Goal: Task Accomplishment & Management: Manage account settings

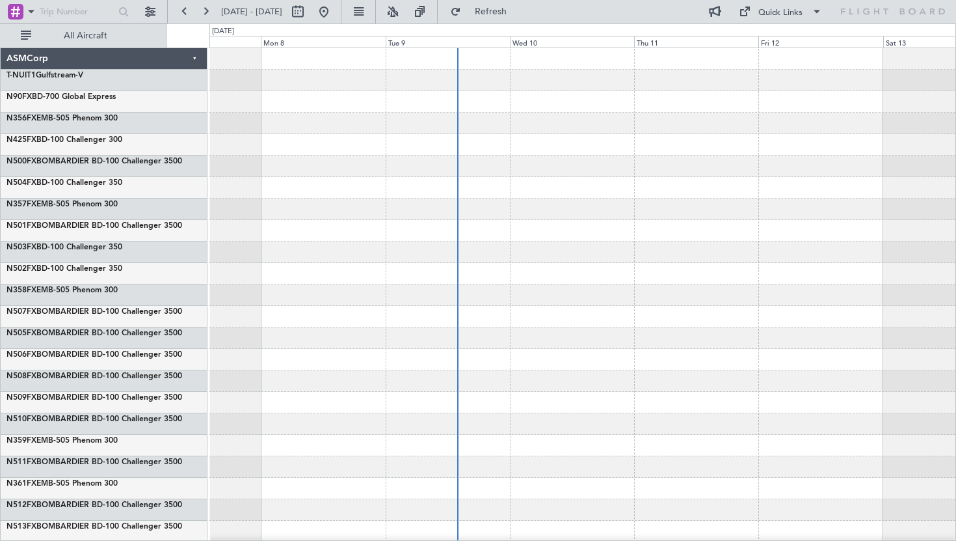
click at [363, 226] on div at bounding box center [582, 230] width 746 height 21
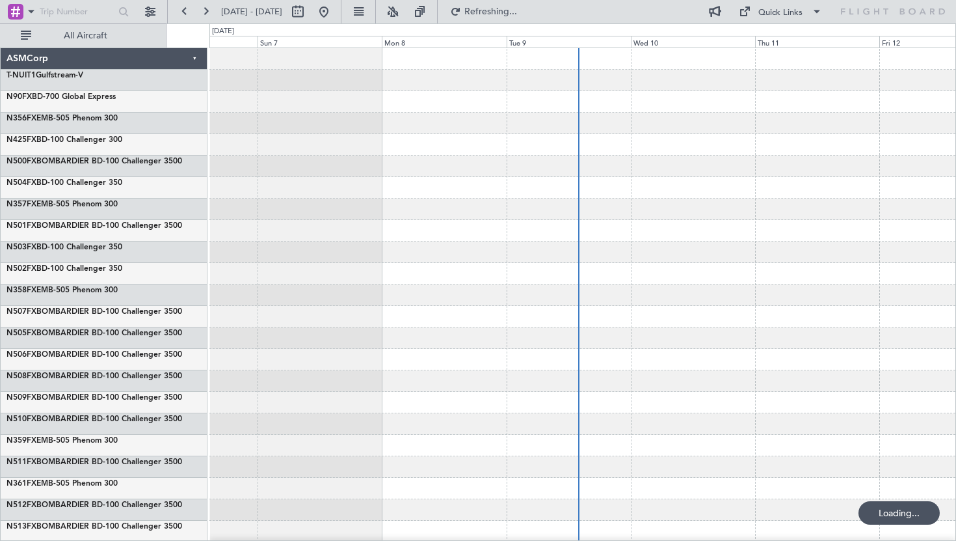
click at [520, 227] on div at bounding box center [582, 230] width 746 height 21
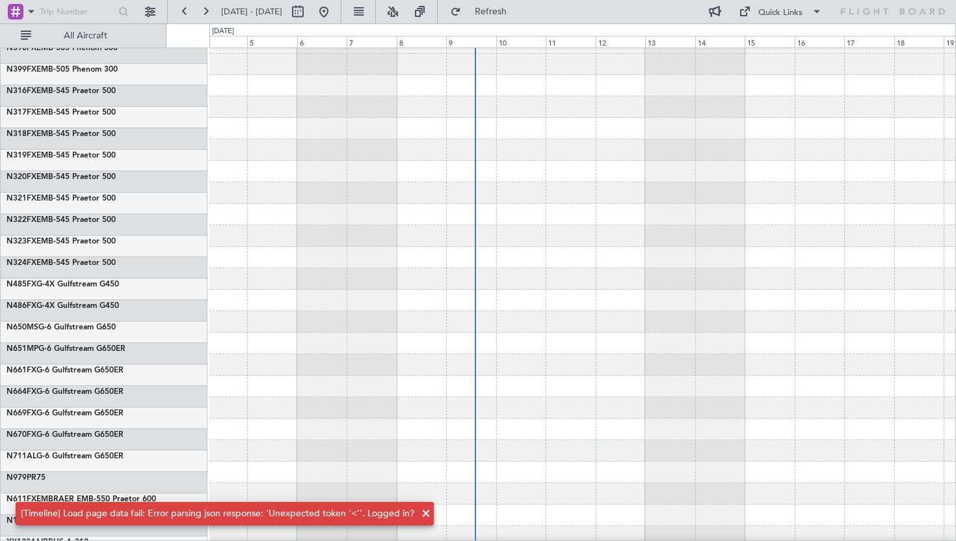
scroll to position [6268, 0]
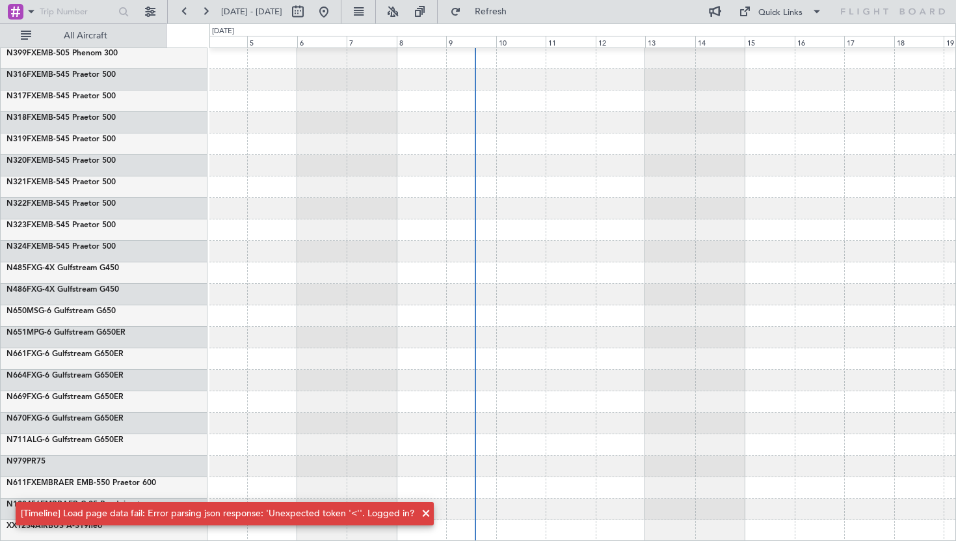
click at [323, 513] on div "[Timeline] Load page data fail: Error parsing json response: 'Unexpected token …" at bounding box center [218, 513] width 394 height 13
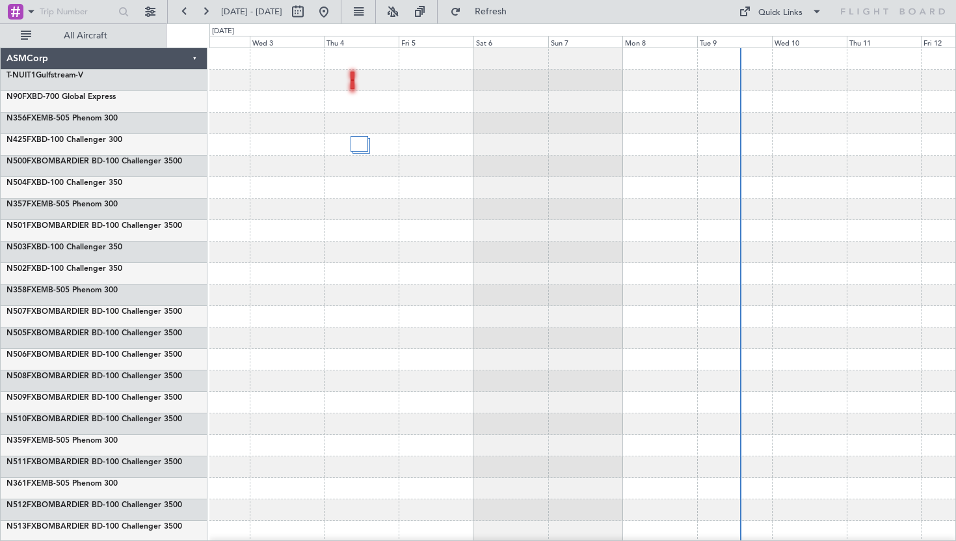
click at [489, 194] on div at bounding box center [582, 187] width 746 height 21
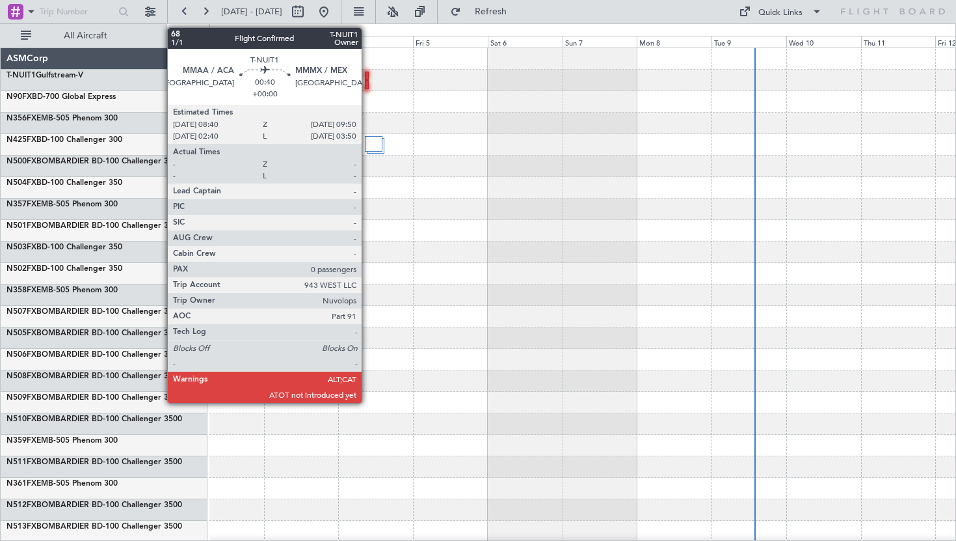
click at [367, 81] on div at bounding box center [367, 84] width 4 height 9
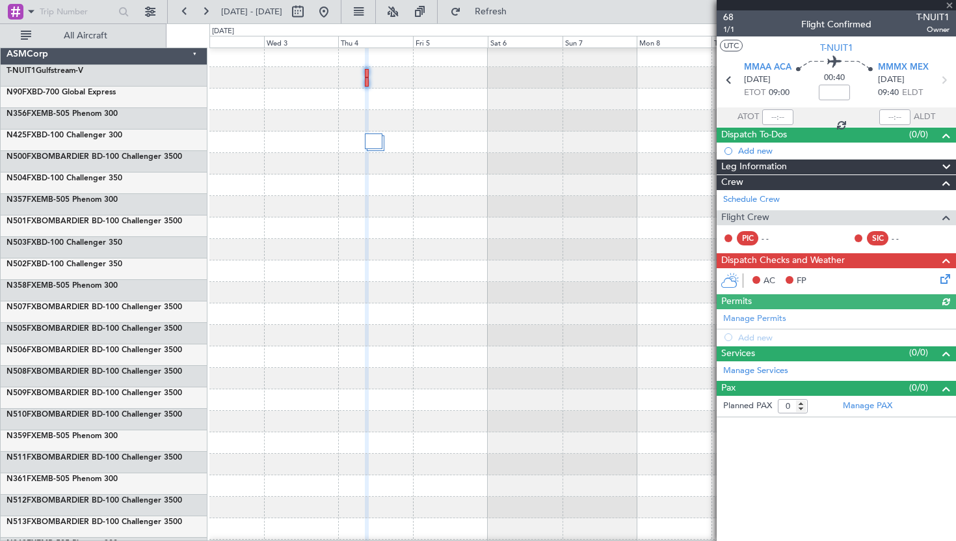
scroll to position [3, 0]
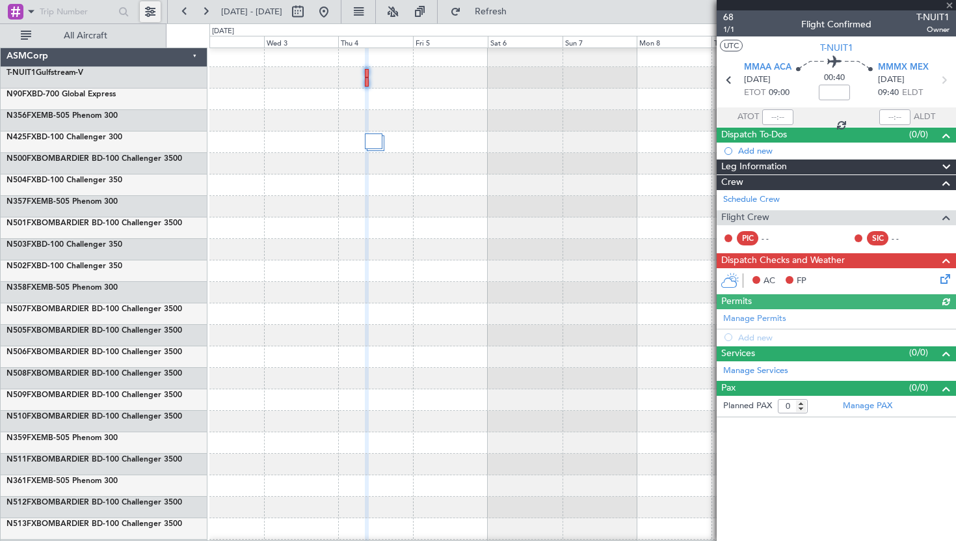
click at [152, 13] on button at bounding box center [150, 11] width 21 height 21
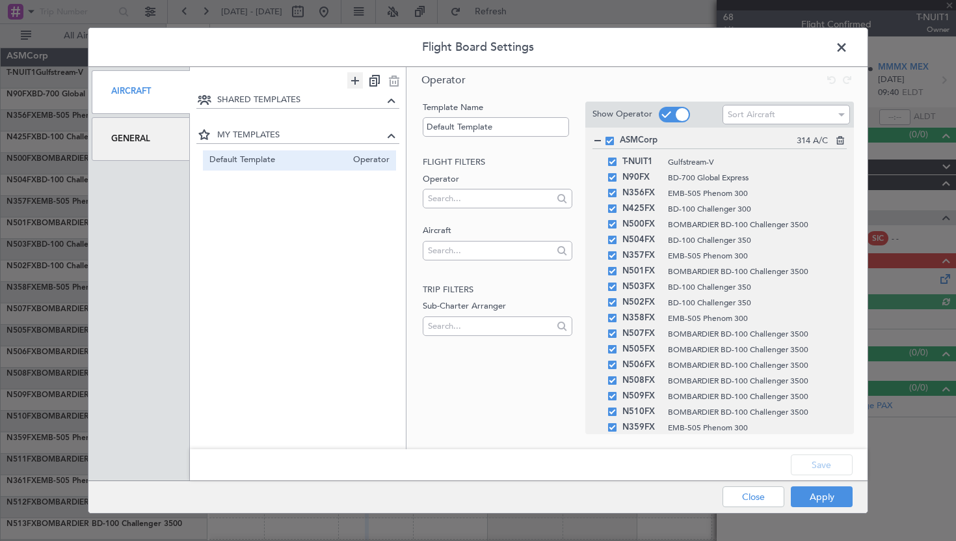
click at [357, 78] on icon at bounding box center [355, 80] width 16 height 16
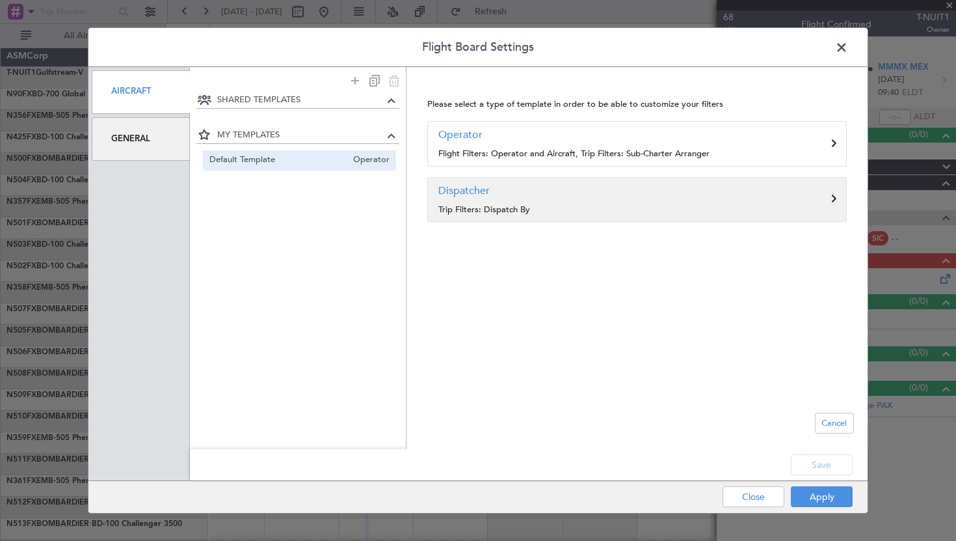
click at [484, 204] on p "Trip Filters: Dispatch By" at bounding box center [636, 210] width 397 height 13
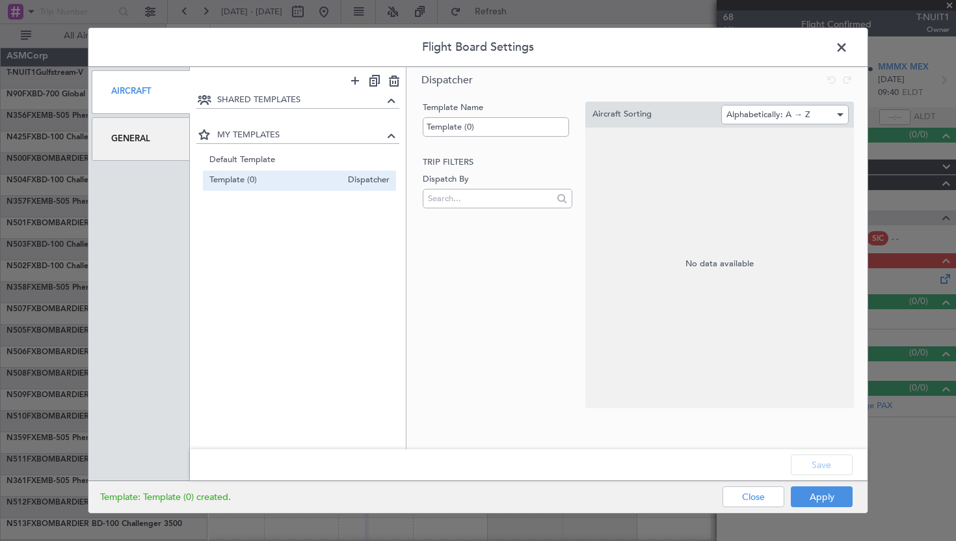
click at [470, 226] on div "Template Name Template (0) Trip filters Dispatch By" at bounding box center [496, 254] width 152 height 307
click at [470, 212] on div "Template Name Template (0) Trip filters Dispatch By" at bounding box center [496, 254] width 152 height 307
click at [470, 204] on input "text" at bounding box center [489, 199] width 122 height 20
type input "as"
click at [468, 219] on span "ASMCorp" at bounding box center [453, 219] width 40 height 20
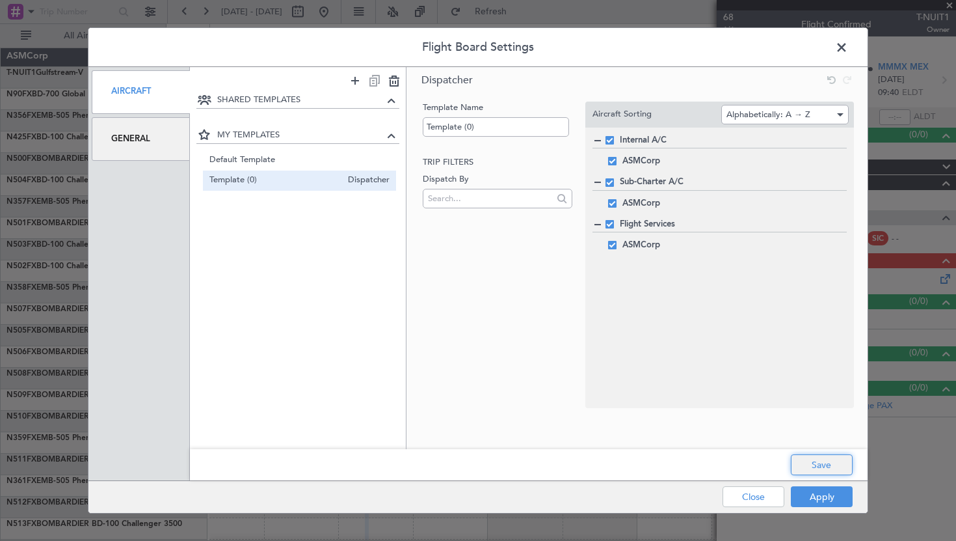
click at [814, 459] on button "Save" at bounding box center [822, 464] width 62 height 21
click at [811, 496] on button "Apply" at bounding box center [822, 496] width 62 height 21
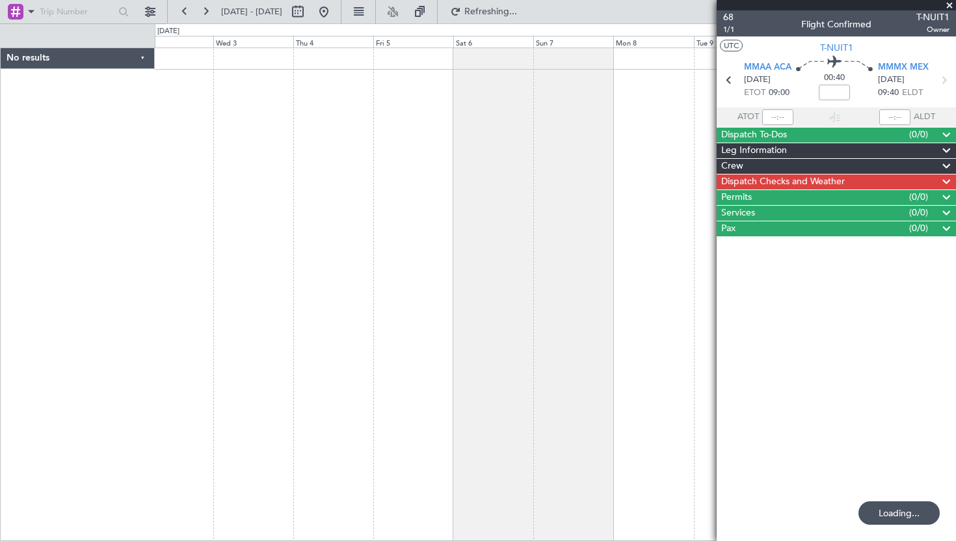
scroll to position [0, 0]
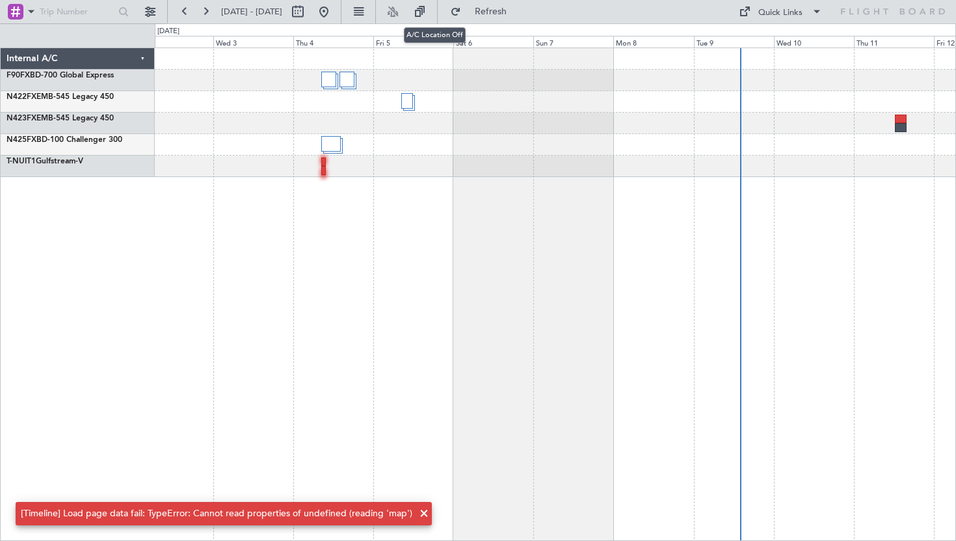
click at [403, 9] on nimbus-toggle-button at bounding box center [392, 11] width 21 height 21
click at [403, 12] on nimbus-toggle-button at bounding box center [392, 11] width 21 height 21
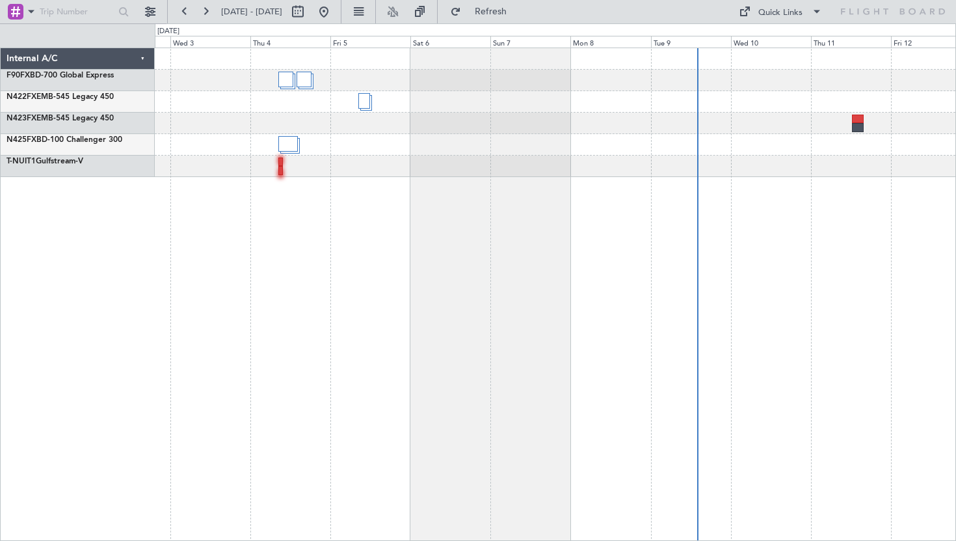
click at [490, 353] on div at bounding box center [555, 293] width 801 height 493
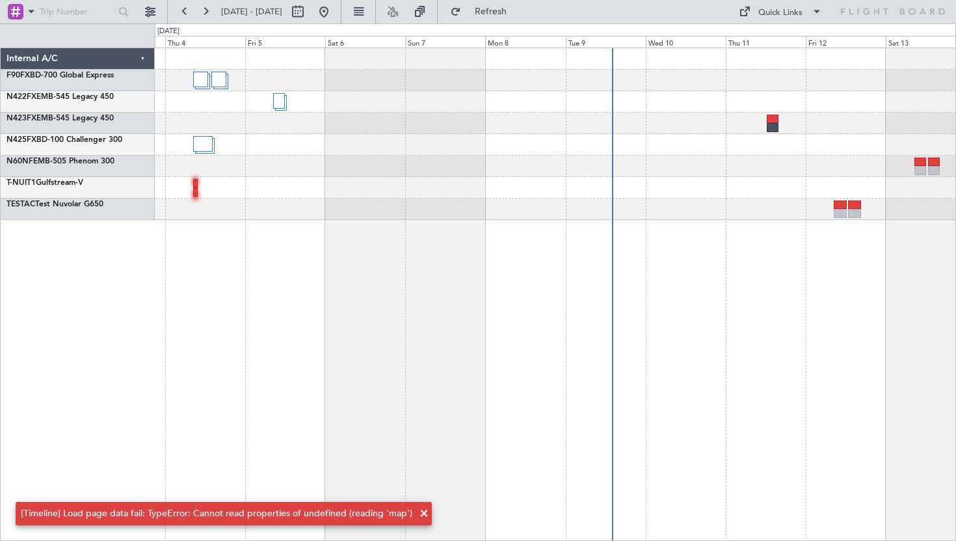
click at [154, 514] on div "[Timeline] Load page data fail: TypeError: Cannot read properties of undefined …" at bounding box center [217, 513] width 392 height 13
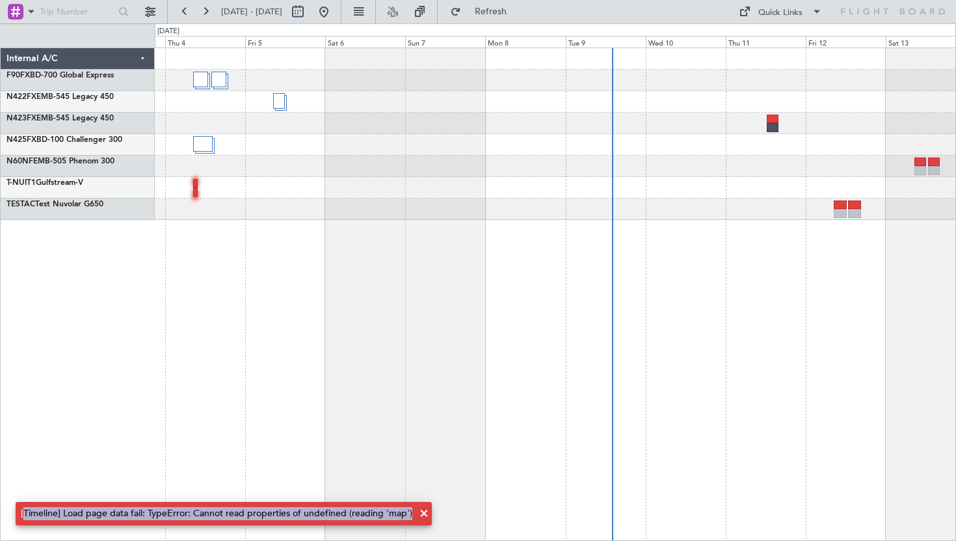
click at [154, 514] on div "[Timeline] Load page data fail: TypeError: Cannot read properties of undefined …" at bounding box center [217, 513] width 392 height 13
copy div "[Timeline] Load page data fail: TypeError: Cannot read properties of undefined …"
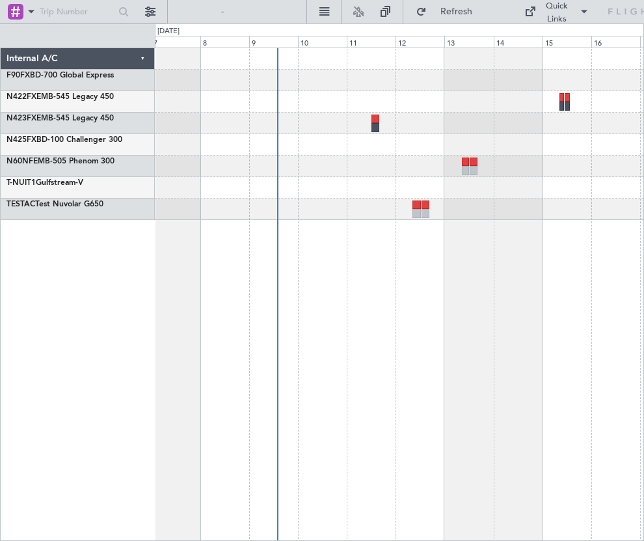
click at [384, 415] on div at bounding box center [399, 293] width 489 height 493
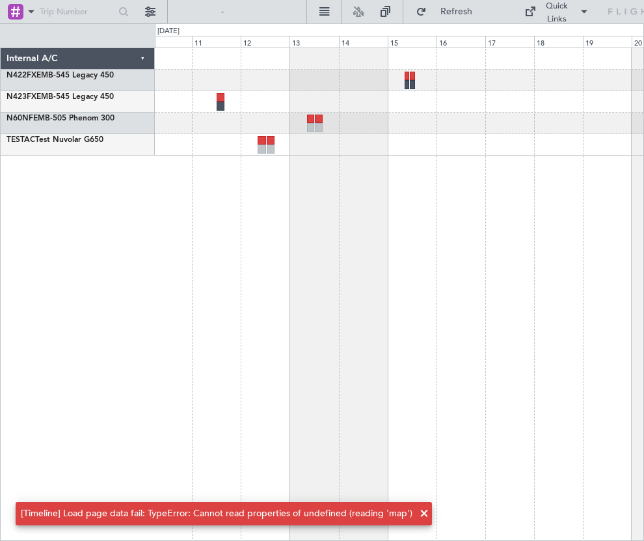
click at [312, 286] on div at bounding box center [399, 293] width 489 height 493
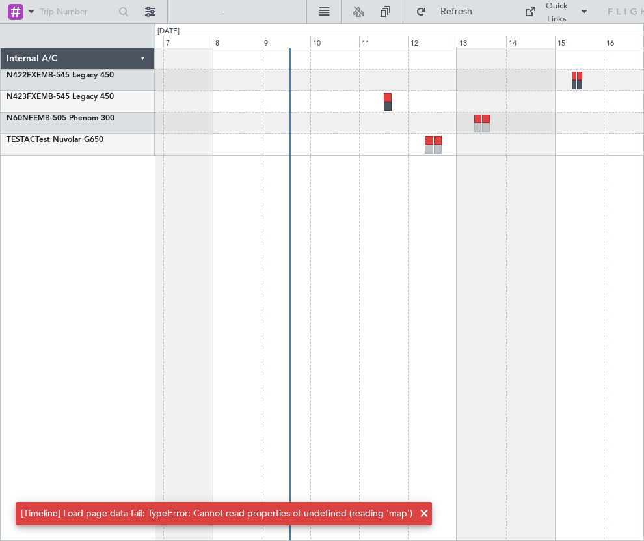
click at [483, 377] on div at bounding box center [399, 293] width 489 height 493
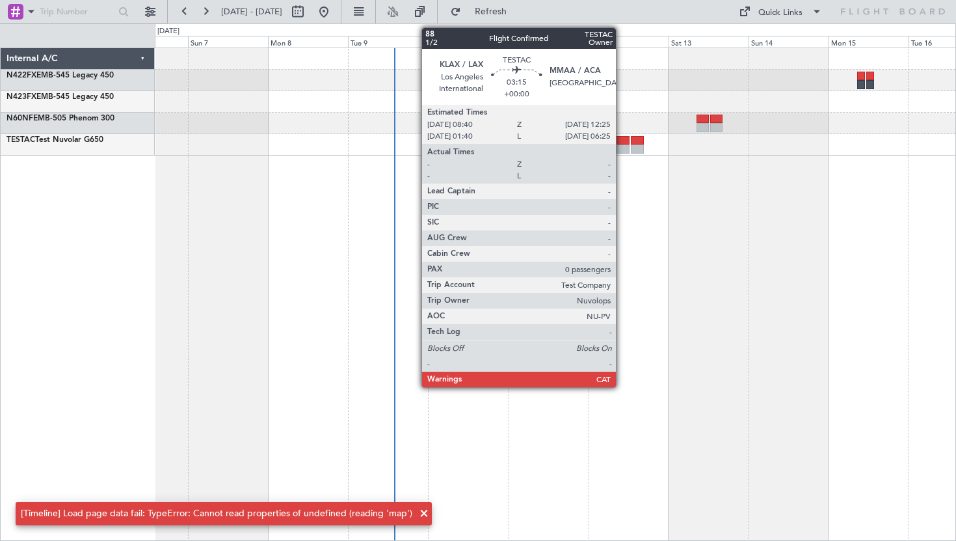
click at [622, 146] on div at bounding box center [623, 148] width 13 height 9
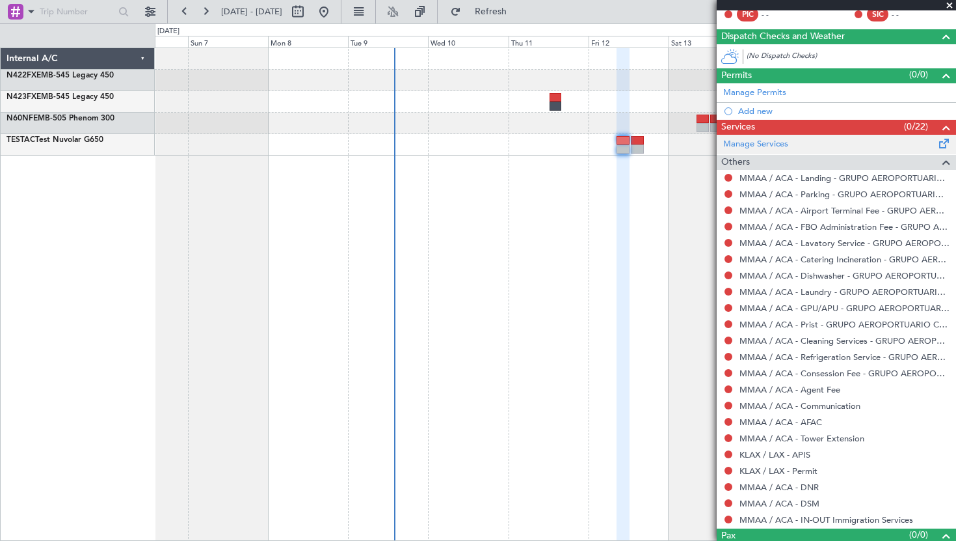
scroll to position [239, 0]
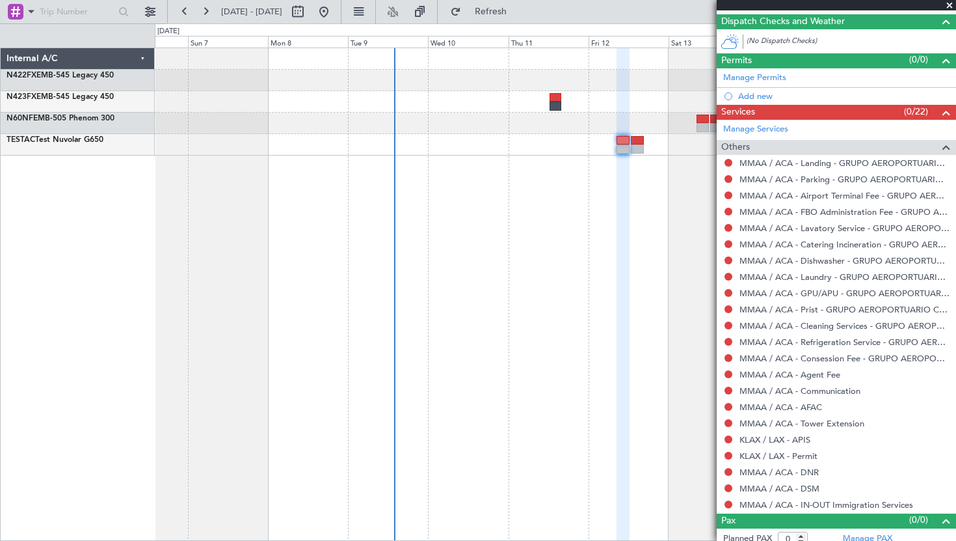
click at [728, 156] on div "MMAA / ACA - Landing - GRUPO AEROPORTUARIO CENTRO NORTE" at bounding box center [836, 163] width 239 height 16
click at [727, 164] on button at bounding box center [729, 163] width 8 height 8
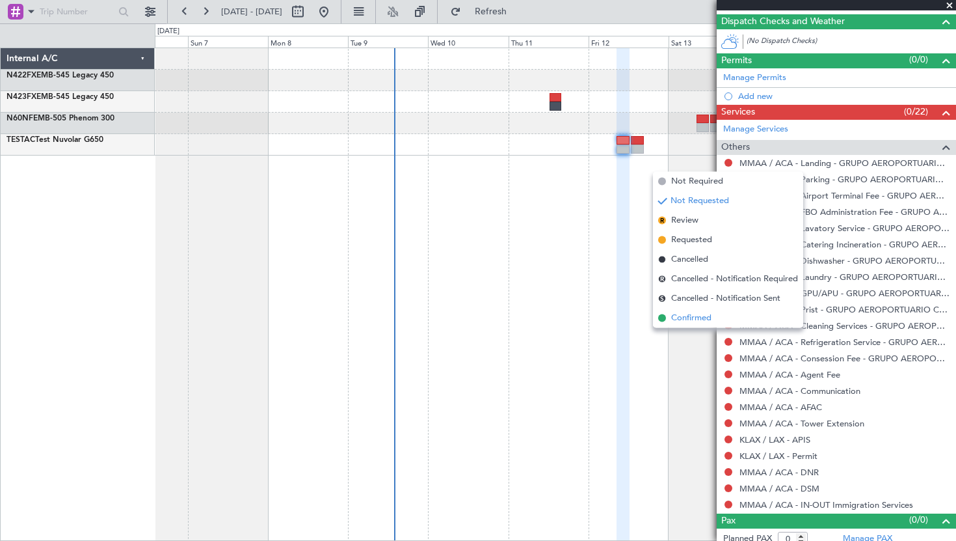
click at [681, 318] on span "Confirmed" at bounding box center [691, 318] width 40 height 13
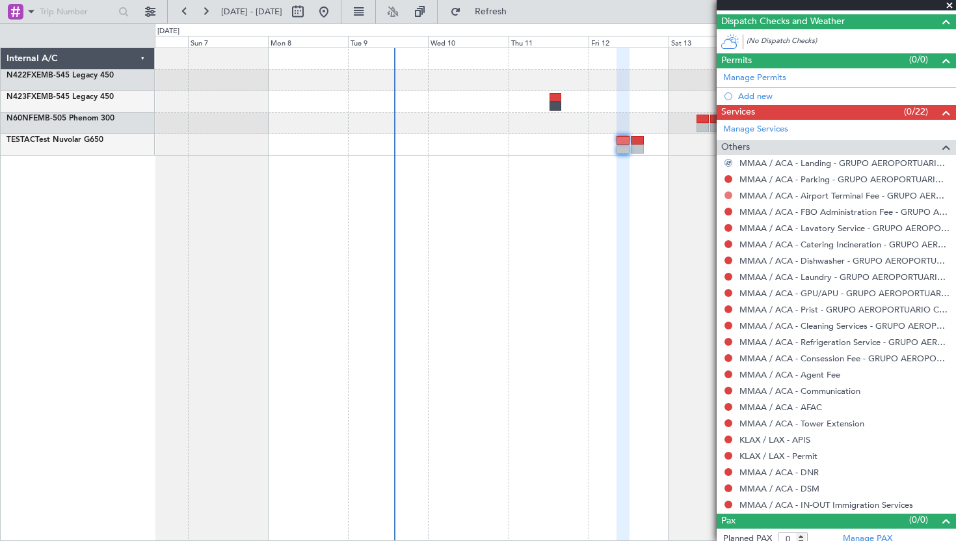
click at [729, 196] on button at bounding box center [729, 195] width 8 height 8
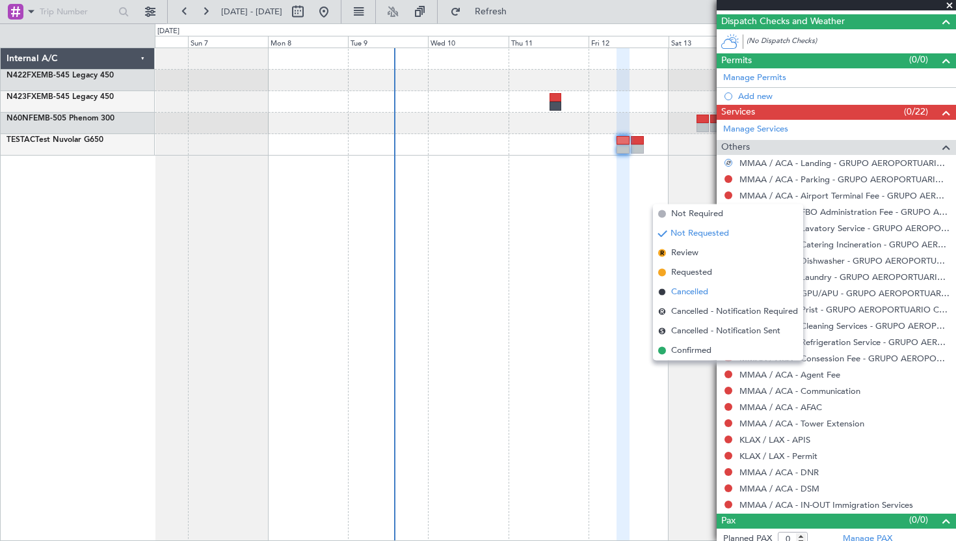
click at [691, 288] on span "Cancelled" at bounding box center [689, 292] width 37 height 13
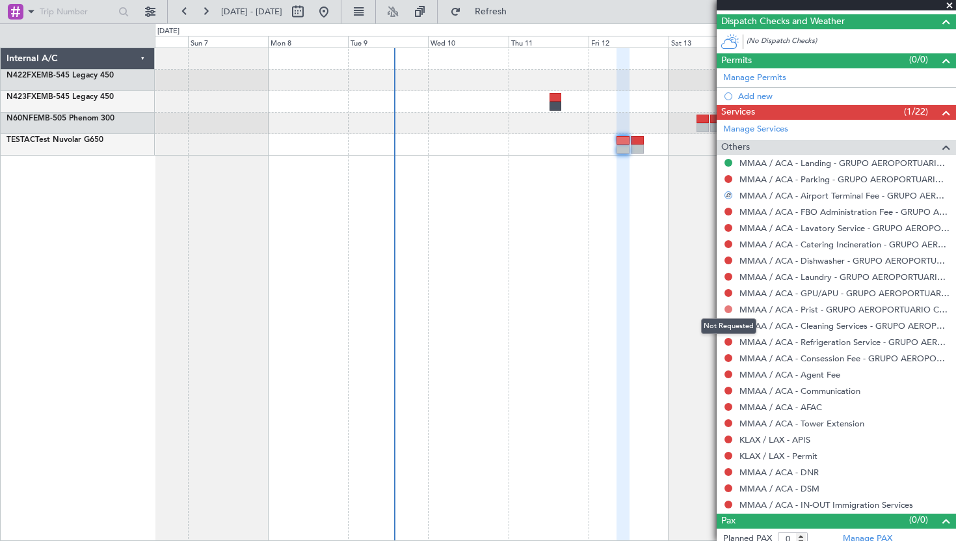
click at [727, 310] on button at bounding box center [729, 309] width 8 height 8
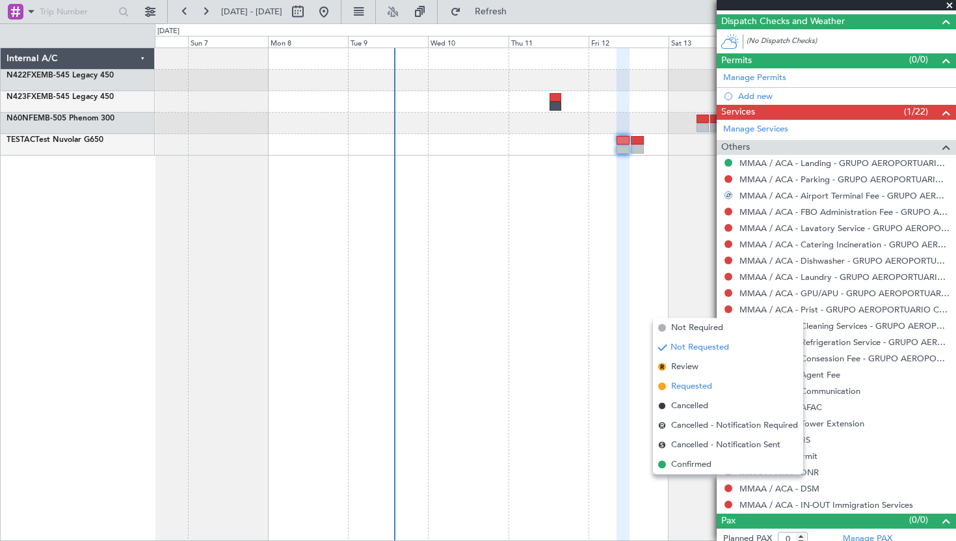
click at [703, 382] on span "Requested" at bounding box center [691, 386] width 41 height 13
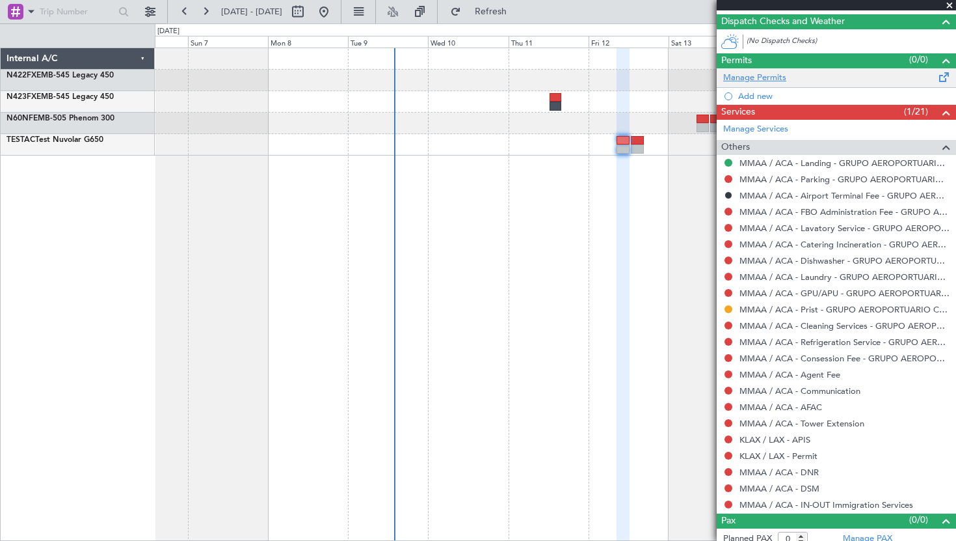
click at [735, 78] on link "Manage Permits" at bounding box center [754, 78] width 63 height 13
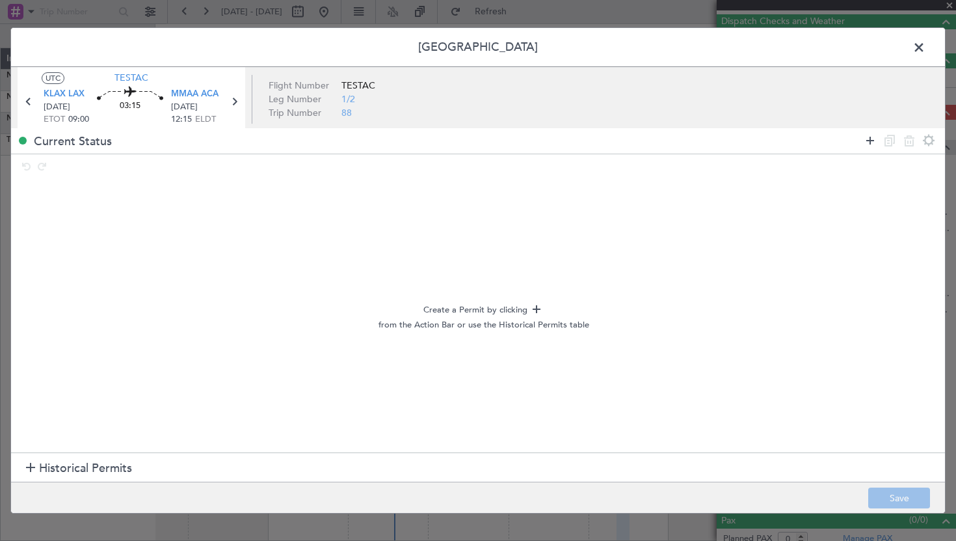
click at [870, 144] on icon at bounding box center [870, 141] width 16 height 16
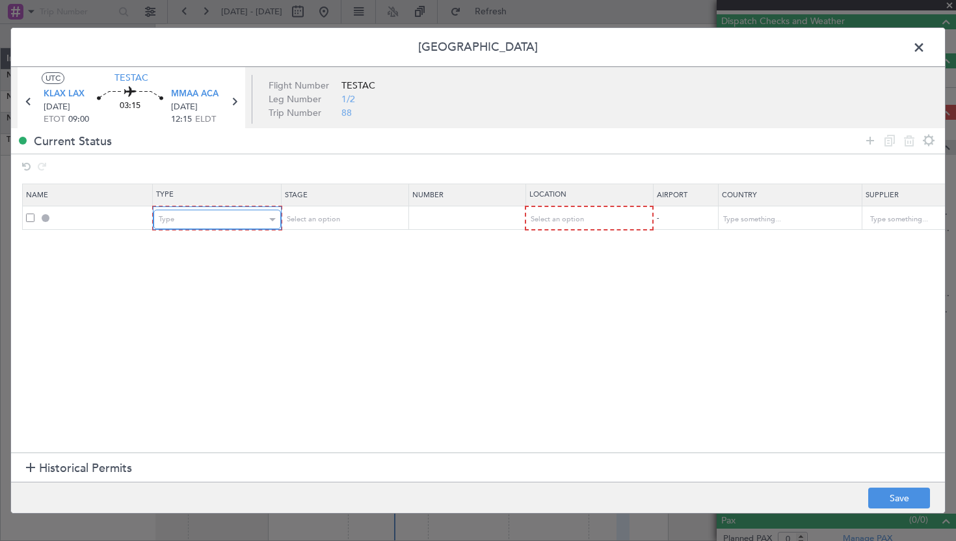
click at [199, 220] on div "Type" at bounding box center [213, 219] width 108 height 20
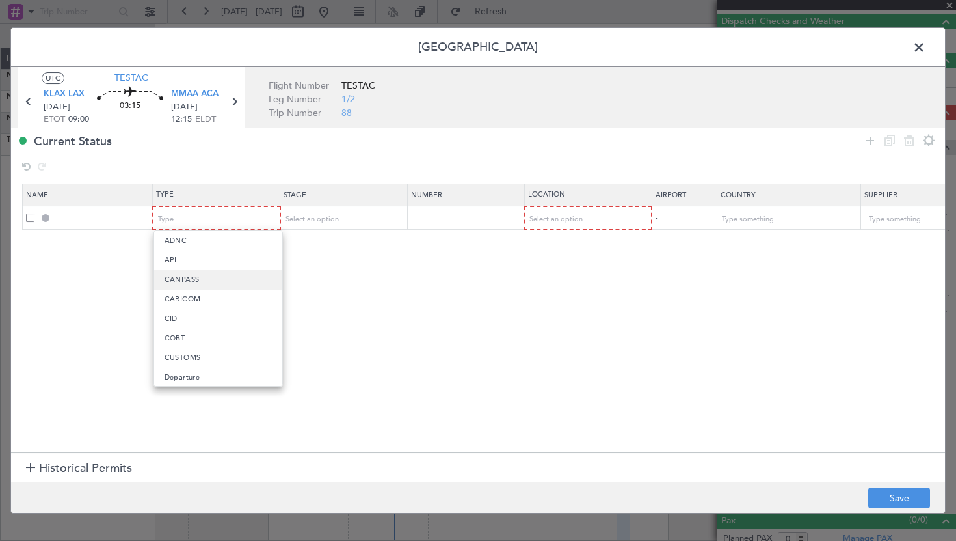
click at [200, 279] on mat-option "CANPASS" at bounding box center [218, 280] width 129 height 20
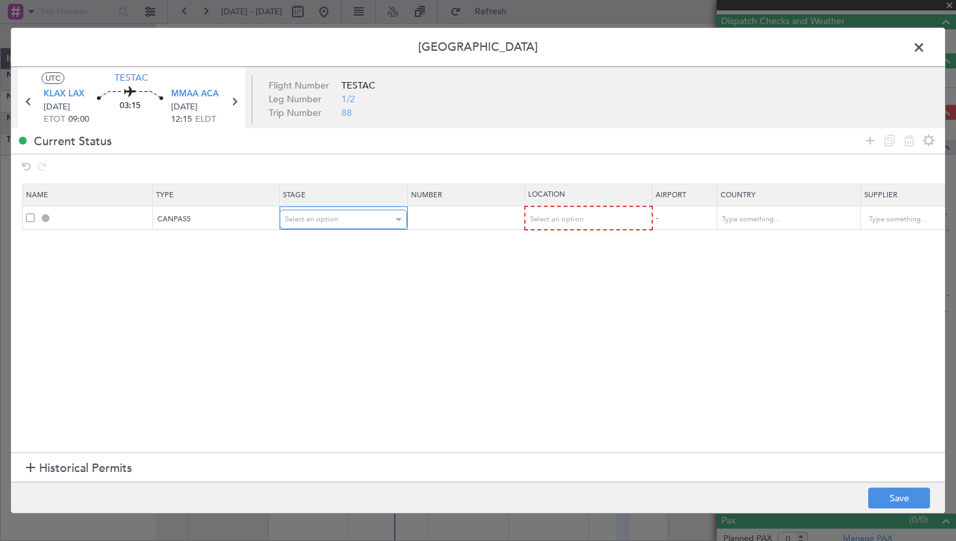
click at [327, 221] on span "Select an option" at bounding box center [311, 219] width 53 height 10
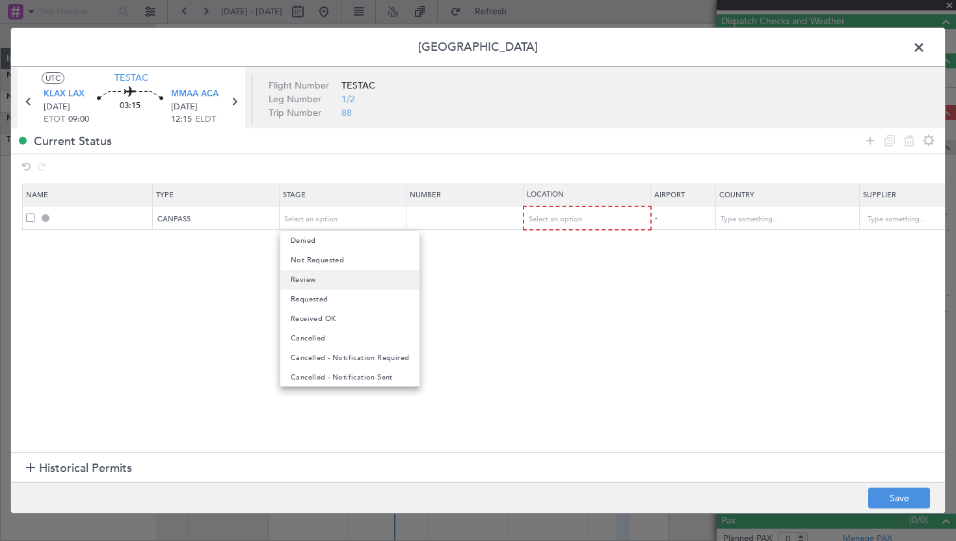
click at [339, 283] on mat-option "Review" at bounding box center [349, 280] width 139 height 20
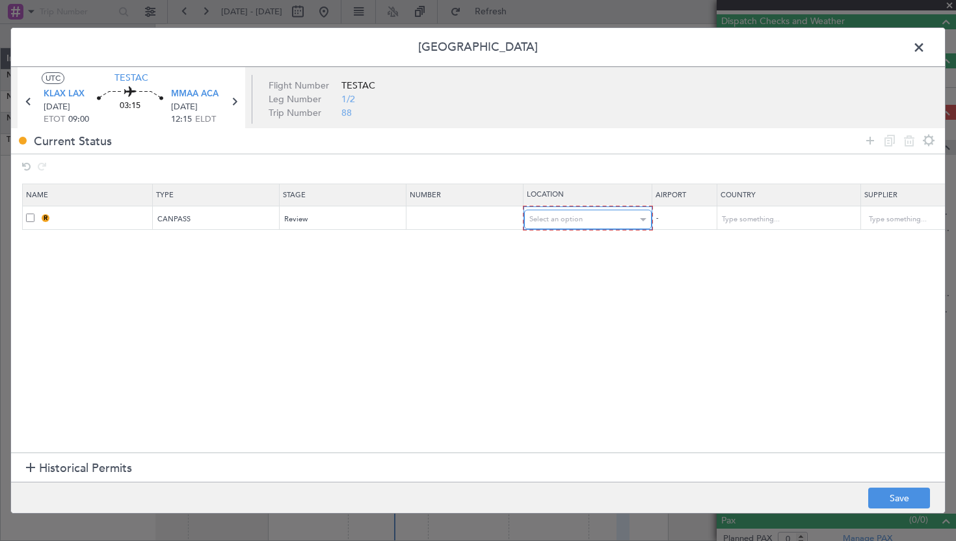
click at [568, 220] on span "Select an option" at bounding box center [555, 219] width 53 height 10
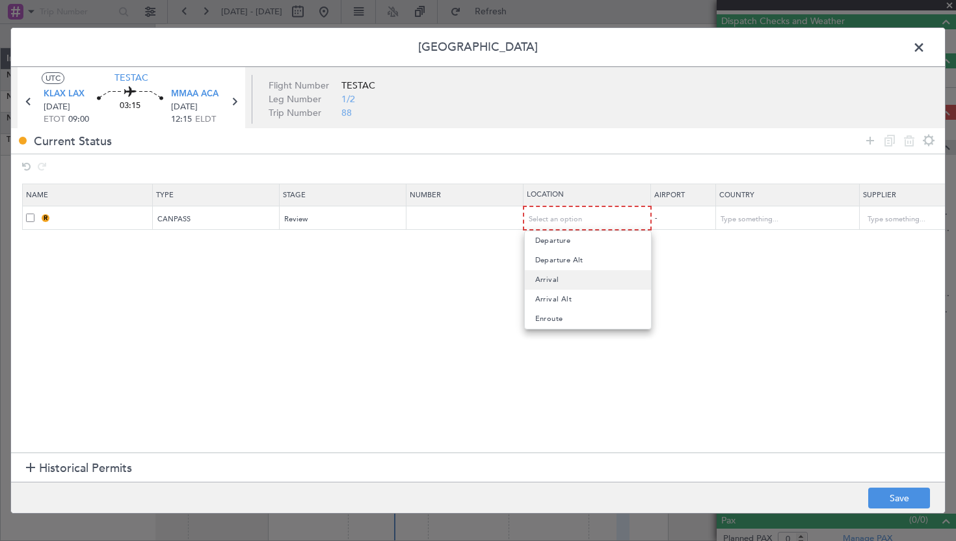
click at [567, 280] on mat-option "Arrival" at bounding box center [588, 280] width 126 height 20
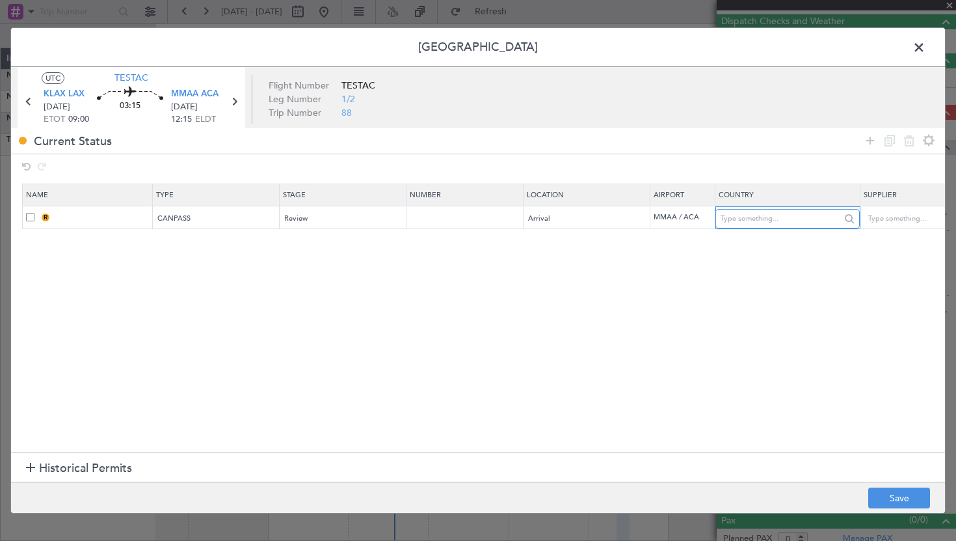
click at [794, 220] on input "text" at bounding box center [779, 219] width 117 height 20
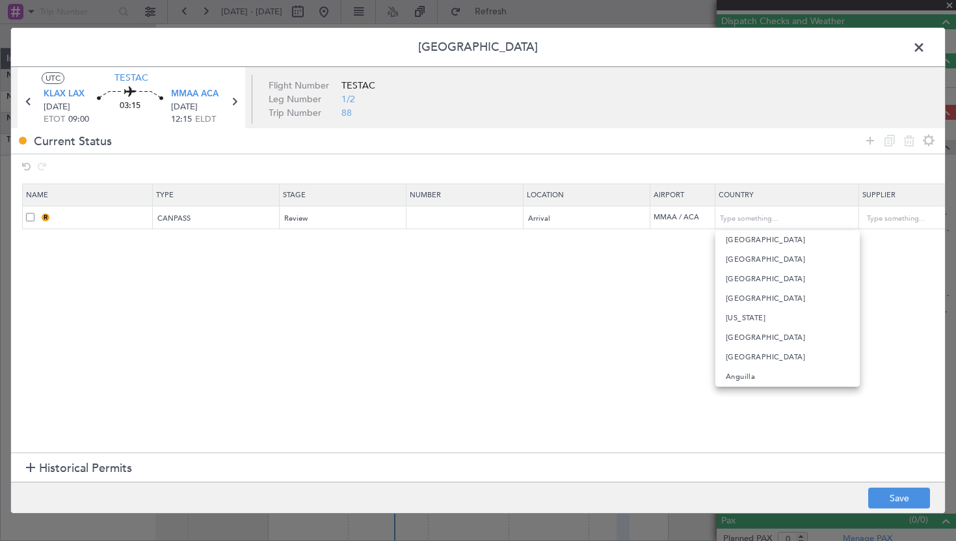
click at [595, 302] on section "Name Type Stage Number Location Airport Country Supplier Req For Utc Issued For…" at bounding box center [478, 316] width 934 height 272
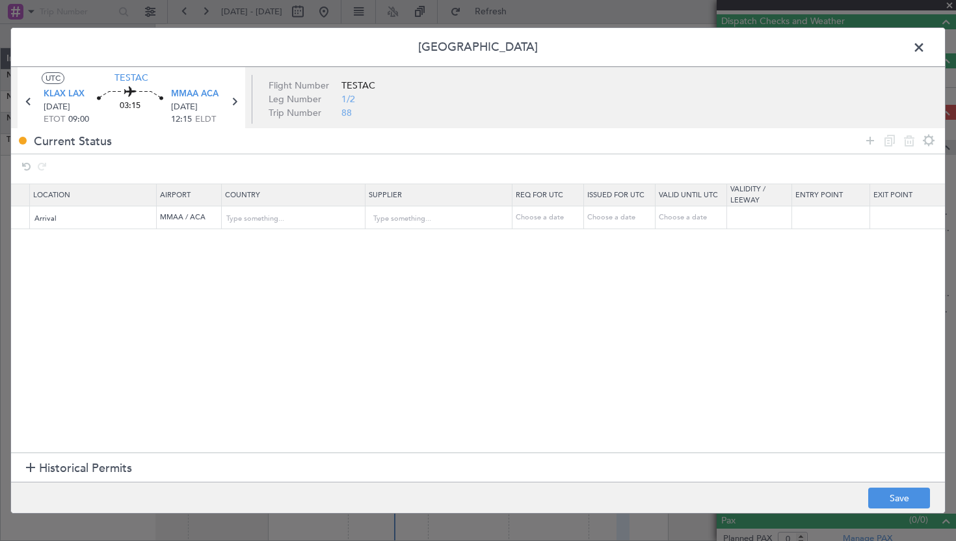
scroll to position [0, 500]
click at [882, 488] on button "Save" at bounding box center [899, 497] width 62 height 21
type input "CANPASS"
type input "[GEOGRAPHIC_DATA]"
type input "NNN"
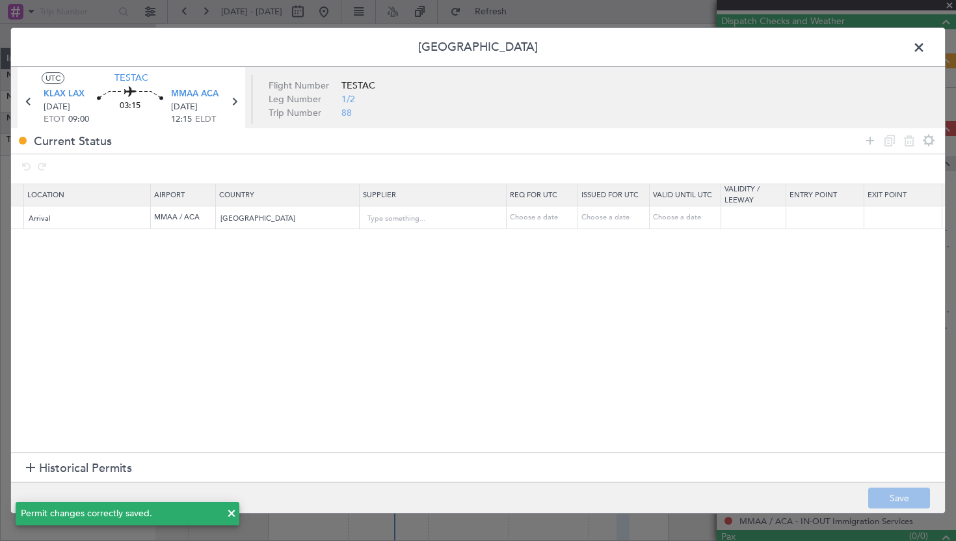
click at [926, 46] on span at bounding box center [926, 51] width 0 height 26
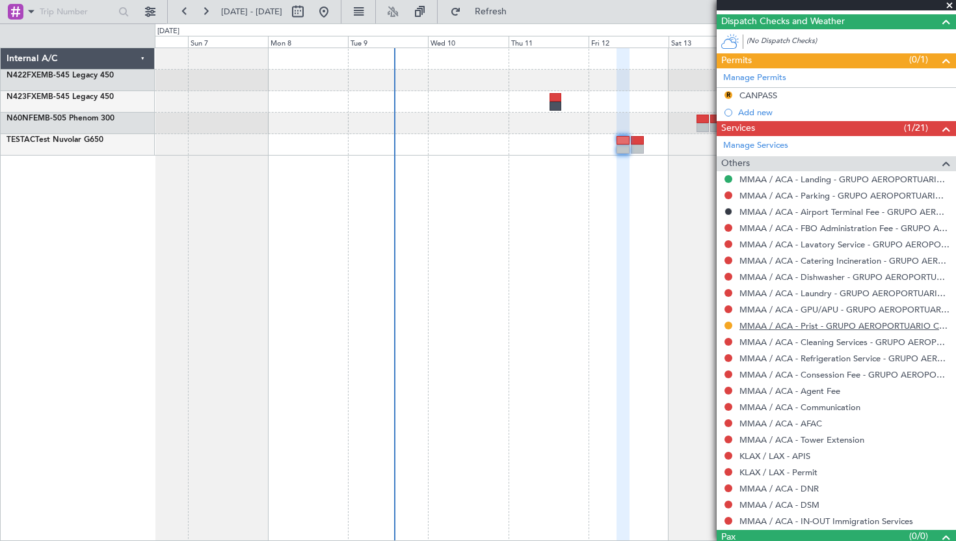
scroll to position [263, 0]
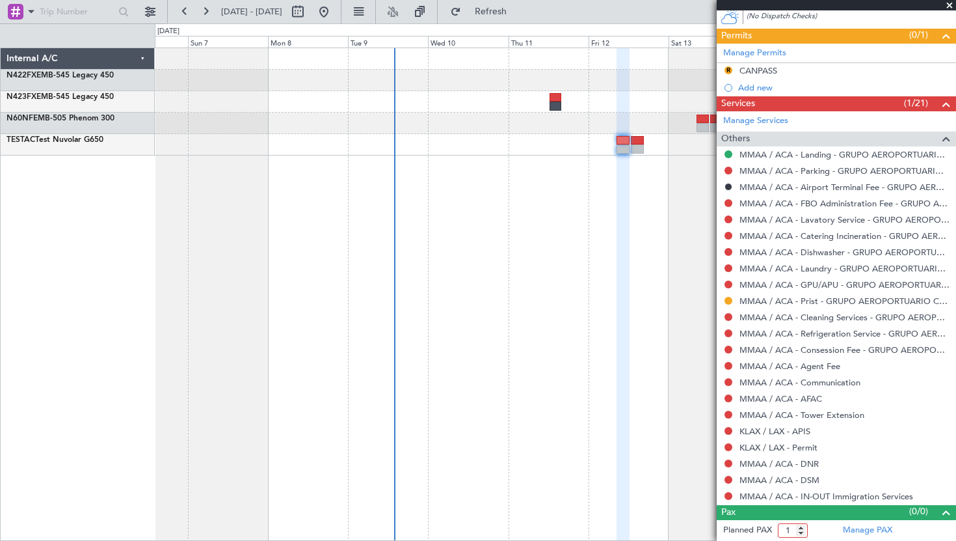
click at [801, 527] on input "1" at bounding box center [793, 530] width 30 height 14
click at [801, 527] on input "2" at bounding box center [793, 530] width 30 height 14
type input "3"
click at [801, 527] on input "3" at bounding box center [793, 530] width 30 height 14
click at [810, 527] on form "Planned PAX" at bounding box center [777, 530] width 120 height 21
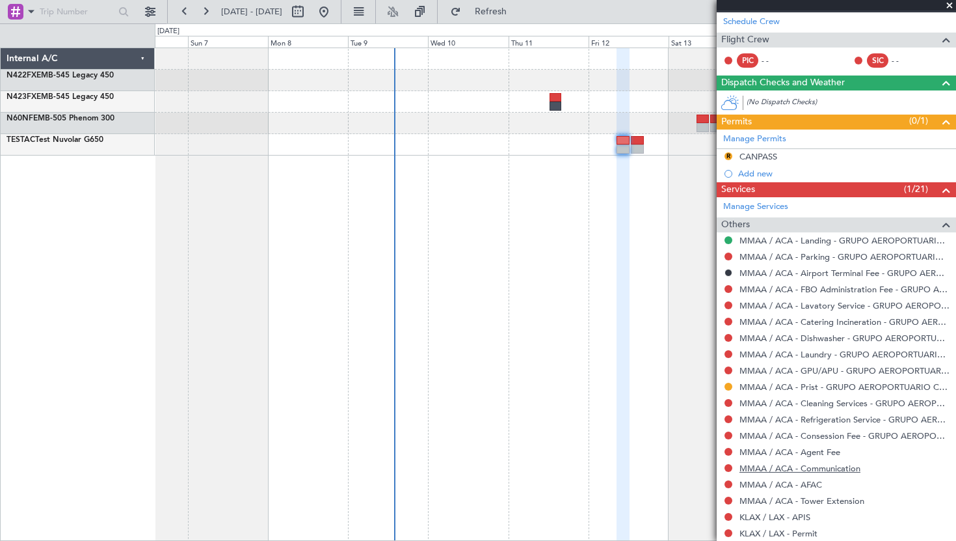
scroll to position [280, 0]
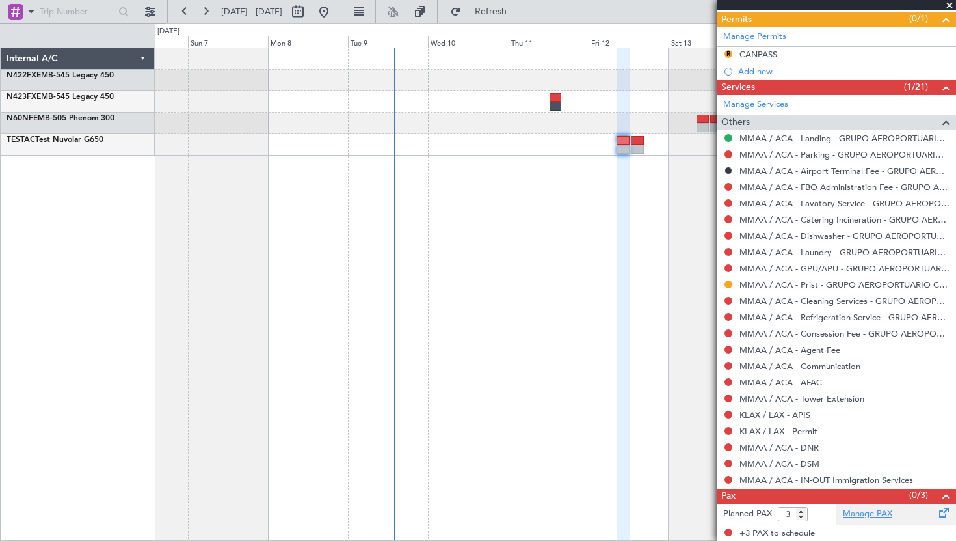
click at [870, 513] on link "Manage PAX" at bounding box center [867, 513] width 49 height 13
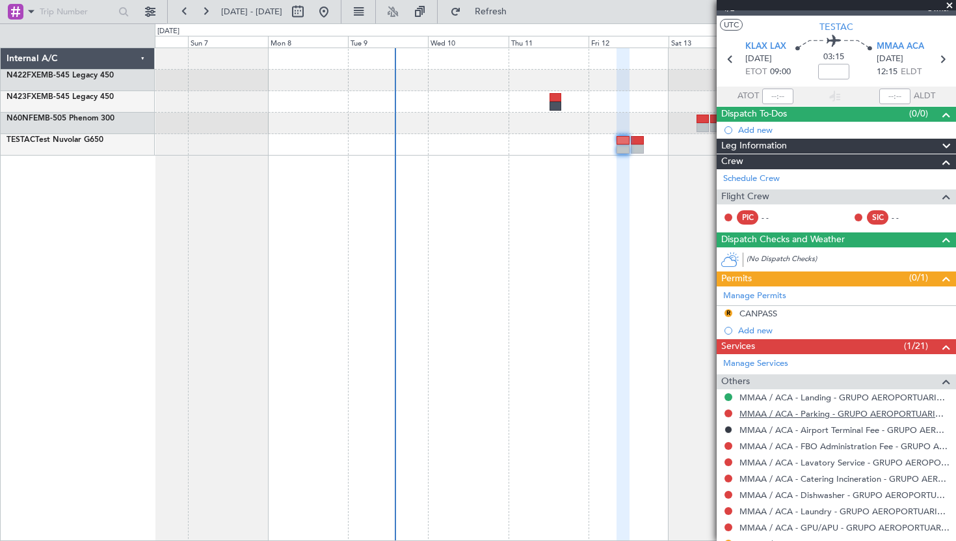
scroll to position [0, 0]
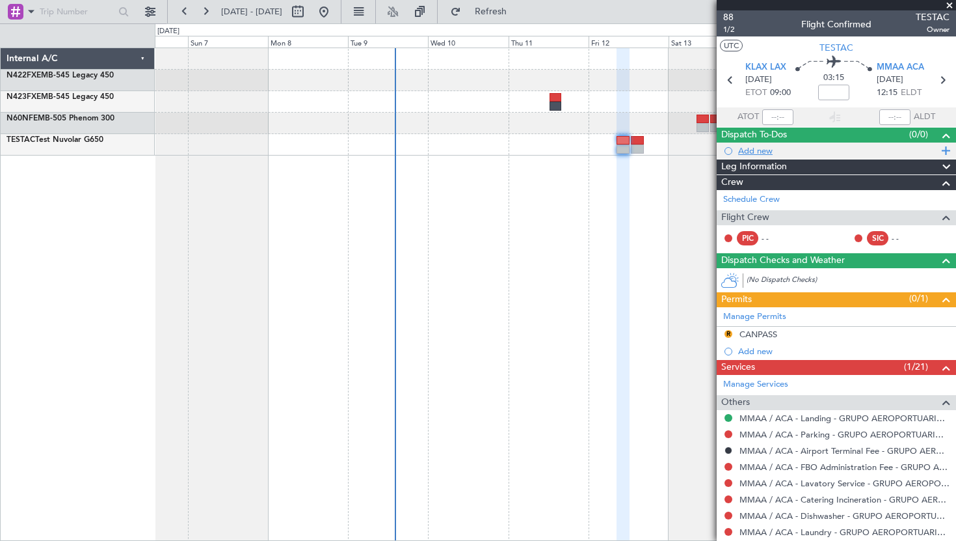
click at [760, 149] on div "Add new" at bounding box center [838, 150] width 200 height 11
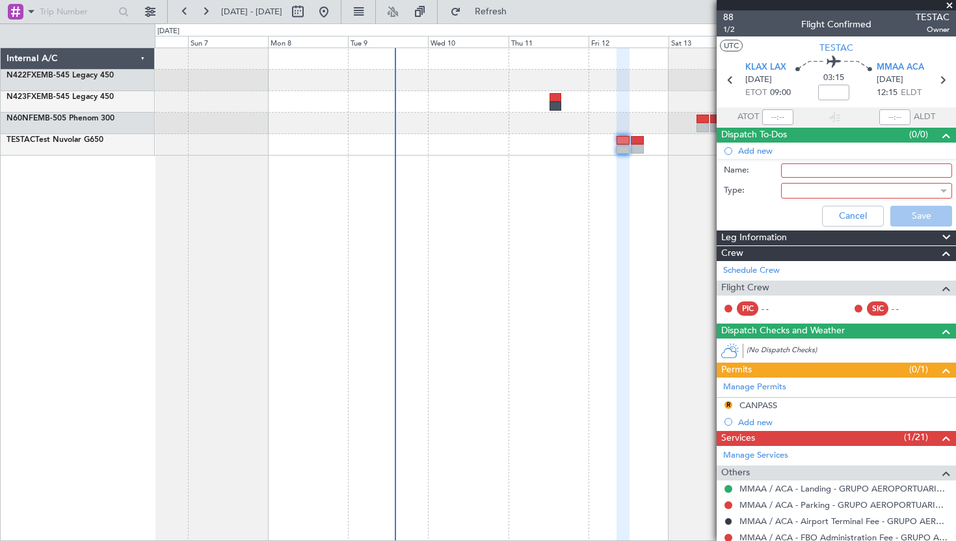
click at [810, 163] on input "Name:" at bounding box center [866, 170] width 171 height 14
click at [831, 170] on input "FWB 2.314" at bounding box center [866, 170] width 171 height 14
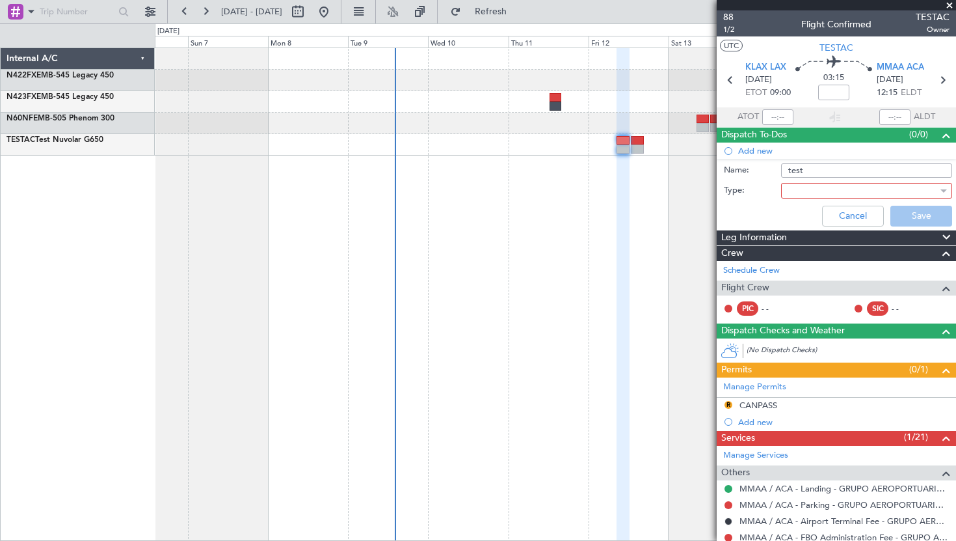
type input "test"
click at [738, 211] on div "Cancel Save" at bounding box center [832, 215] width 245 height 31
click at [784, 196] on div at bounding box center [866, 191] width 171 height 16
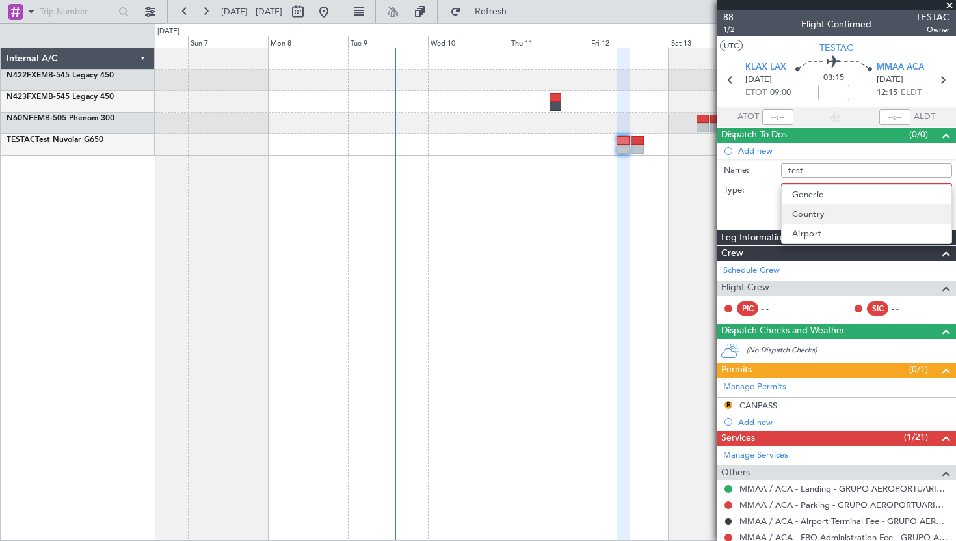
click at [794, 221] on span "Country" at bounding box center [808, 214] width 33 height 20
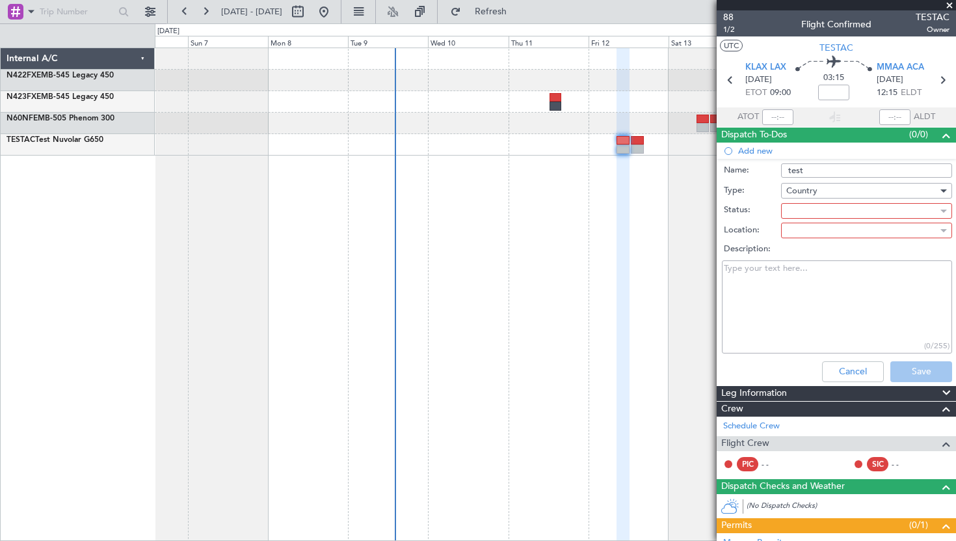
click at [821, 207] on div at bounding box center [862, 211] width 152 height 20
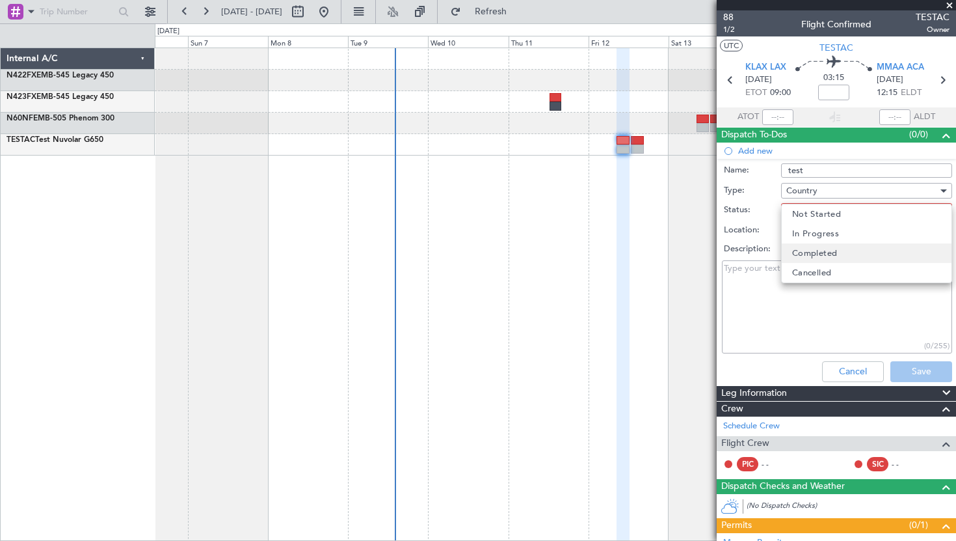
click at [808, 254] on span "Completed" at bounding box center [815, 253] width 46 height 20
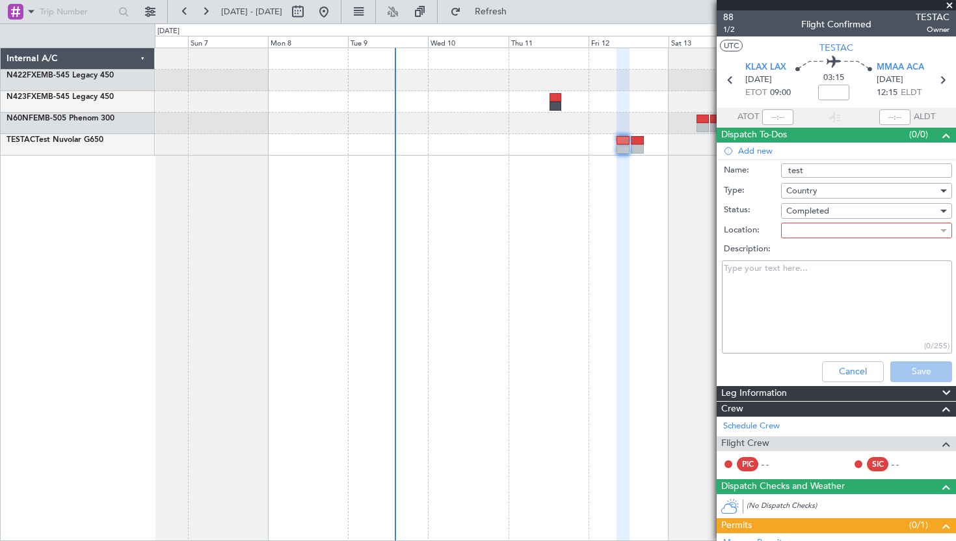
click at [799, 228] on div at bounding box center [862, 230] width 152 height 20
click at [805, 247] on span "Departure" at bounding box center [813, 253] width 42 height 20
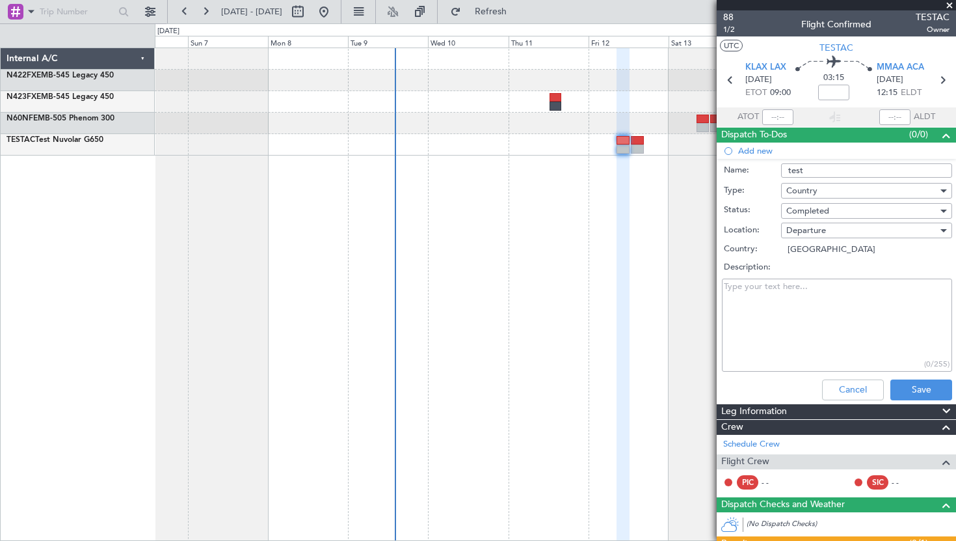
click at [805, 294] on textarea "Description:" at bounding box center [837, 324] width 230 height 93
type textarea "blablabla"
click at [922, 395] on button "Save" at bounding box center [921, 389] width 62 height 21
click at [855, 276] on div "blablabla (9/255)" at bounding box center [836, 325] width 252 height 98
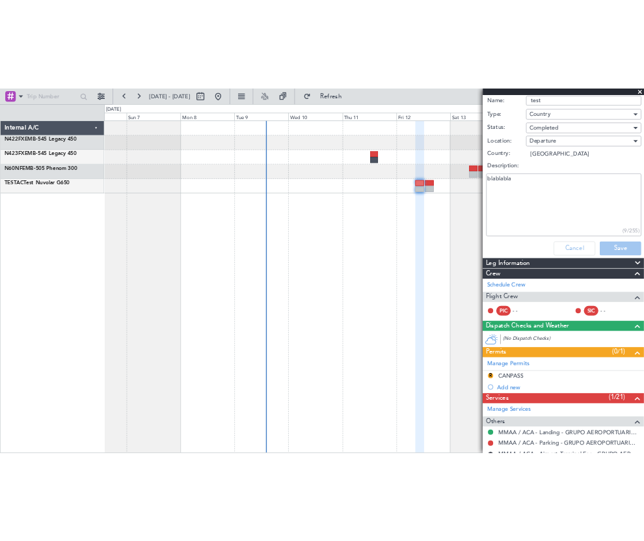
scroll to position [219, 0]
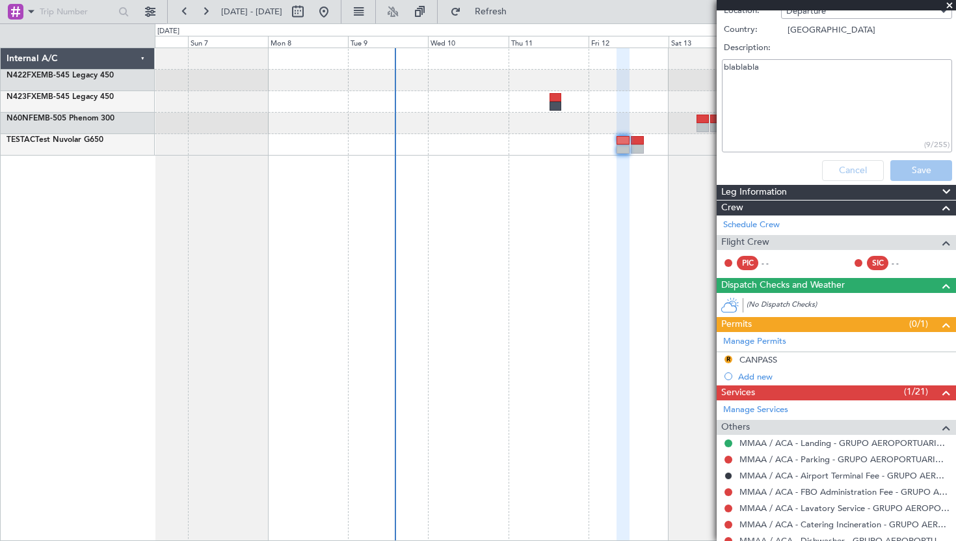
click at [786, 159] on div "Cancel Save" at bounding box center [832, 170] width 245 height 31
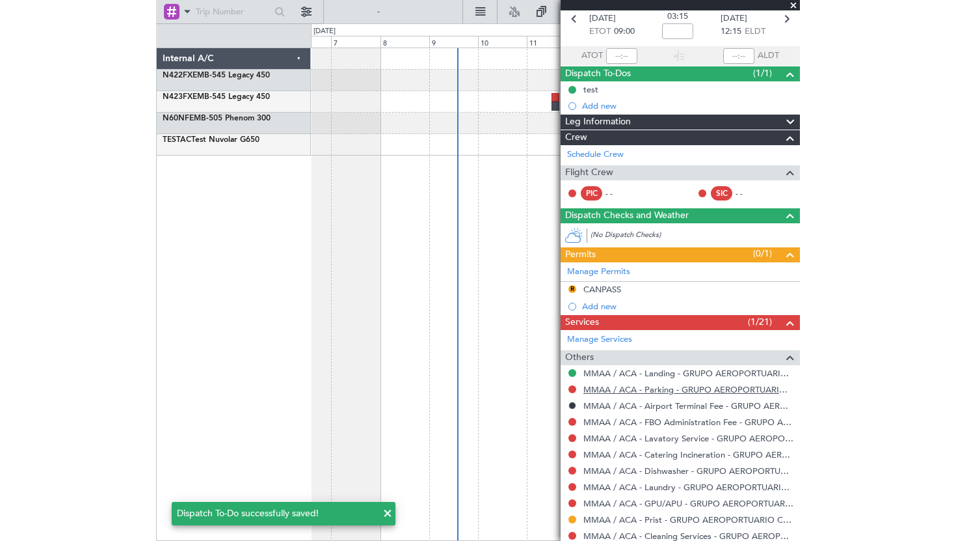
scroll to position [0, 0]
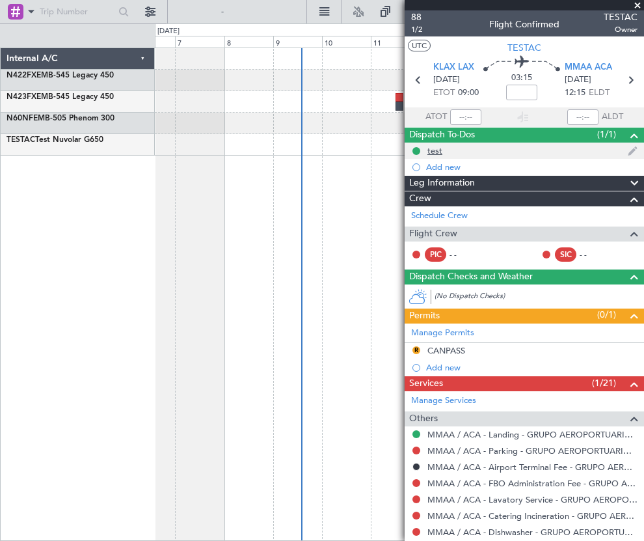
click at [437, 148] on div "test" at bounding box center [434, 150] width 15 height 11
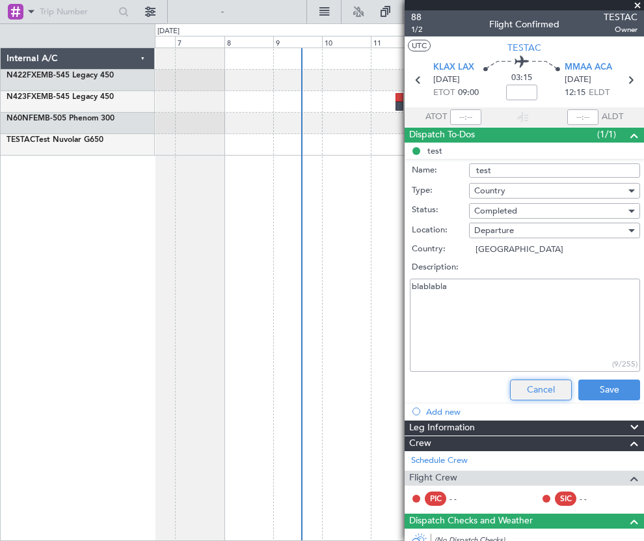
click at [531, 389] on button "Cancel" at bounding box center [541, 389] width 62 height 21
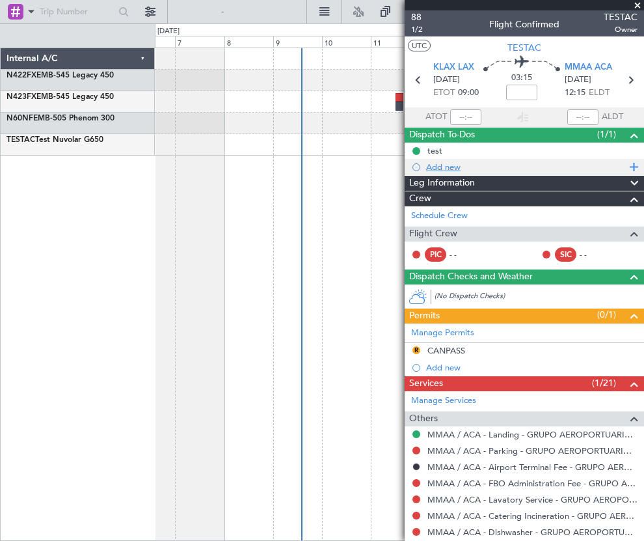
click at [438, 171] on div "Add new" at bounding box center [526, 166] width 200 height 11
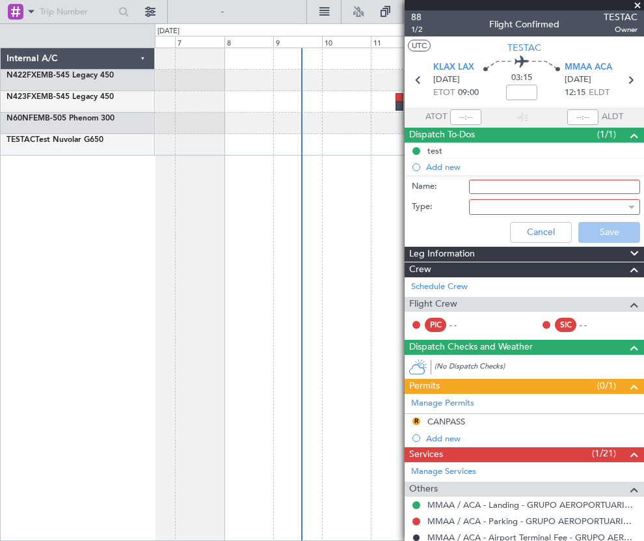
click at [494, 185] on input "Name:" at bounding box center [554, 187] width 171 height 14
type input "test2"
click at [447, 200] on label "Type:" at bounding box center [440, 206] width 57 height 13
click at [481, 200] on div at bounding box center [550, 207] width 152 height 20
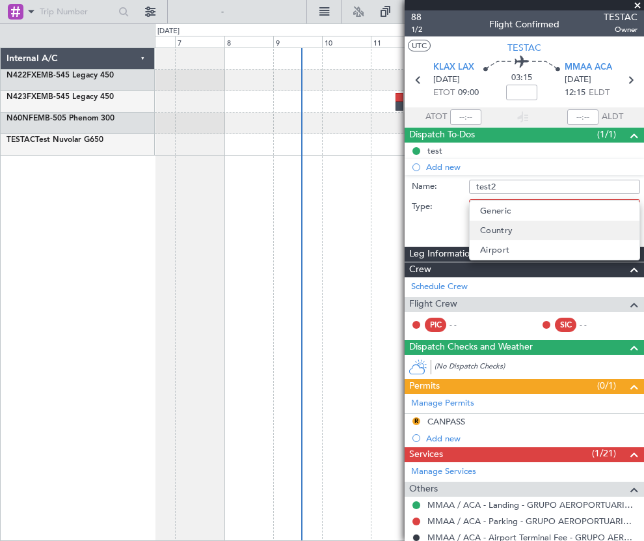
click at [499, 229] on span "Country" at bounding box center [496, 230] width 33 height 20
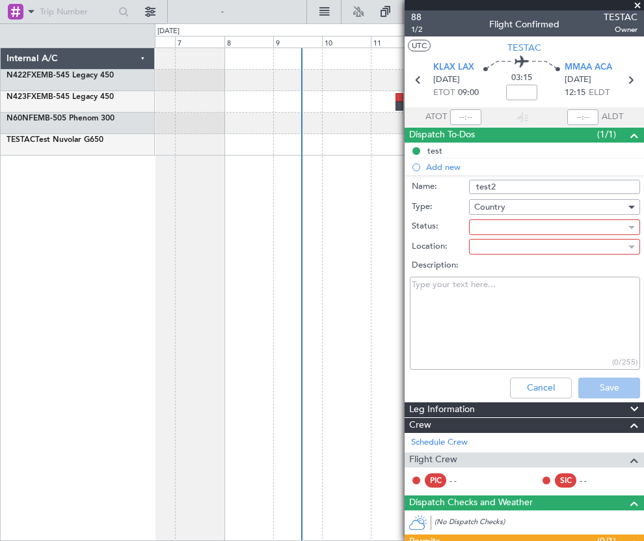
click at [534, 227] on div at bounding box center [550, 227] width 152 height 20
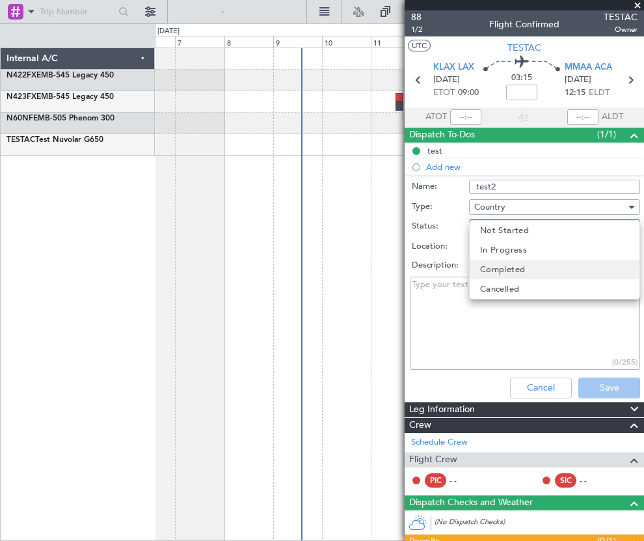
click at [520, 261] on span "Completed" at bounding box center [503, 270] width 46 height 20
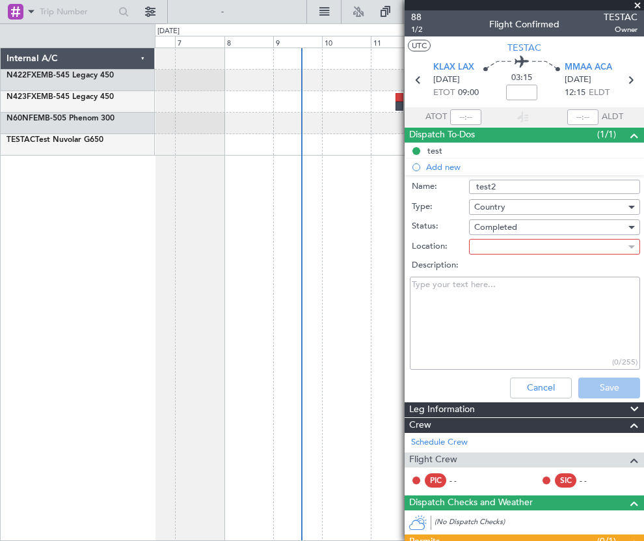
click at [501, 241] on div at bounding box center [550, 247] width 152 height 20
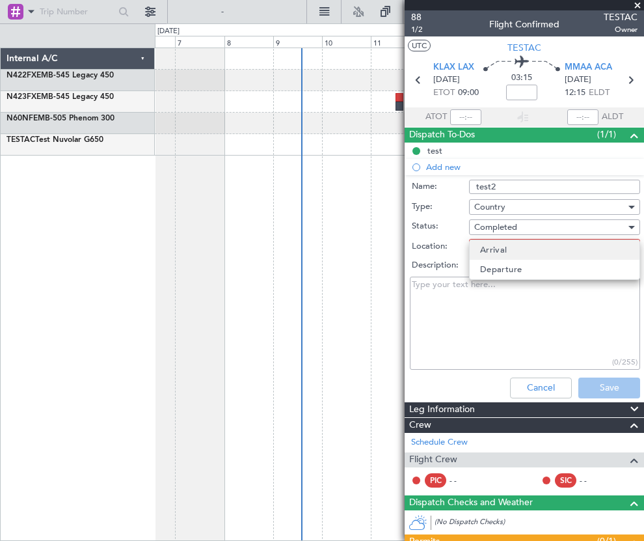
click at [501, 257] on span "Arrival" at bounding box center [493, 250] width 27 height 20
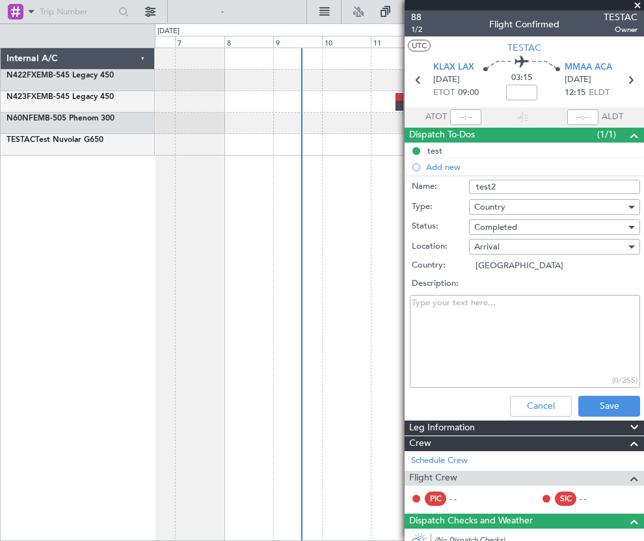
click at [530, 321] on textarea "Description:" at bounding box center [525, 341] width 230 height 93
type textarea "aa"
click at [590, 405] on button "Save" at bounding box center [609, 405] width 62 height 21
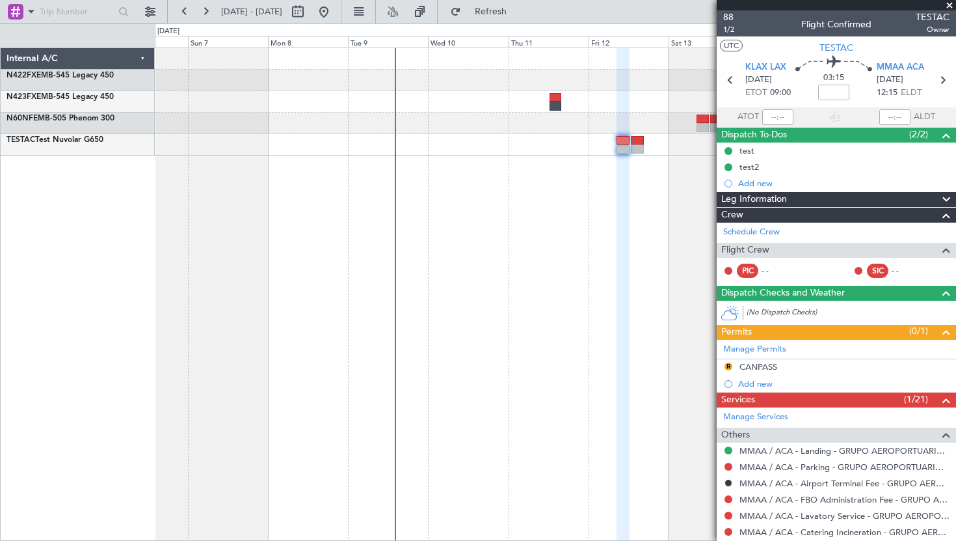
click at [763, 191] on div "Leg Information Warnings PAX, CAT Flight Released By... Is ETOPS Trial Flight P…" at bounding box center [836, 199] width 239 height 16
click at [754, 194] on span "Leg Information" at bounding box center [754, 199] width 66 height 15
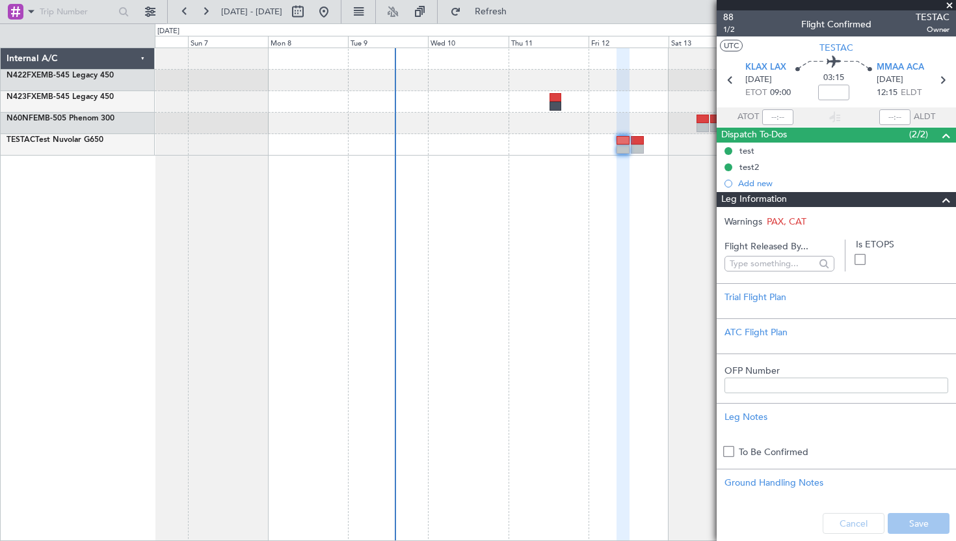
click at [864, 260] on span at bounding box center [860, 259] width 11 height 11
click at [865, 255] on input "checkbox" at bounding box center [865, 255] width 0 height 0
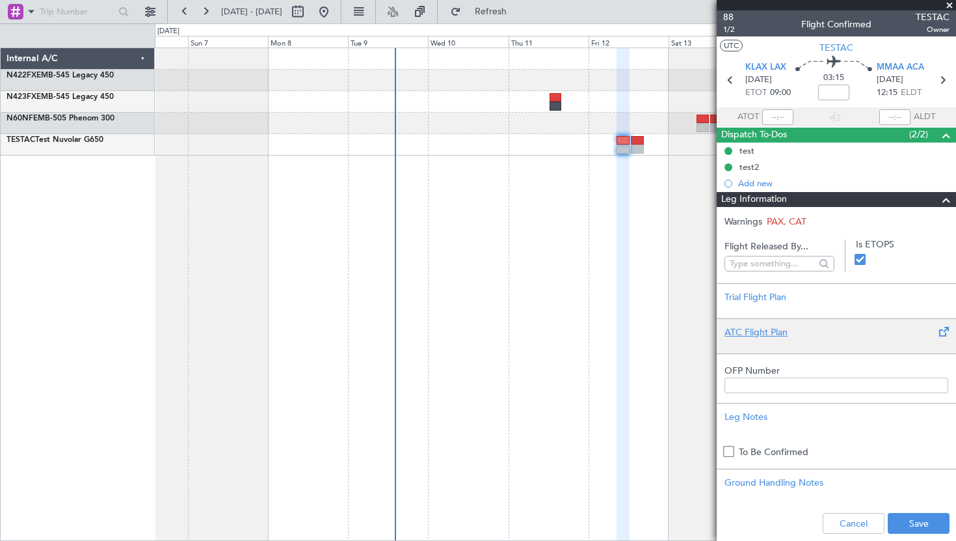
click at [744, 328] on div "ATC Flight Plan" at bounding box center [837, 332] width 224 height 14
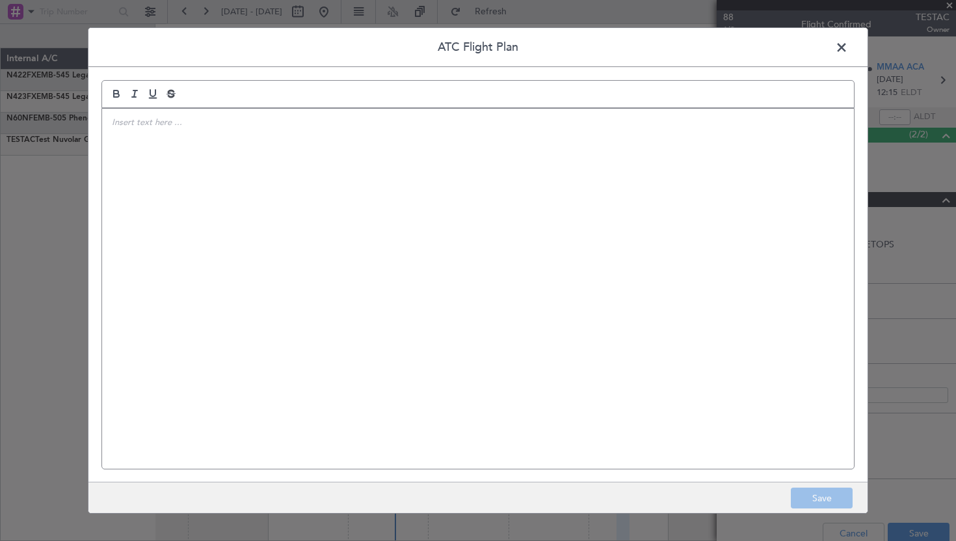
click at [431, 232] on div at bounding box center [478, 289] width 752 height 360
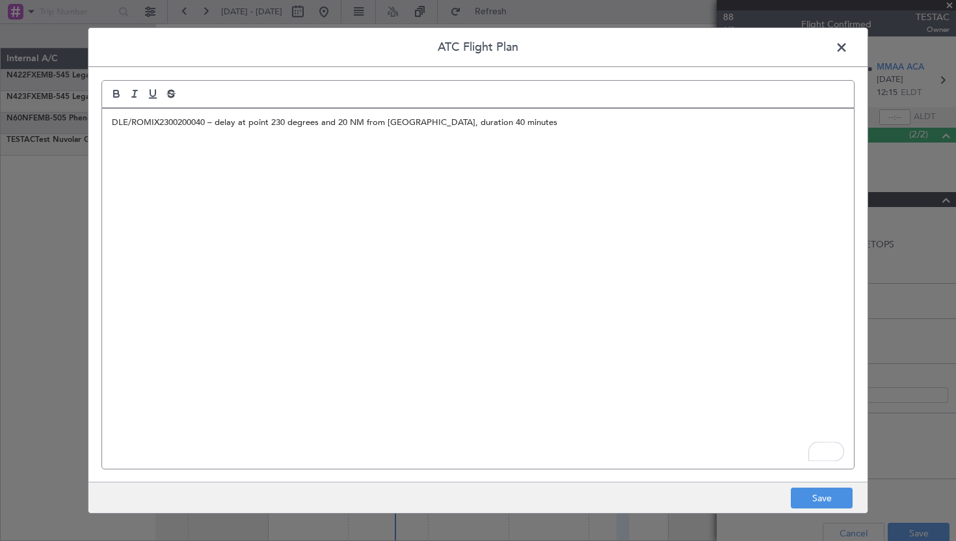
click at [220, 122] on span "DLE/ROMIX2300200040 – delay at point 230 degrees and 20 NM from [GEOGRAPHIC_DAT…" at bounding box center [335, 122] width 446 height 12
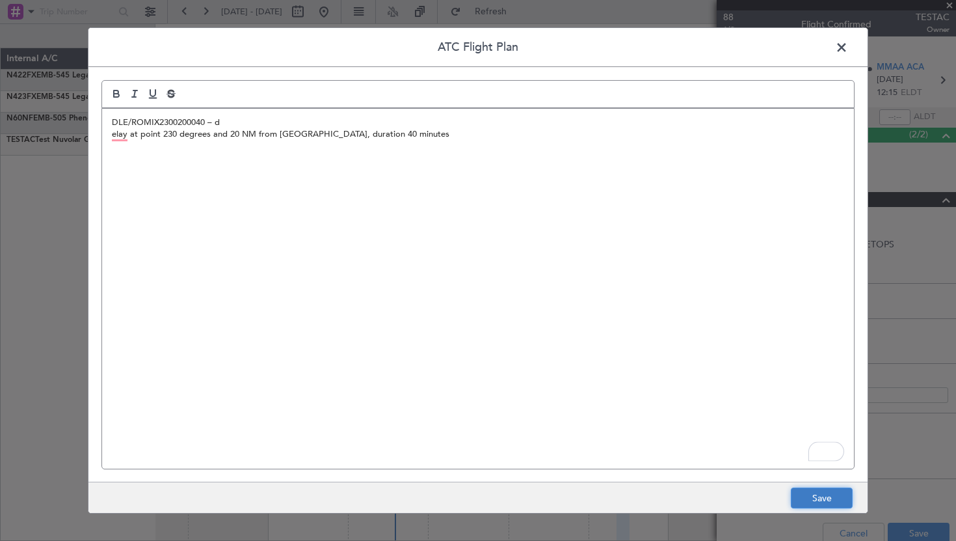
click at [812, 496] on button "Save" at bounding box center [822, 497] width 62 height 21
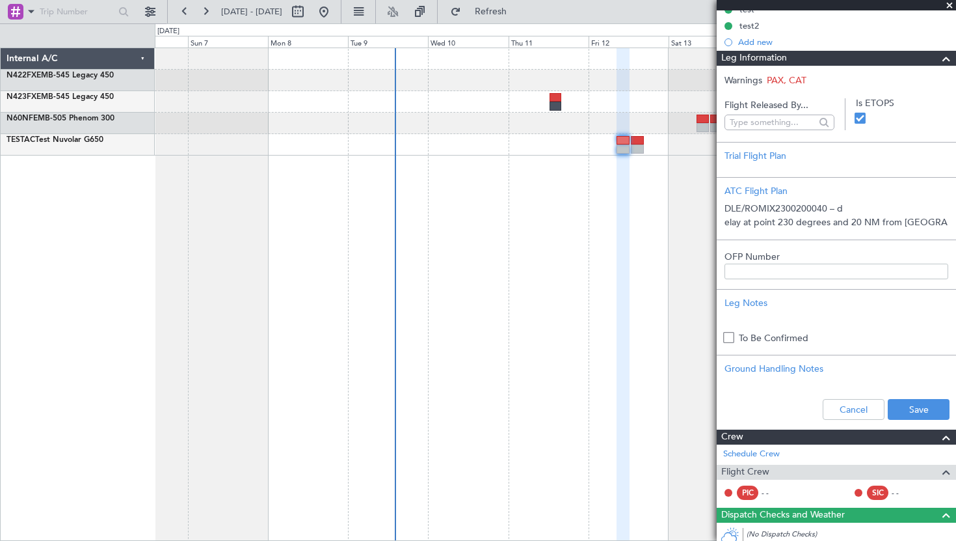
scroll to position [140, 0]
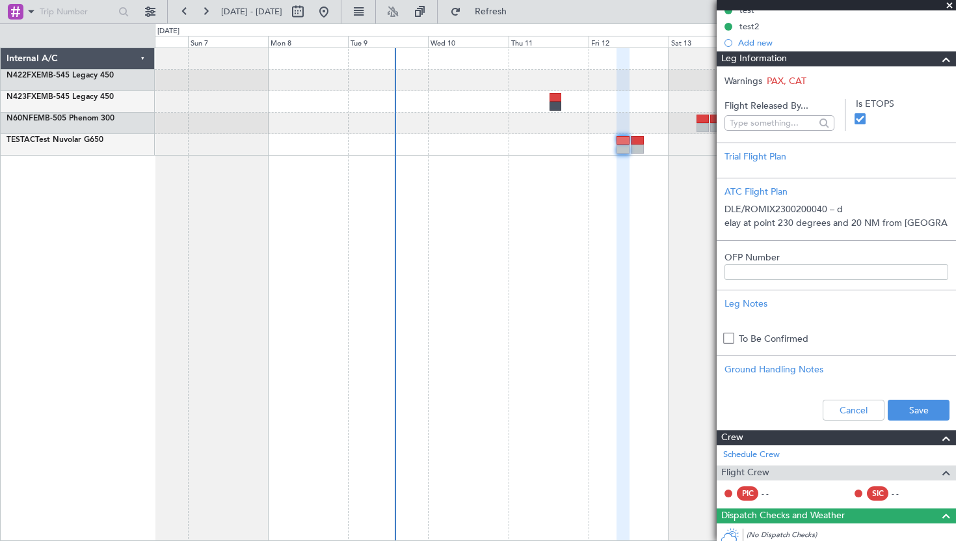
click at [751, 272] on input "OFP Number" at bounding box center [837, 272] width 224 height 16
type input "123"
click at [888, 399] on button "Save" at bounding box center [919, 409] width 62 height 21
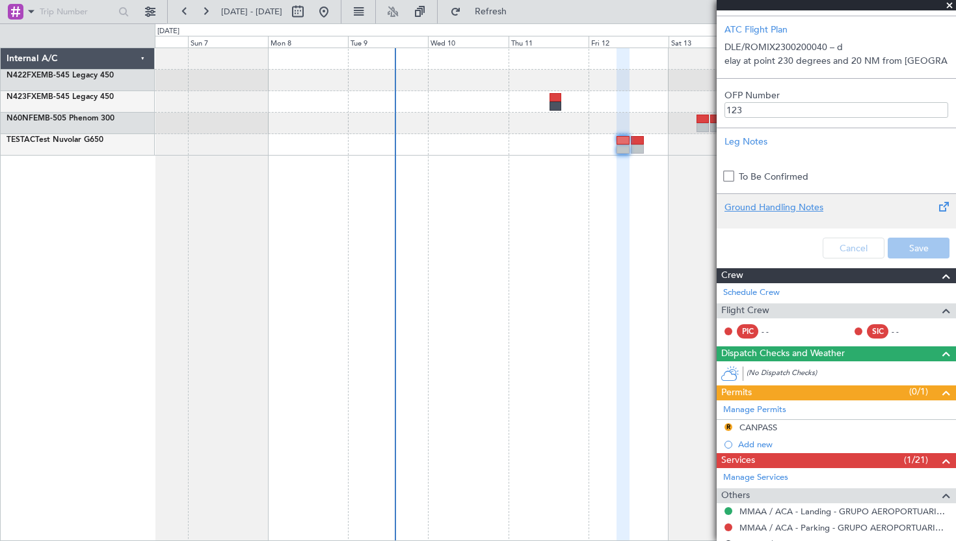
scroll to position [0, 0]
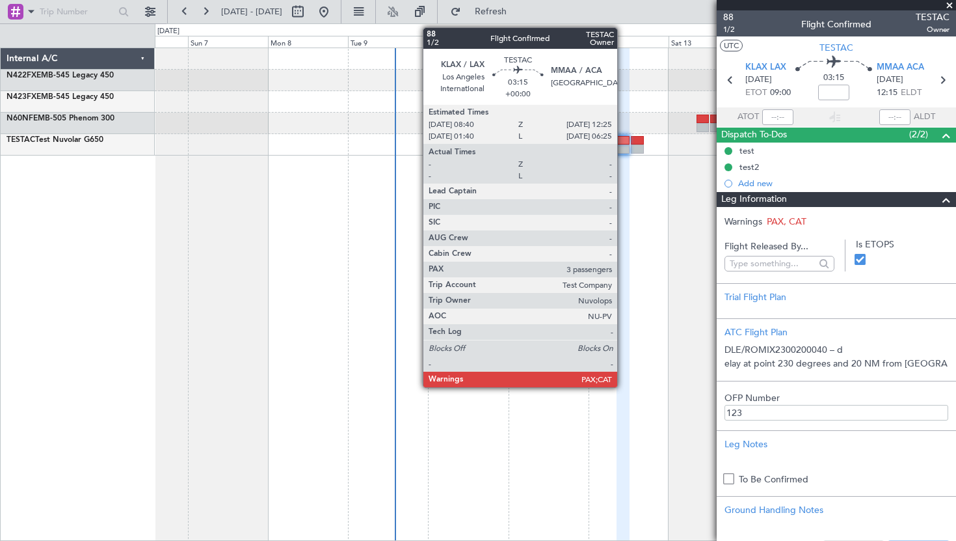
click at [619, 144] on div at bounding box center [623, 148] width 13 height 9
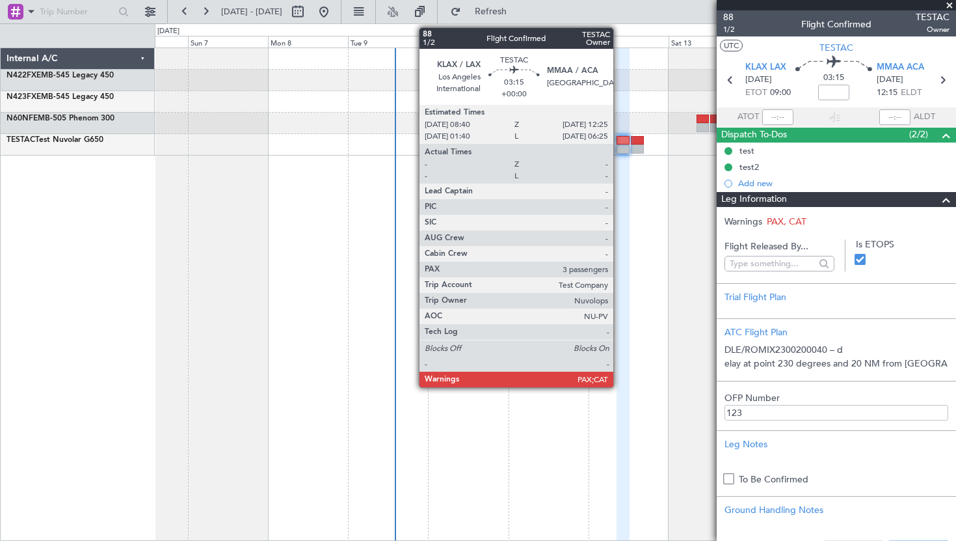
click at [619, 144] on div at bounding box center [623, 148] width 13 height 9
type input "123"
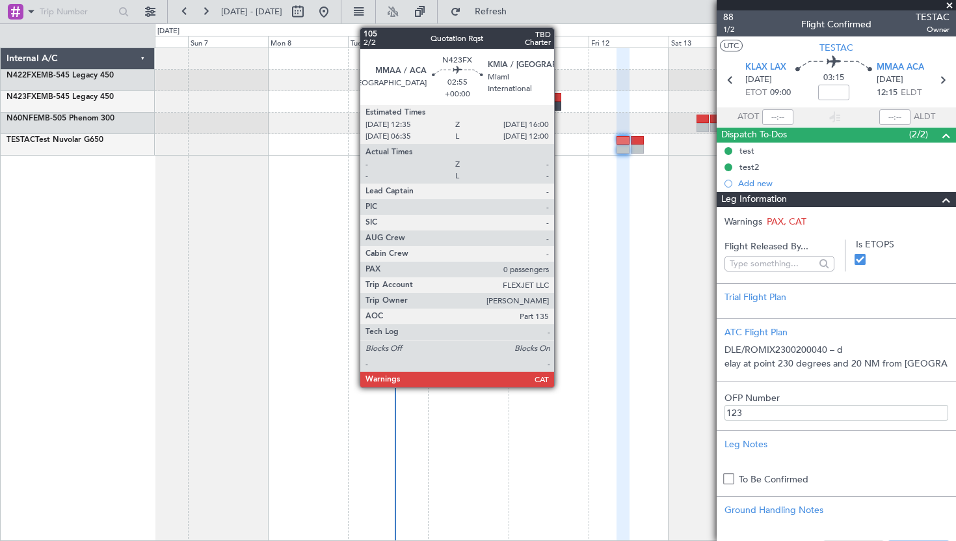
click at [559, 103] on div at bounding box center [556, 105] width 12 height 9
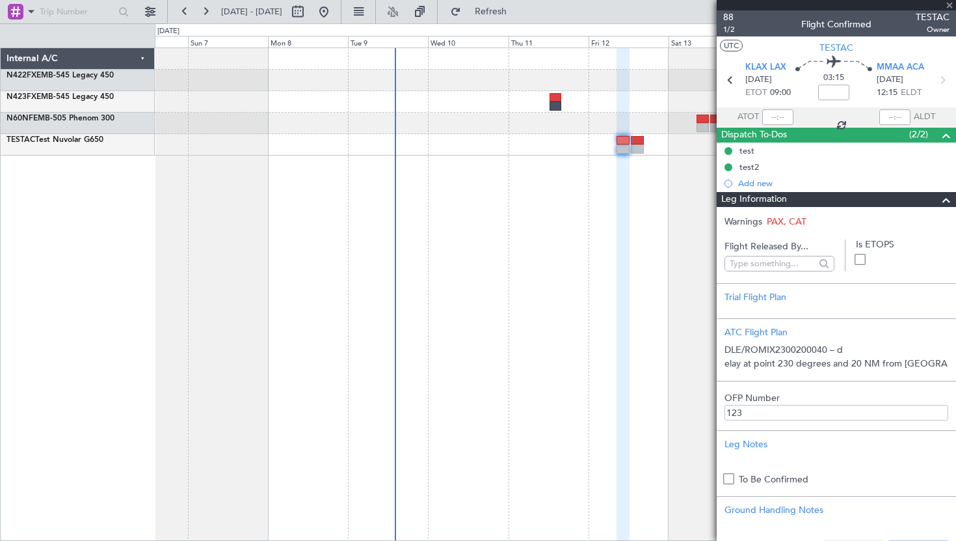
type input "0"
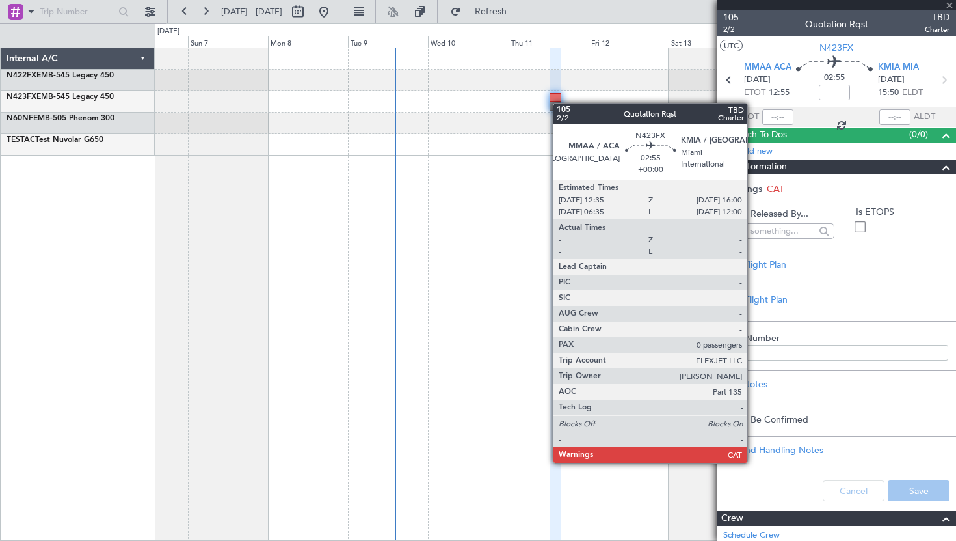
click at [559, 103] on div at bounding box center [556, 105] width 12 height 9
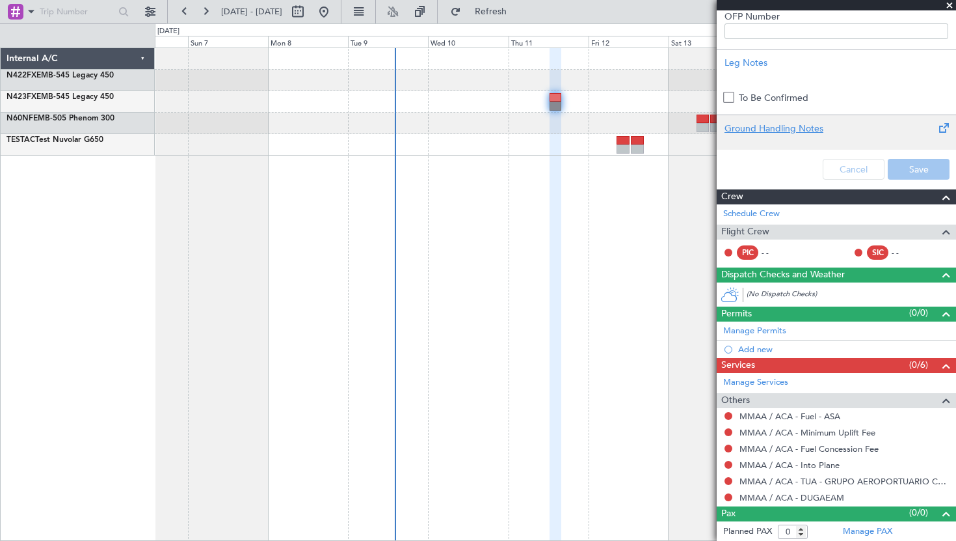
scroll to position [323, 0]
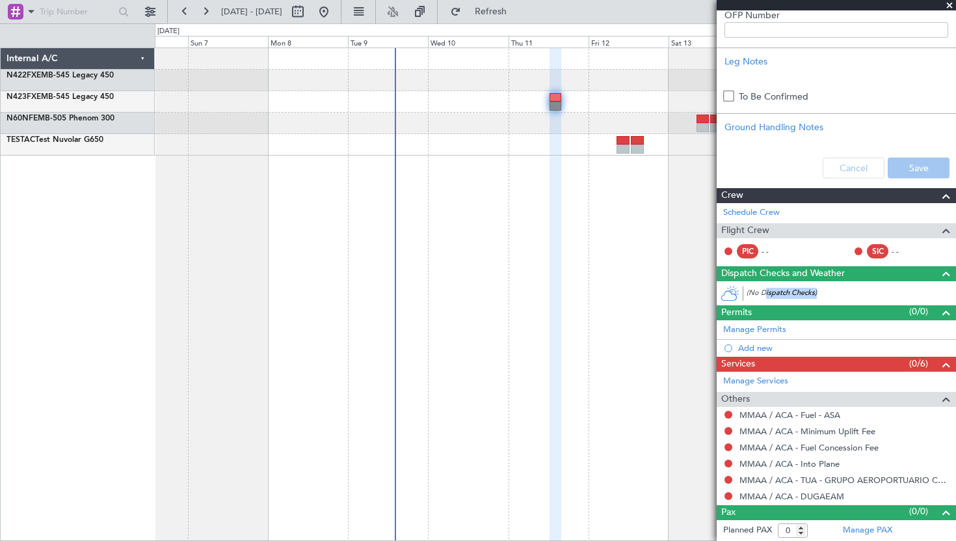
drag, startPoint x: 766, startPoint y: 290, endPoint x: 873, endPoint y: 290, distance: 107.3
click at [873, 290] on div "(No Dispatch Checks)" at bounding box center [851, 294] width 209 height 14
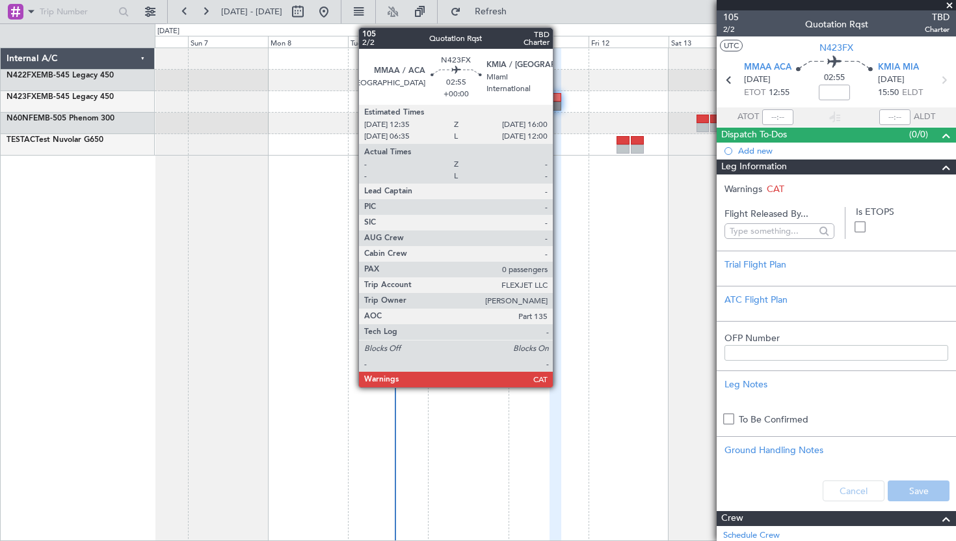
click at [559, 98] on div at bounding box center [556, 97] width 12 height 9
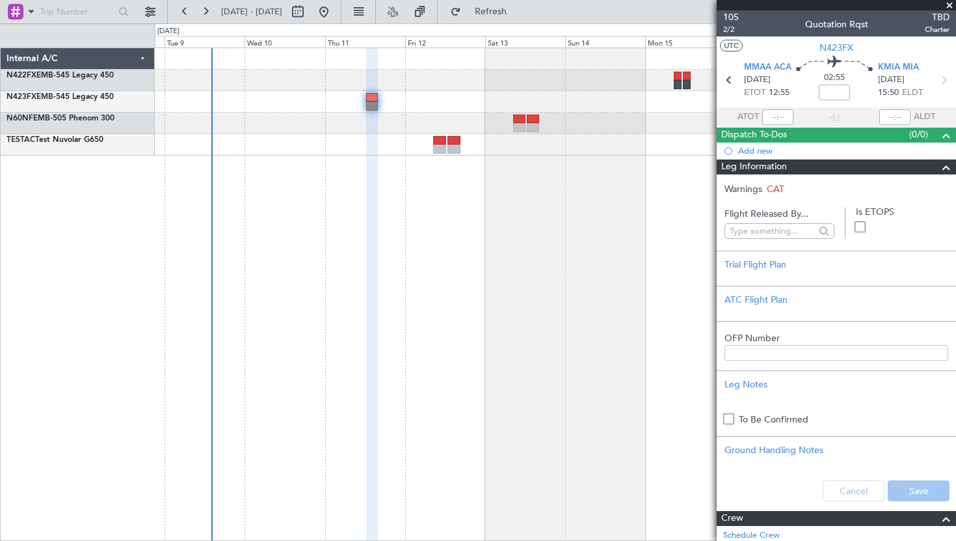
click at [395, 133] on div at bounding box center [555, 123] width 801 height 21
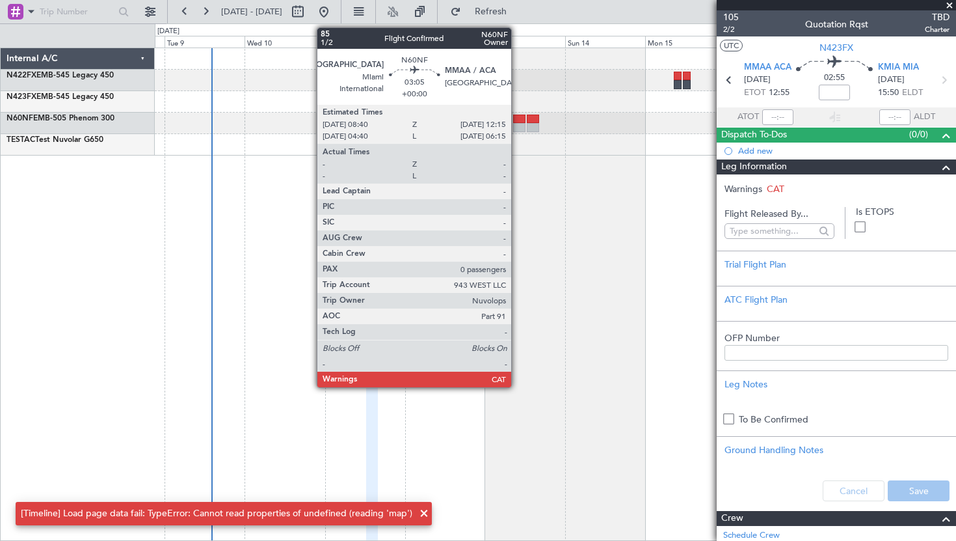
click at [517, 127] on div at bounding box center [519, 127] width 12 height 9
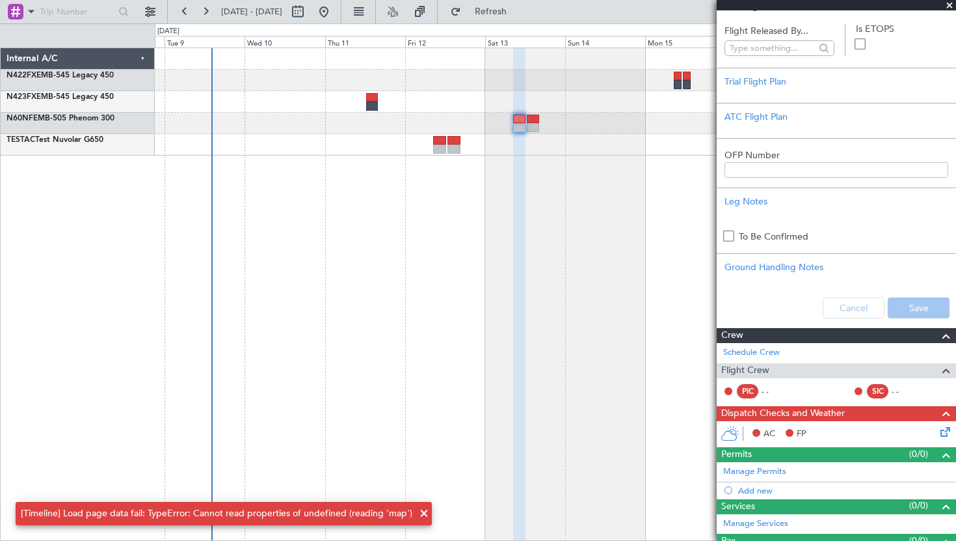
scroll to position [211, 0]
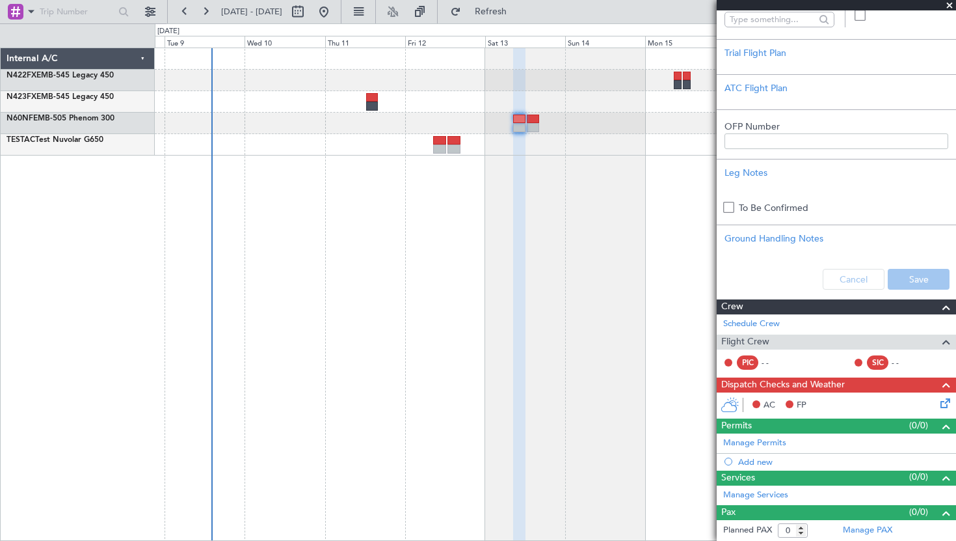
click at [928, 407] on div "AC FP" at bounding box center [842, 405] width 191 height 20
click at [942, 403] on icon at bounding box center [943, 400] width 10 height 10
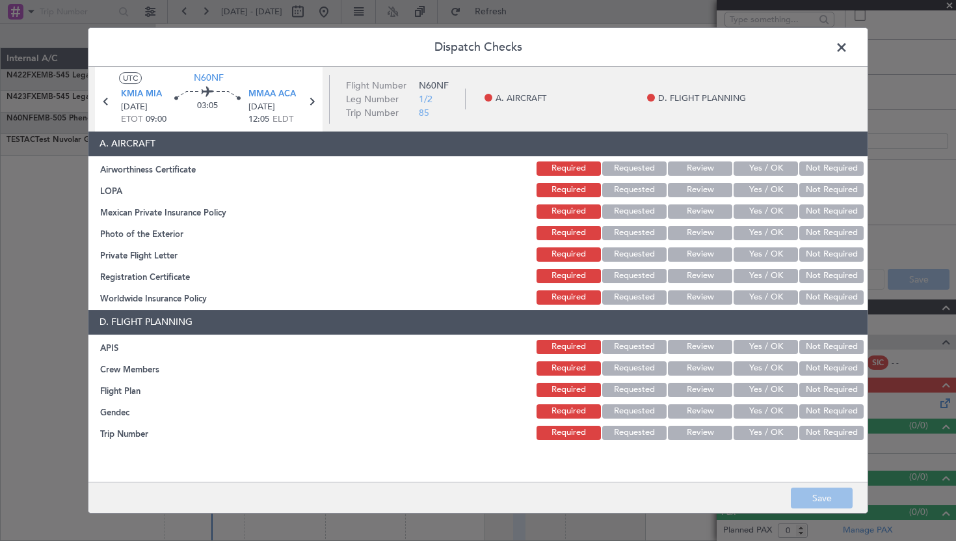
click at [706, 176] on div "Review" at bounding box center [699, 168] width 66 height 18
click at [691, 168] on button "Review" at bounding box center [700, 168] width 64 height 14
click at [749, 188] on button "Yes / OK" at bounding box center [766, 190] width 64 height 14
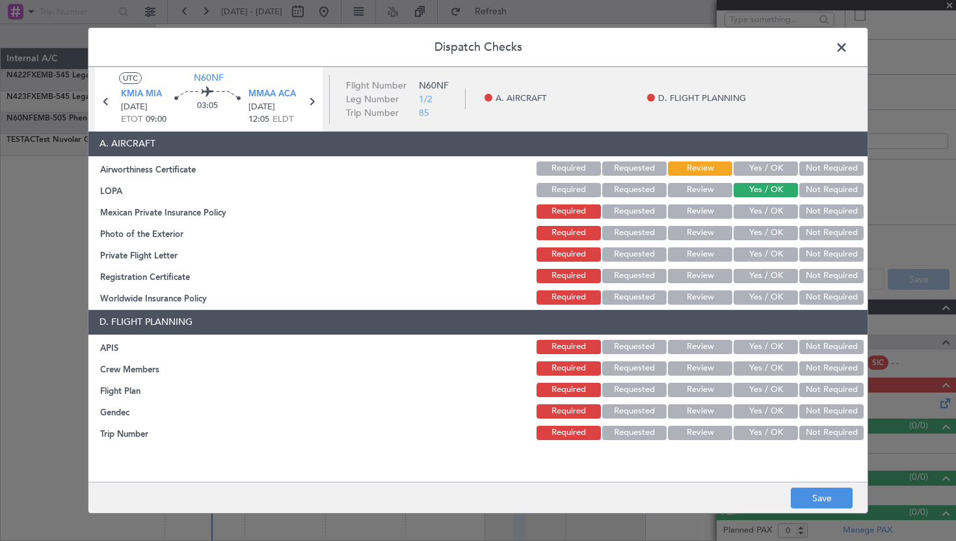
click at [749, 201] on section "A. AIRCRAFT Airworthiness Certificate Required Requested Review Yes / OK Not Re…" at bounding box center [477, 218] width 779 height 175
click at [750, 207] on button "Yes / OK" at bounding box center [766, 211] width 64 height 14
click at [750, 224] on div "Yes / OK" at bounding box center [765, 233] width 66 height 18
click at [750, 233] on button "Yes / OK" at bounding box center [766, 233] width 64 height 14
click at [750, 252] on button "Yes / OK" at bounding box center [766, 254] width 64 height 14
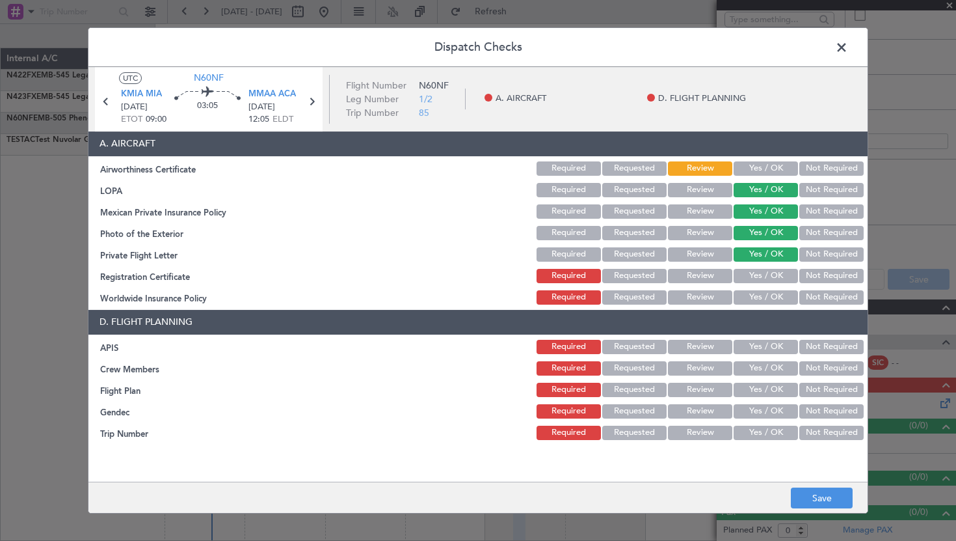
click at [748, 268] on div "Yes / OK" at bounding box center [765, 276] width 66 height 18
click at [748, 274] on button "Yes / OK" at bounding box center [766, 276] width 64 height 14
click at [748, 295] on button "Yes / OK" at bounding box center [766, 297] width 64 height 14
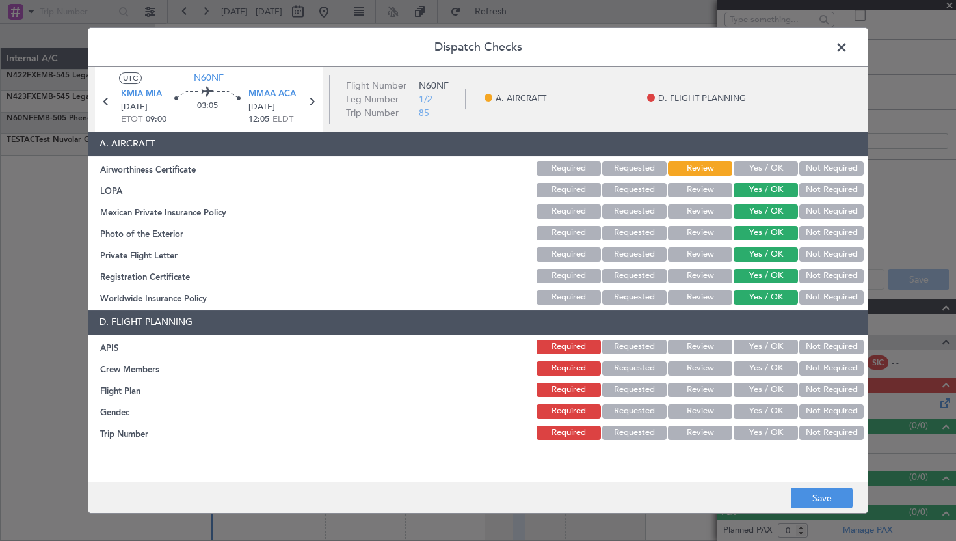
click at [745, 347] on button "Yes / OK" at bounding box center [766, 347] width 64 height 14
click at [745, 365] on button "Yes / OK" at bounding box center [766, 368] width 64 height 14
click at [749, 389] on button "Yes / OK" at bounding box center [766, 389] width 64 height 14
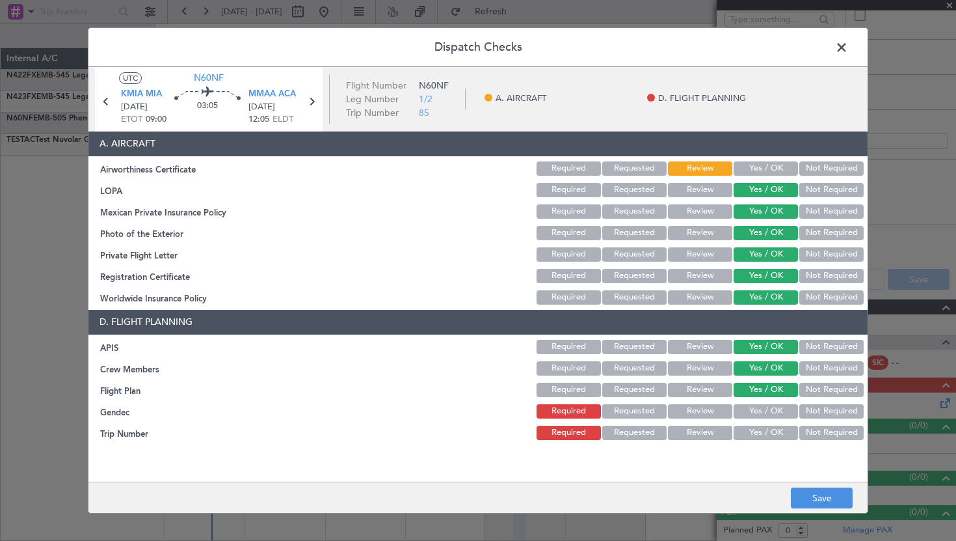
click at [747, 404] on button "Yes / OK" at bounding box center [766, 411] width 64 height 14
click at [746, 424] on div "Yes / OK" at bounding box center [765, 432] width 66 height 18
click at [744, 434] on button "Yes / OK" at bounding box center [766, 432] width 64 height 14
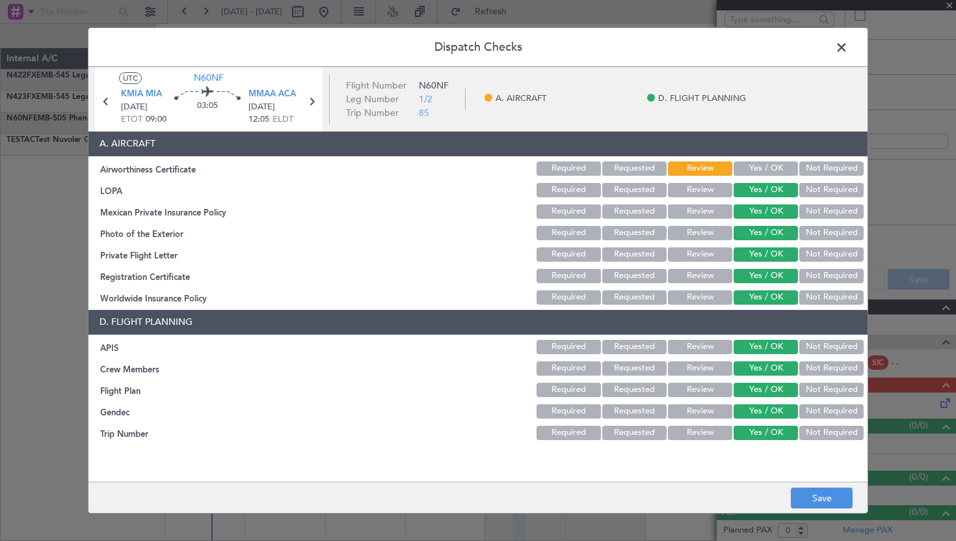
click at [768, 165] on button "Yes / OK" at bounding box center [766, 168] width 64 height 14
click at [807, 498] on button "Save" at bounding box center [822, 497] width 62 height 21
click at [848, 43] on span at bounding box center [848, 51] width 0 height 26
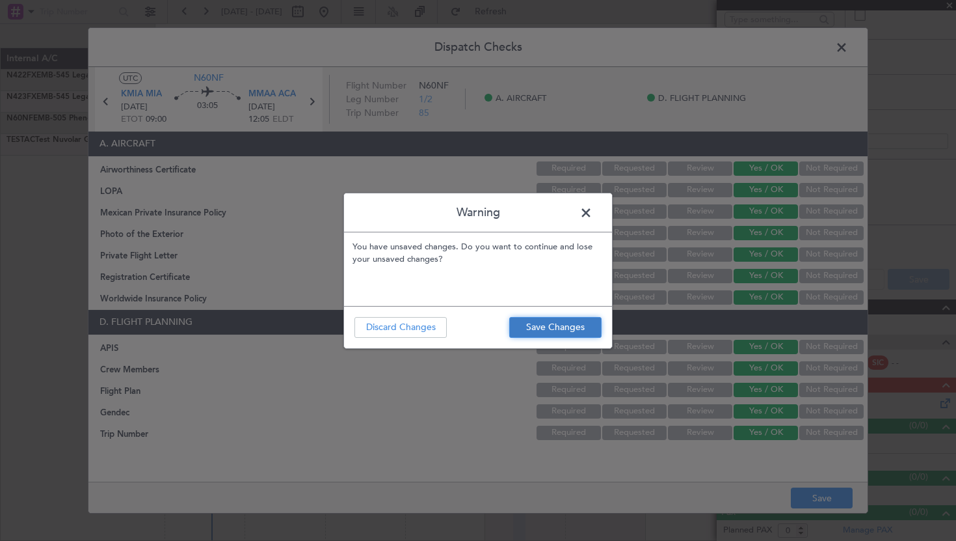
click at [553, 329] on button "Save Changes" at bounding box center [555, 327] width 92 height 21
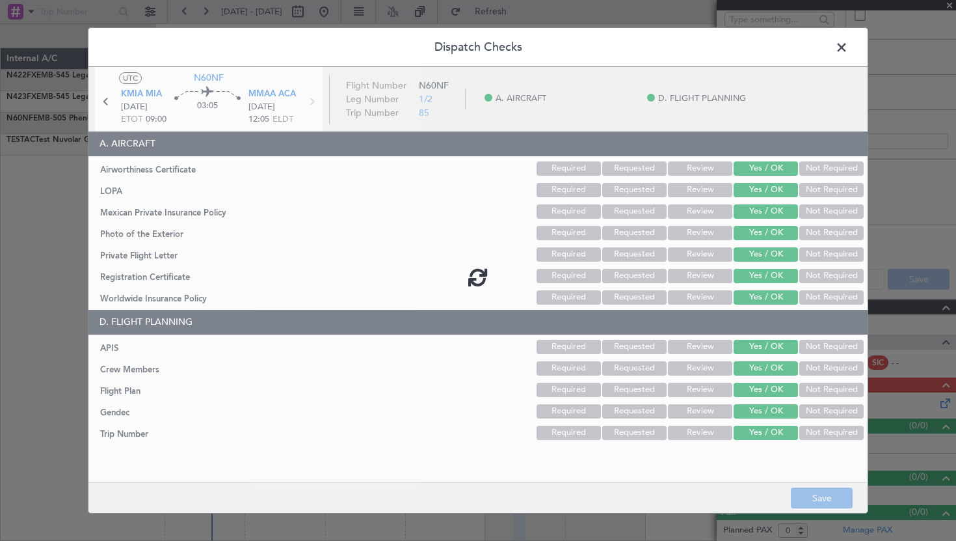
click at [848, 53] on span at bounding box center [848, 51] width 0 height 26
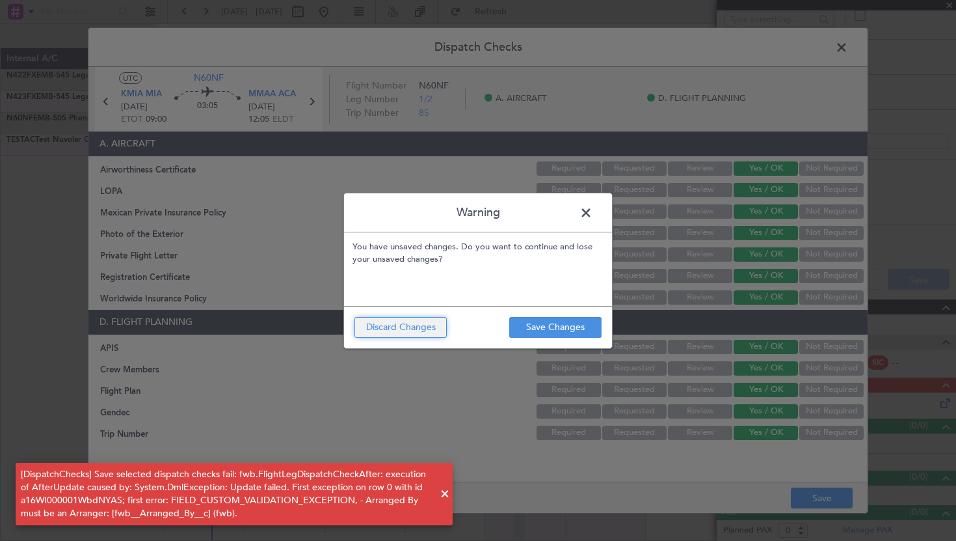
click at [408, 328] on button "Discard Changes" at bounding box center [400, 327] width 92 height 21
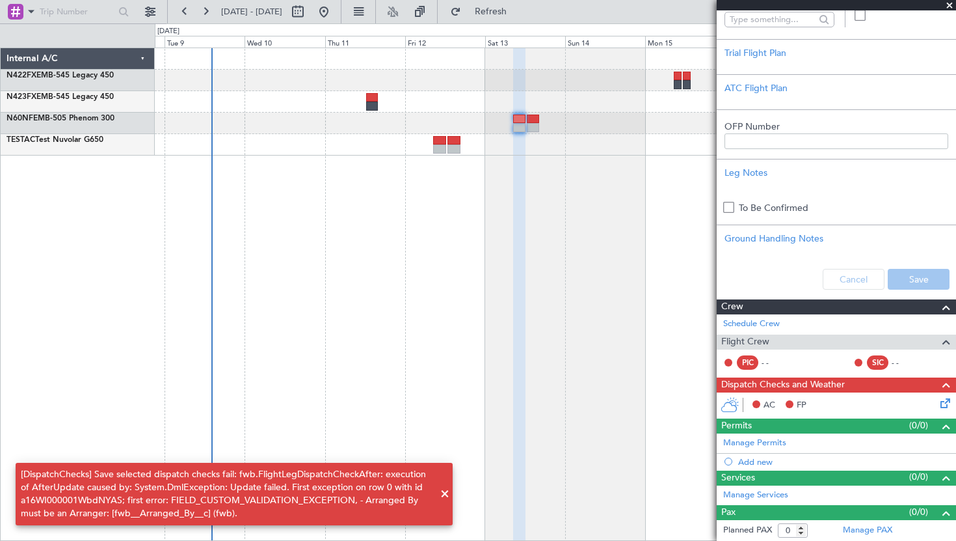
scroll to position [0, 0]
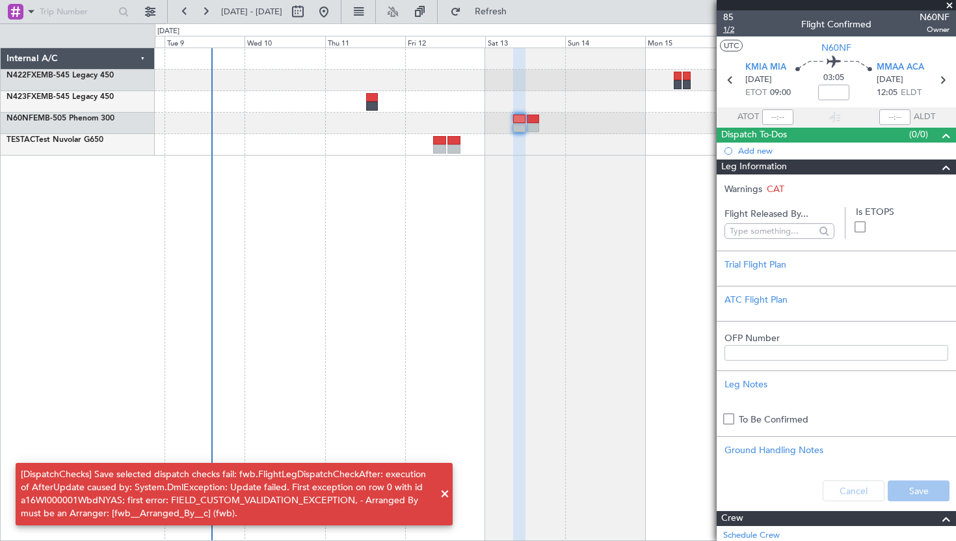
click at [728, 29] on span "1/2" at bounding box center [728, 29] width 11 height 11
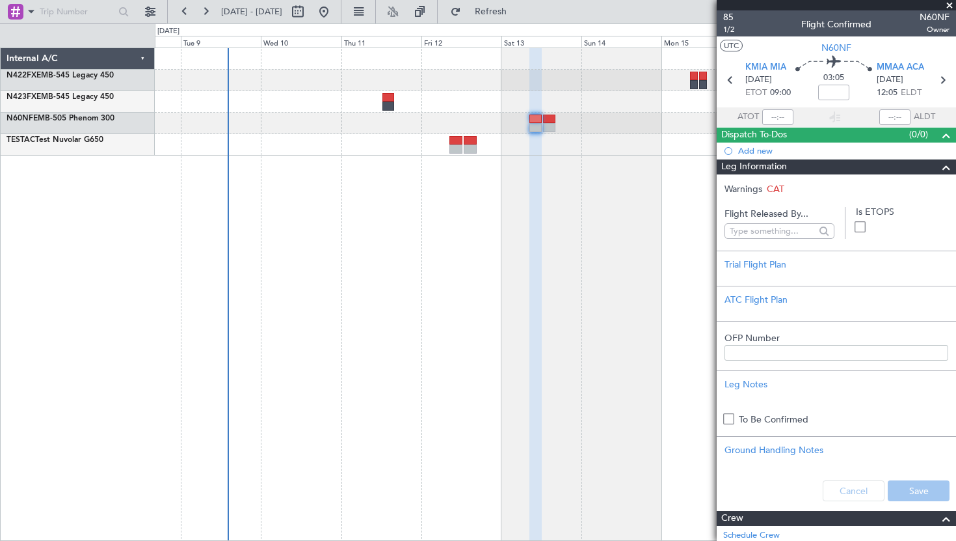
click at [558, 98] on div at bounding box center [555, 293] width 801 height 493
click at [949, 7] on span at bounding box center [949, 6] width 13 height 12
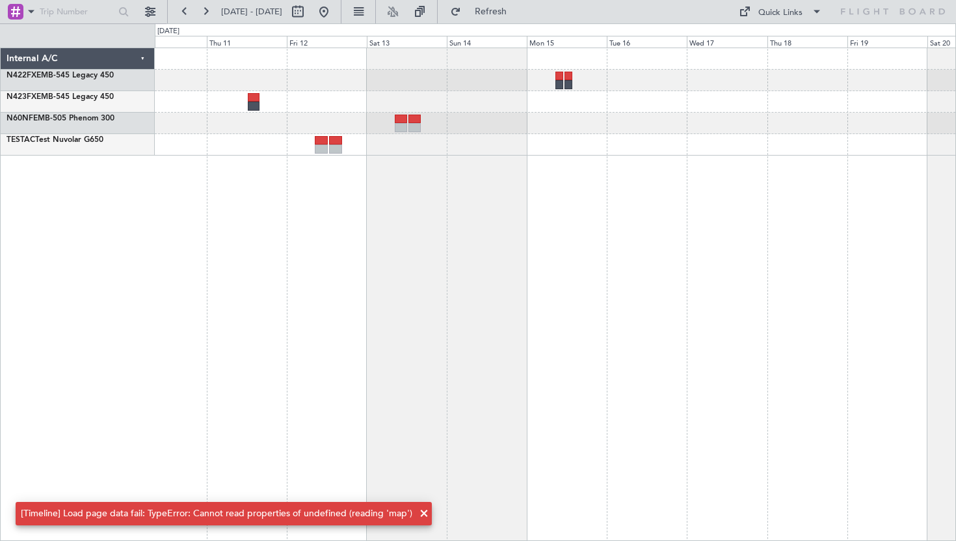
click at [555, 200] on div at bounding box center [555, 293] width 801 height 493
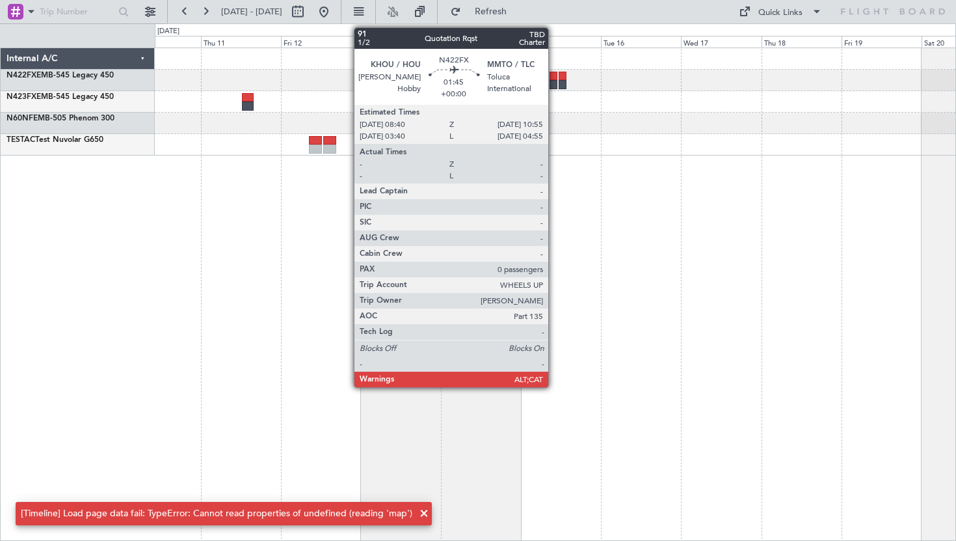
click at [554, 81] on div at bounding box center [554, 84] width 8 height 9
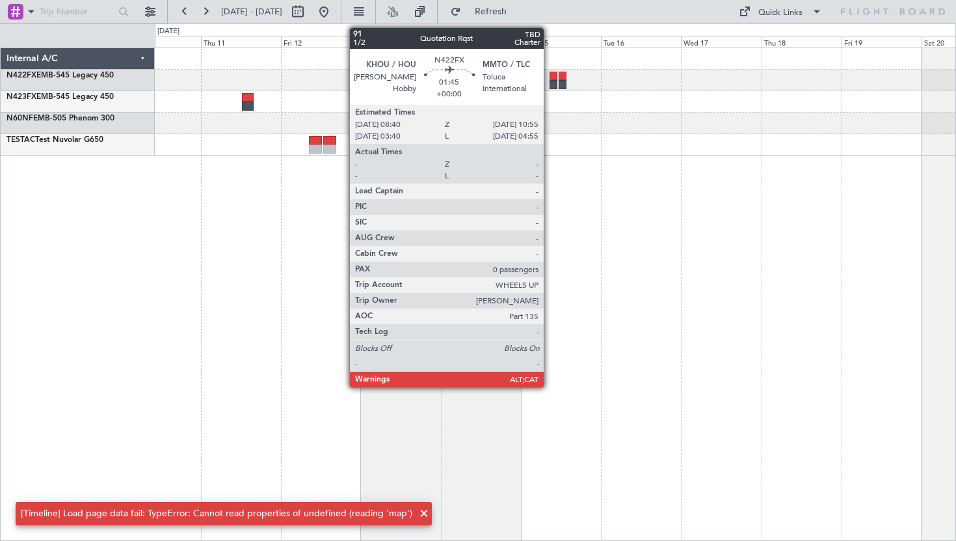
click at [550, 79] on div at bounding box center [554, 76] width 8 height 9
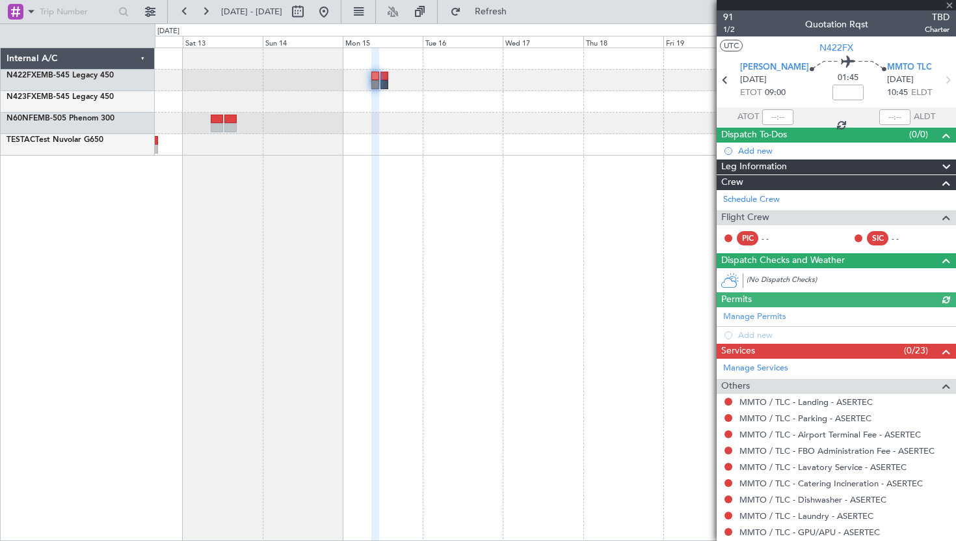
click at [436, 263] on div at bounding box center [555, 293] width 801 height 493
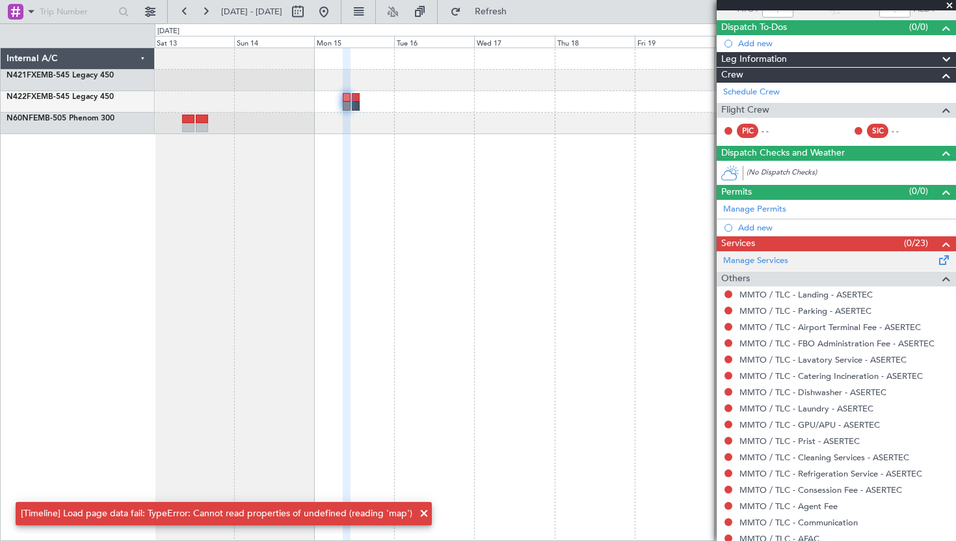
scroll to position [127, 0]
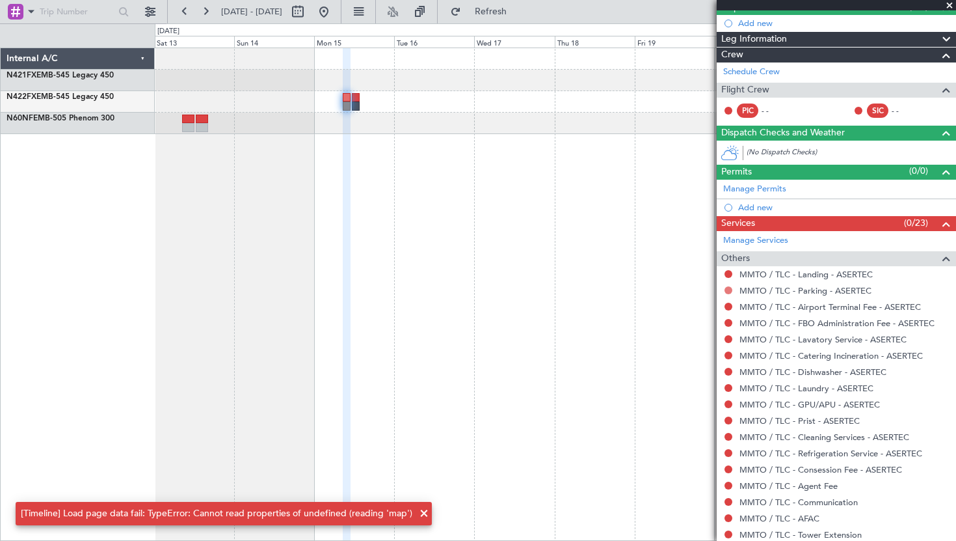
click at [728, 289] on button at bounding box center [729, 290] width 8 height 8
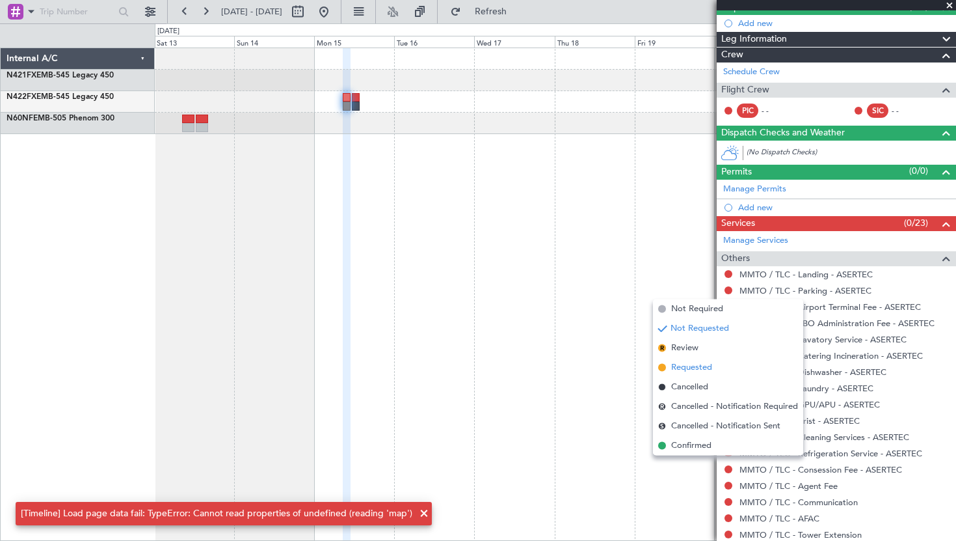
click at [713, 373] on li "Requested" at bounding box center [728, 368] width 150 height 20
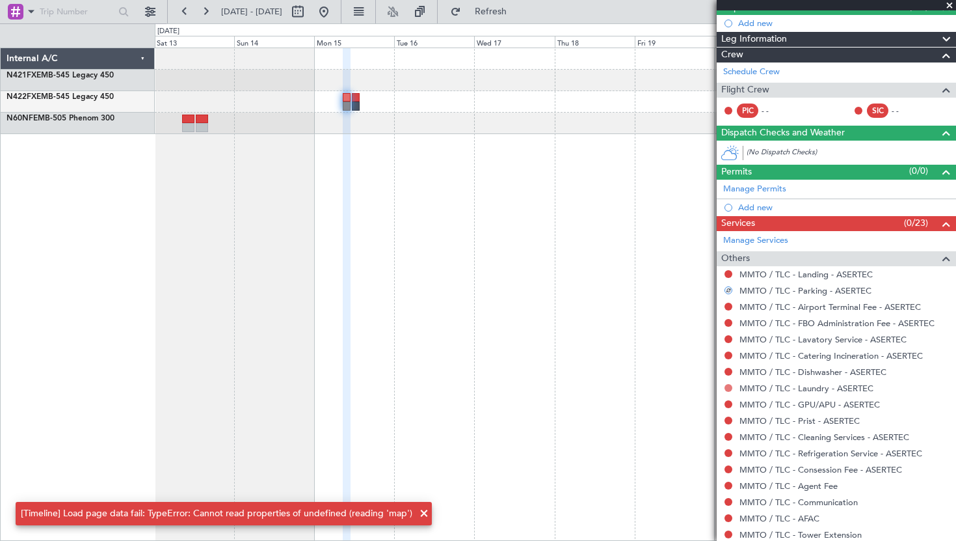
click at [730, 385] on button at bounding box center [729, 388] width 8 height 8
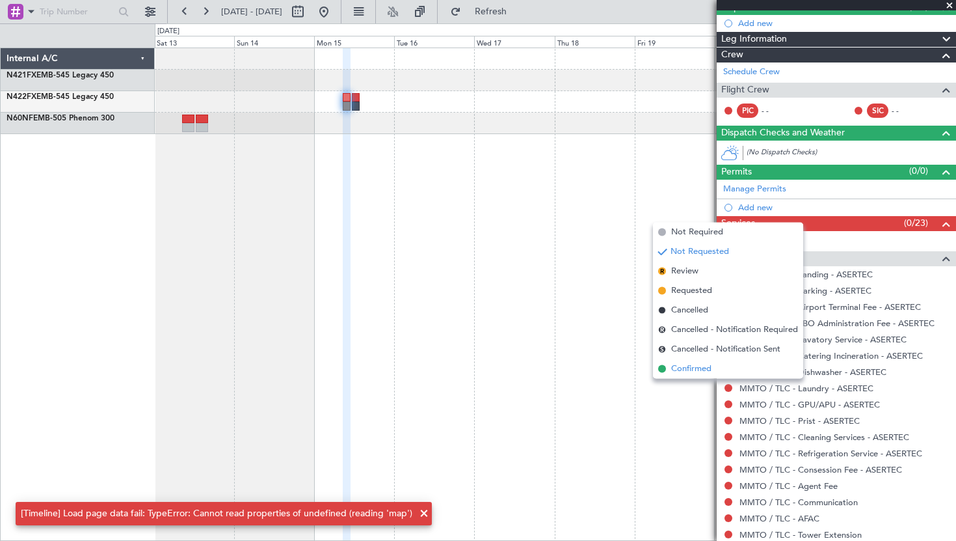
click at [718, 367] on li "Confirmed" at bounding box center [728, 369] width 150 height 20
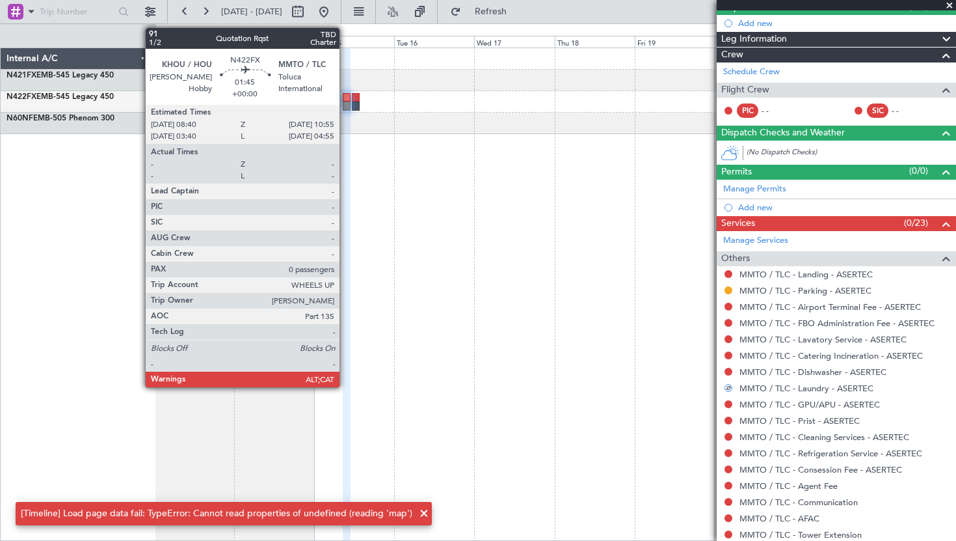
click at [345, 101] on div at bounding box center [347, 105] width 8 height 9
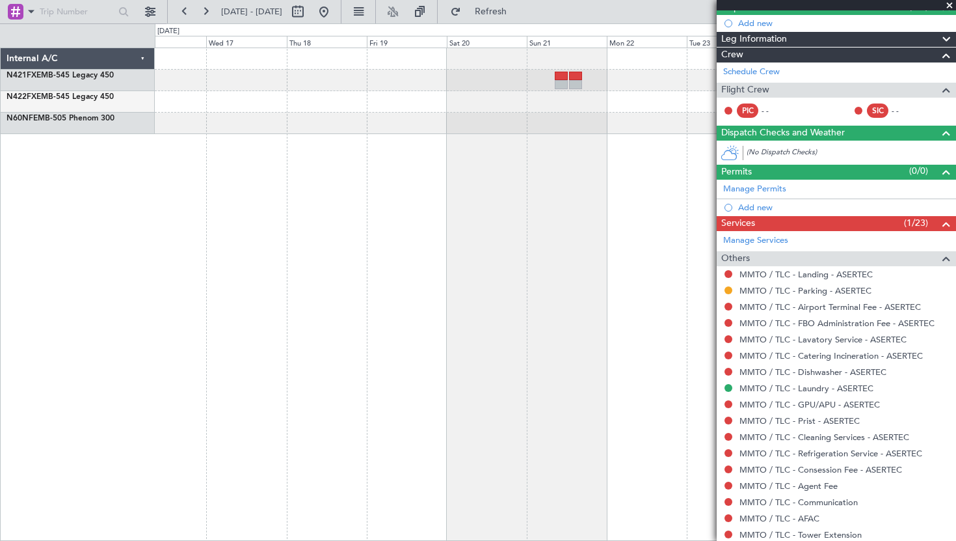
click at [198, 156] on div at bounding box center [555, 293] width 801 height 493
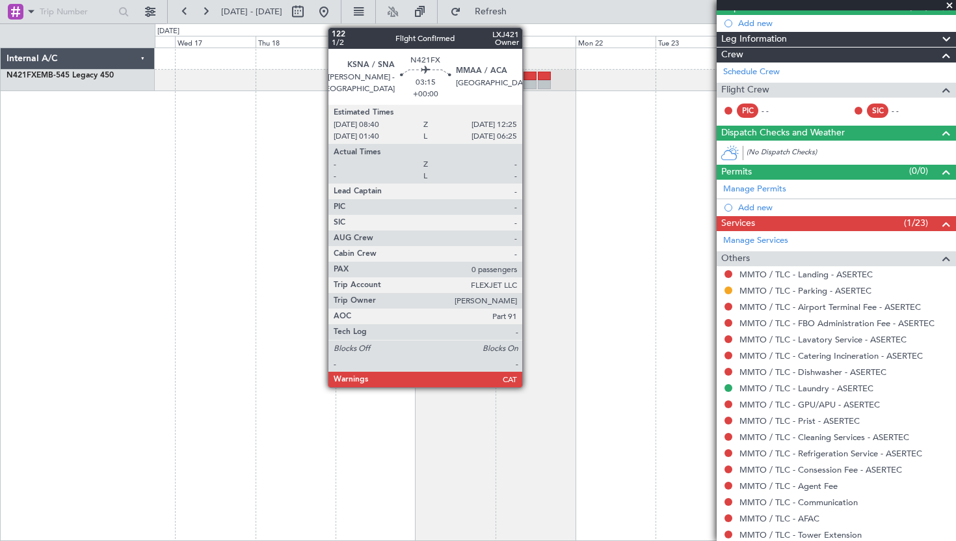
click at [528, 83] on div at bounding box center [530, 84] width 13 height 9
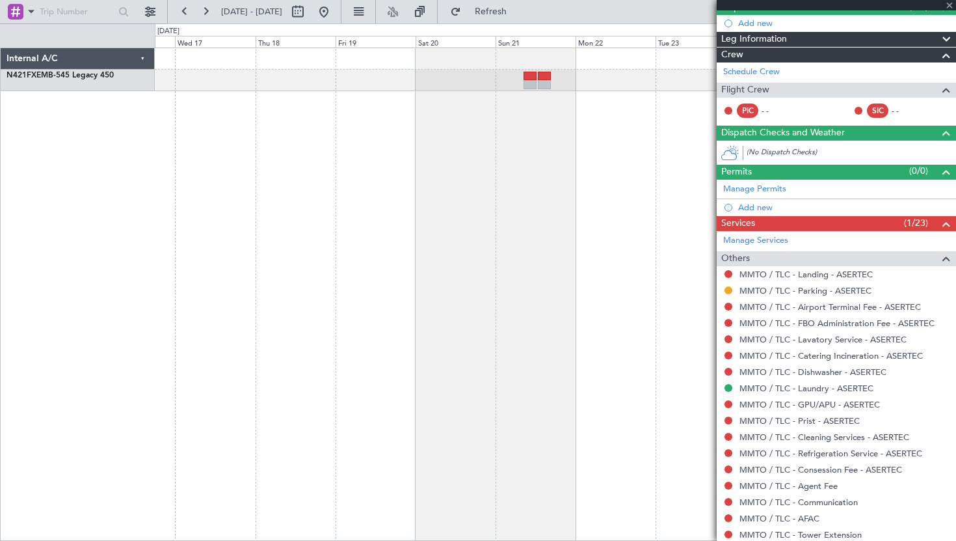
click at [528, 83] on div at bounding box center [530, 84] width 13 height 9
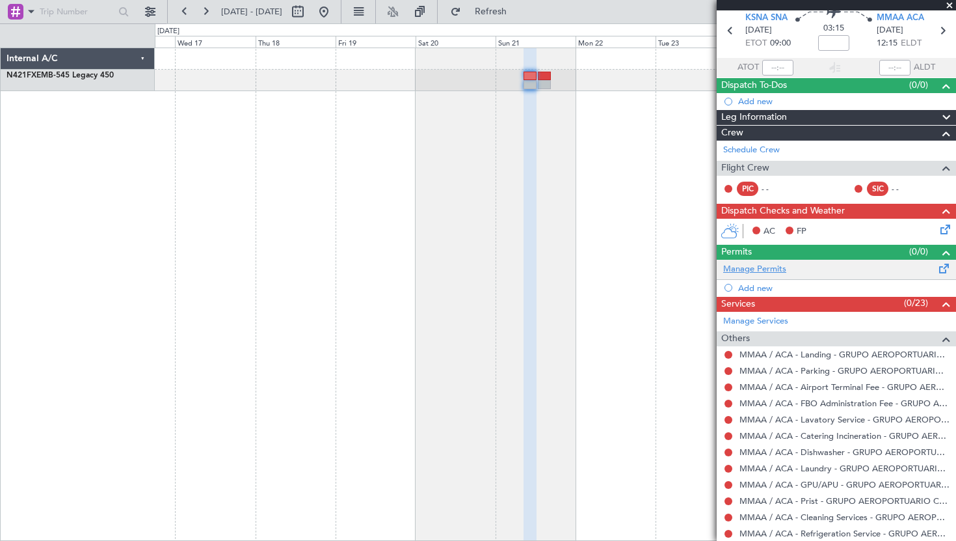
scroll to position [54, 0]
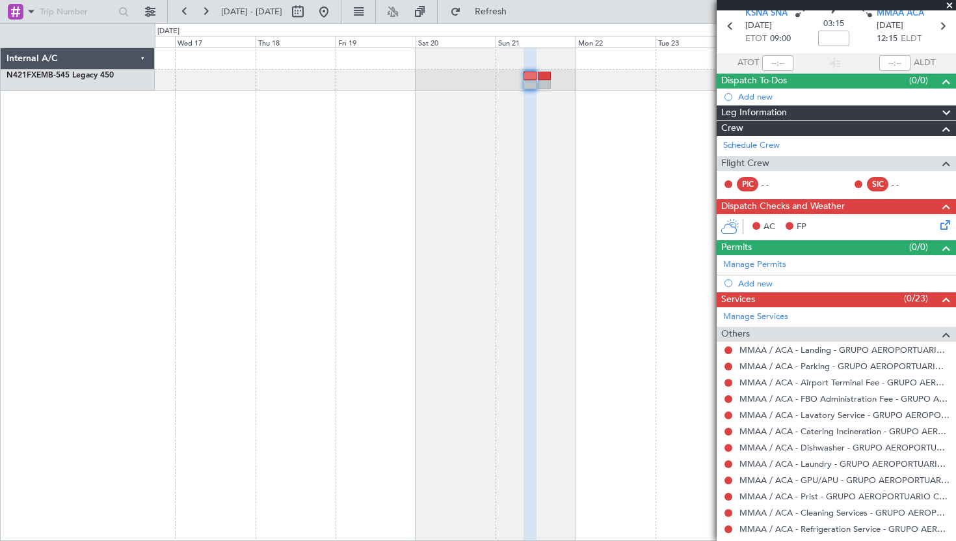
click at [871, 225] on div "AC FP" at bounding box center [842, 227] width 191 height 20
click at [939, 224] on icon at bounding box center [943, 222] width 10 height 10
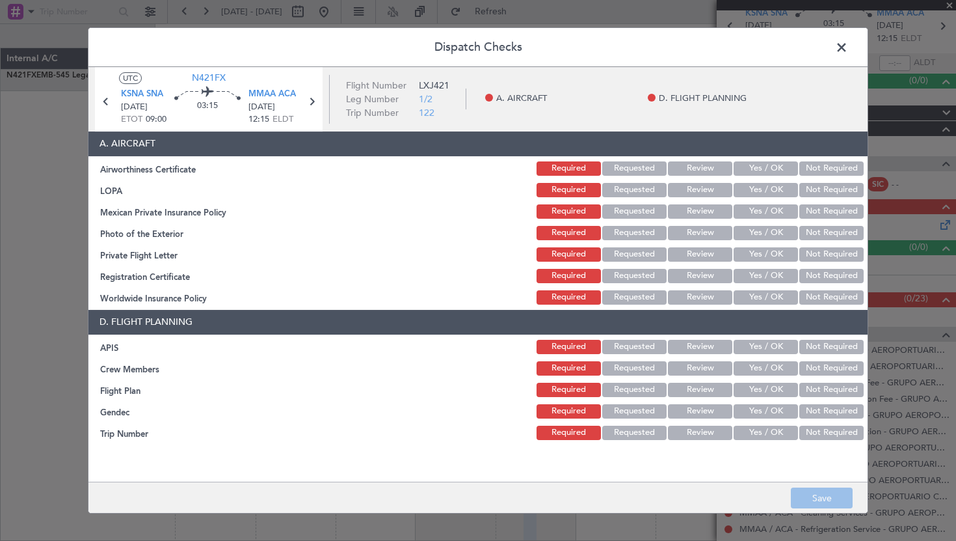
click at [697, 171] on button "Review" at bounding box center [700, 168] width 64 height 14
click at [748, 189] on button "Yes / OK" at bounding box center [766, 190] width 64 height 14
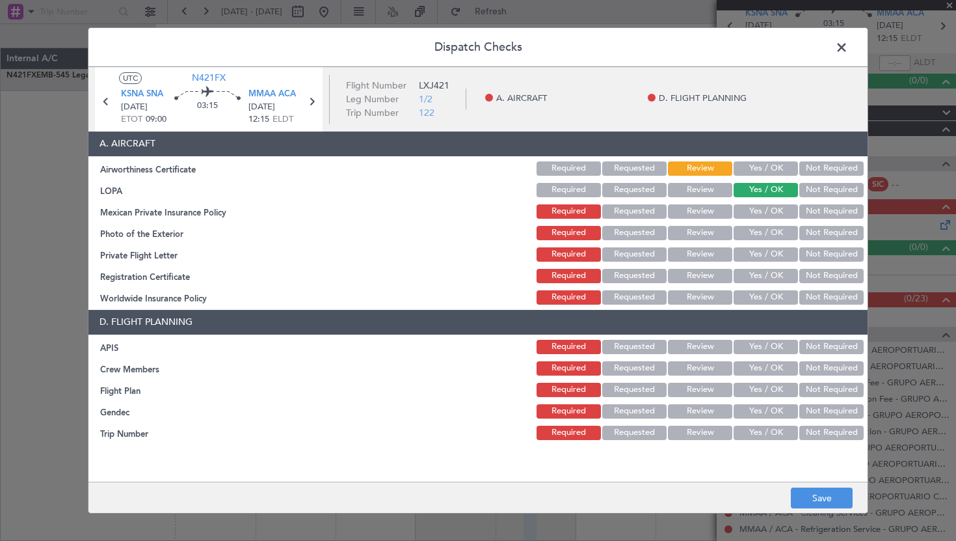
click at [747, 220] on section "A. AIRCRAFT Airworthiness Certificate Required Requested Review Yes / OK Not Re…" at bounding box center [477, 218] width 779 height 175
click at [747, 209] on button "Yes / OK" at bounding box center [766, 211] width 64 height 14
click at [747, 231] on button "Yes / OK" at bounding box center [766, 233] width 64 height 14
click at [747, 249] on button "Yes / OK" at bounding box center [766, 254] width 64 height 14
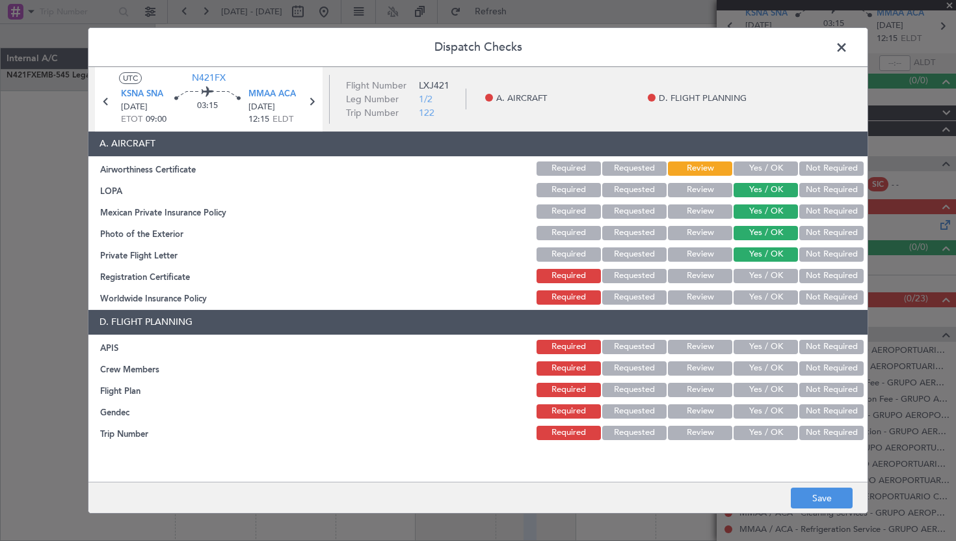
click at [747, 278] on button "Yes / OK" at bounding box center [766, 276] width 64 height 14
click at [747, 297] on button "Yes / OK" at bounding box center [766, 297] width 64 height 14
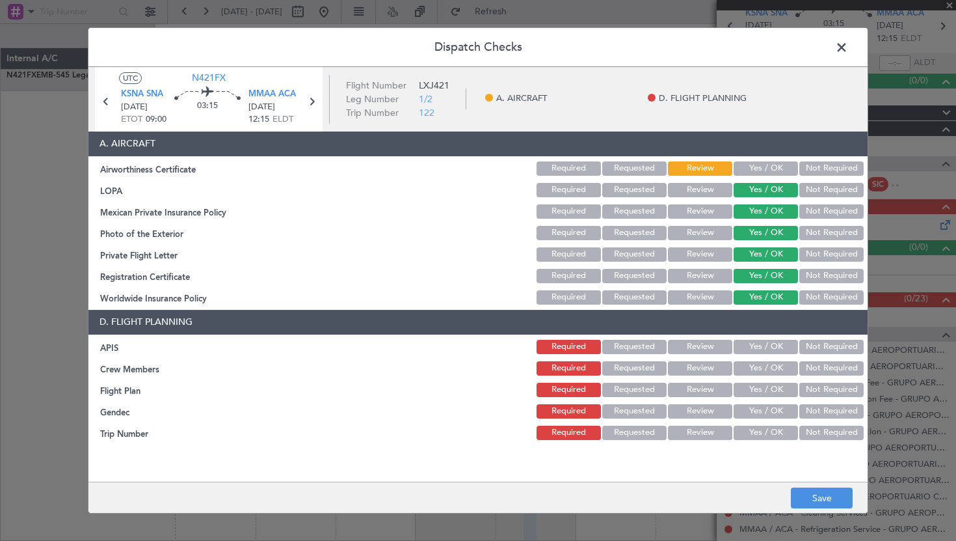
click at [747, 347] on button "Yes / OK" at bounding box center [766, 347] width 64 height 14
click at [747, 366] on button "Yes / OK" at bounding box center [766, 368] width 64 height 14
click at [747, 390] on button "Yes / OK" at bounding box center [766, 389] width 64 height 14
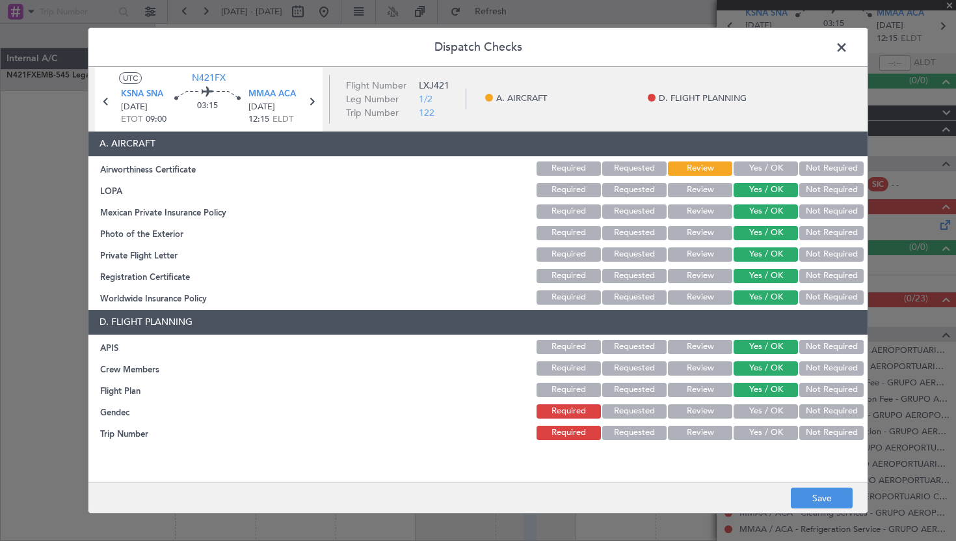
click at [747, 406] on button "Yes / OK" at bounding box center [766, 411] width 64 height 14
click at [747, 432] on button "Yes / OK" at bounding box center [766, 432] width 64 height 14
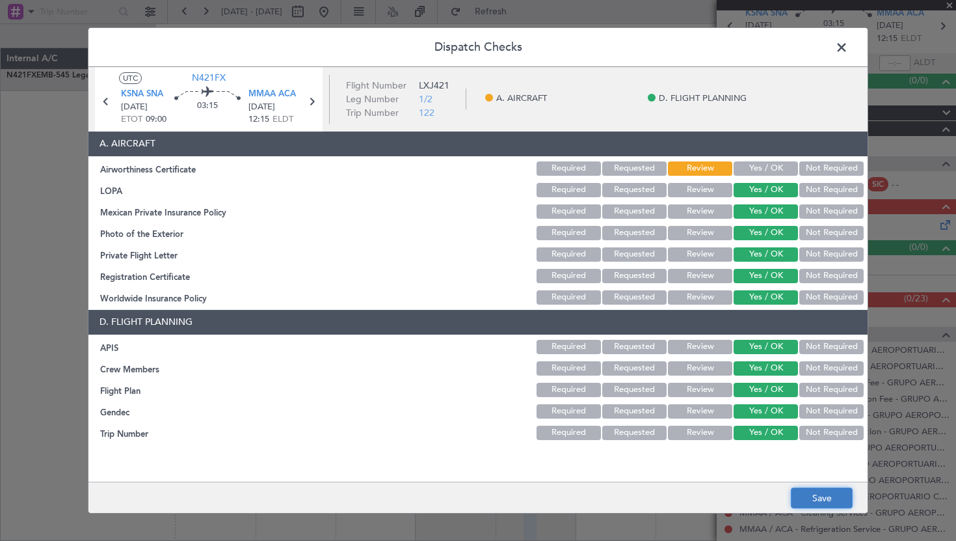
click at [804, 490] on button "Save" at bounding box center [822, 497] width 62 height 21
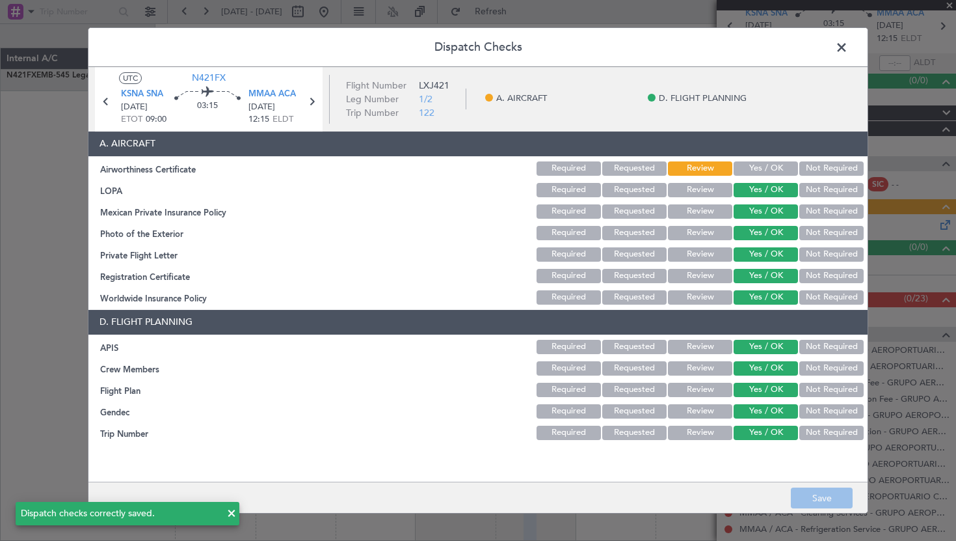
click at [848, 44] on span at bounding box center [848, 51] width 0 height 26
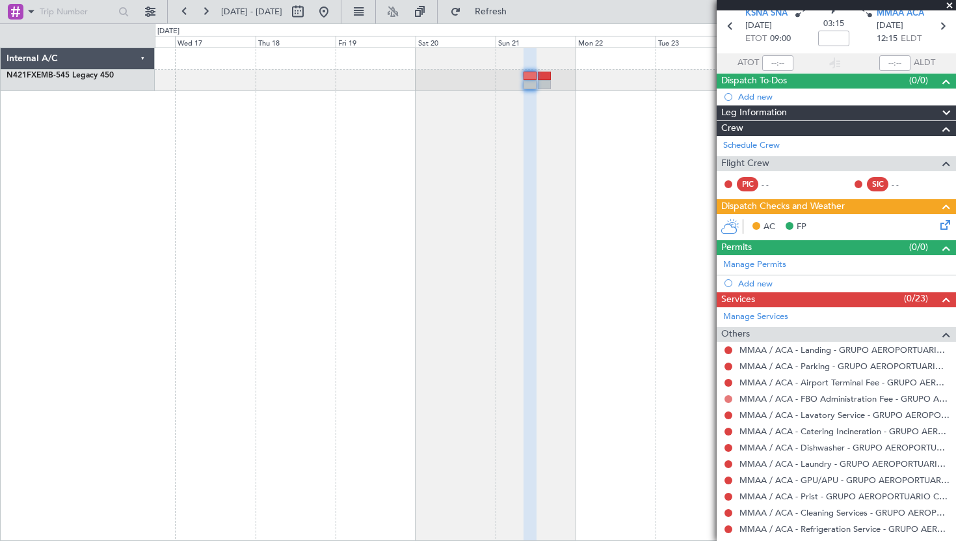
click at [729, 400] on button at bounding box center [729, 399] width 8 height 8
click at [729, 399] on button at bounding box center [729, 399] width 8 height 8
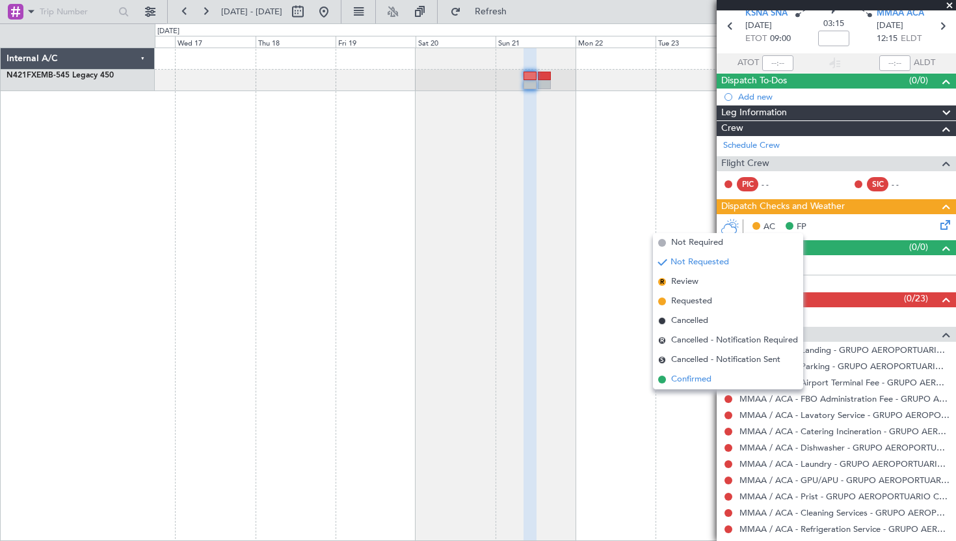
click at [714, 377] on li "Confirmed" at bounding box center [728, 379] width 150 height 20
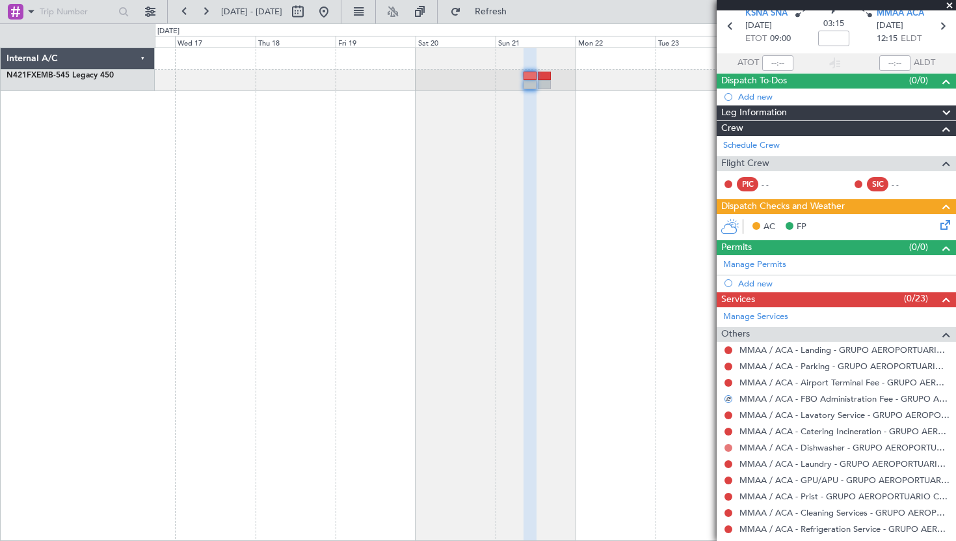
click at [728, 446] on button at bounding box center [729, 448] width 8 height 8
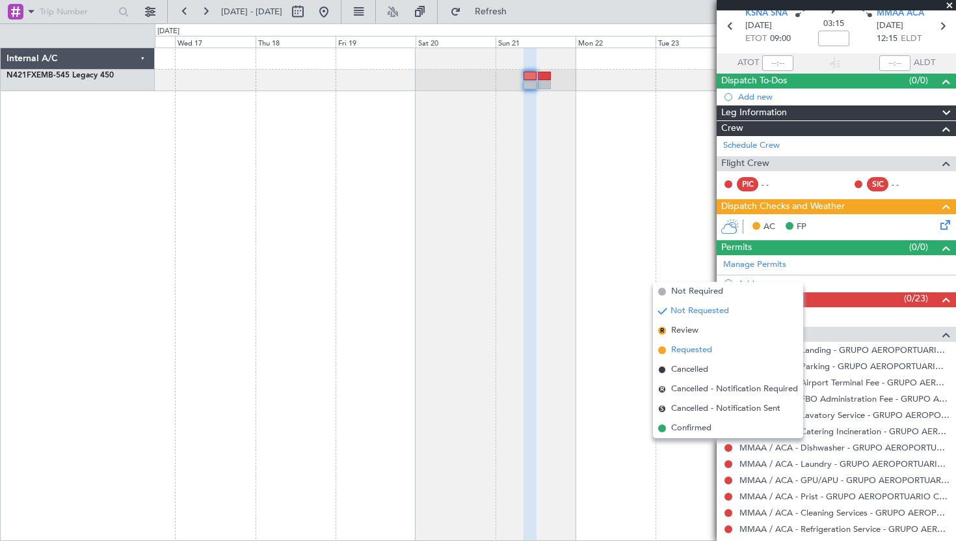
click at [694, 351] on span "Requested" at bounding box center [691, 349] width 41 height 13
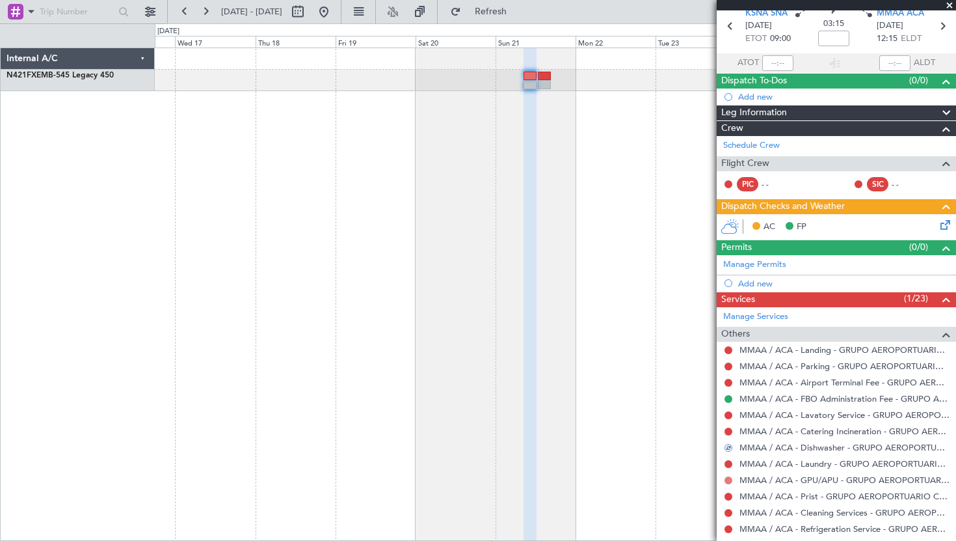
click at [728, 479] on button at bounding box center [729, 480] width 8 height 8
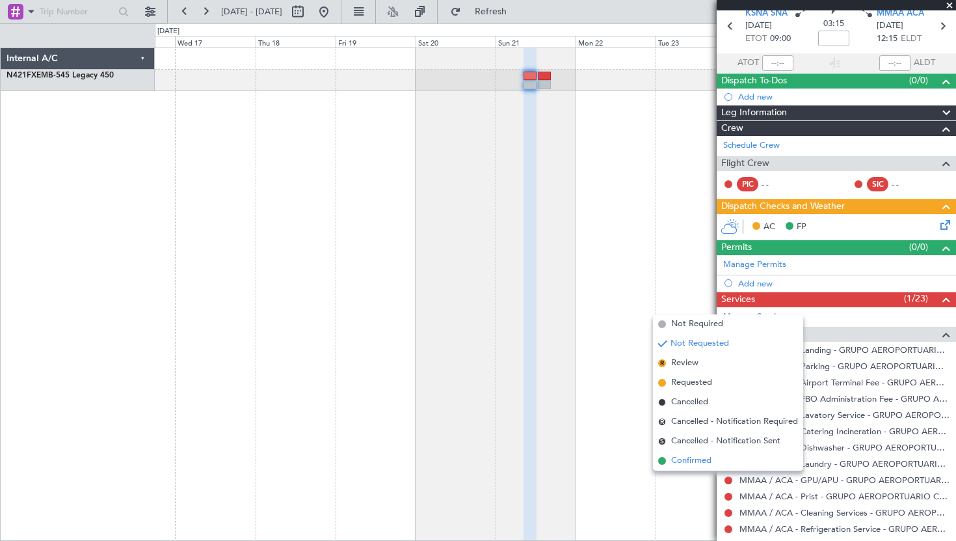
click at [712, 451] on li "Confirmed" at bounding box center [728, 461] width 150 height 20
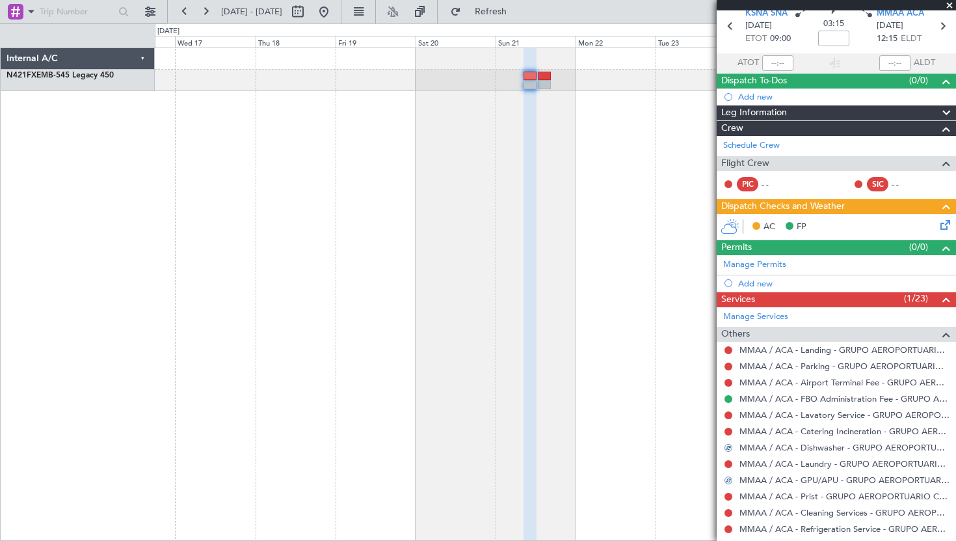
click at [730, 508] on div at bounding box center [728, 512] width 10 height 10
click at [730, 511] on button at bounding box center [729, 513] width 8 height 8
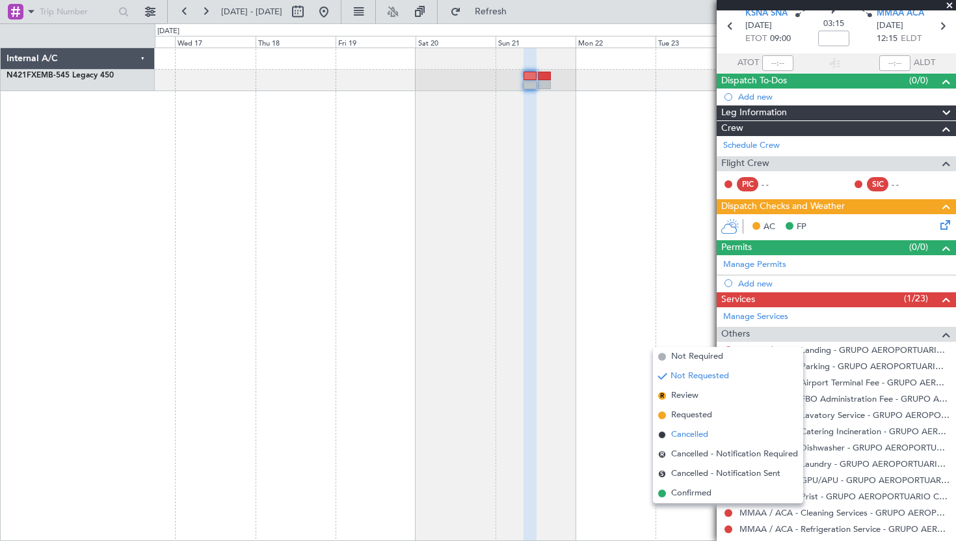
click at [716, 430] on li "Cancelled" at bounding box center [728, 435] width 150 height 20
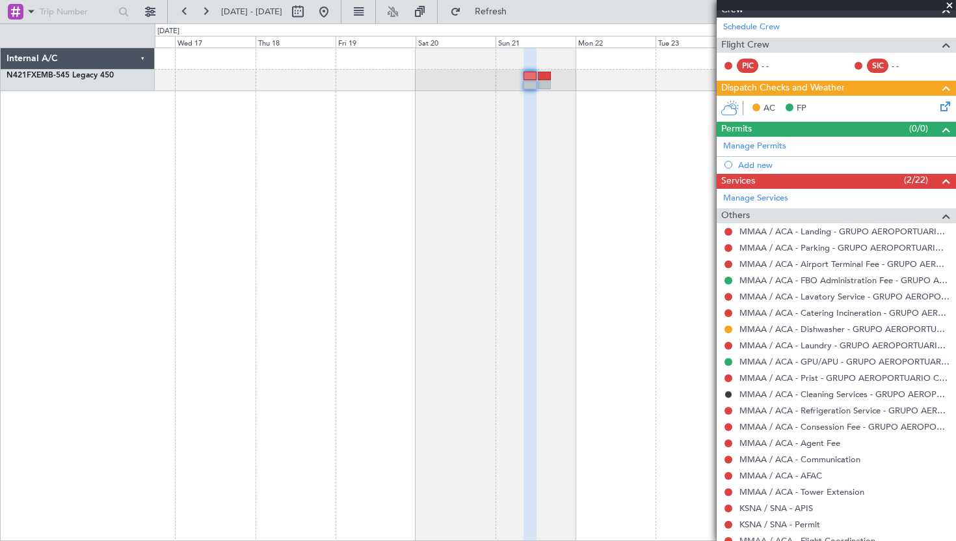
scroll to position [0, 0]
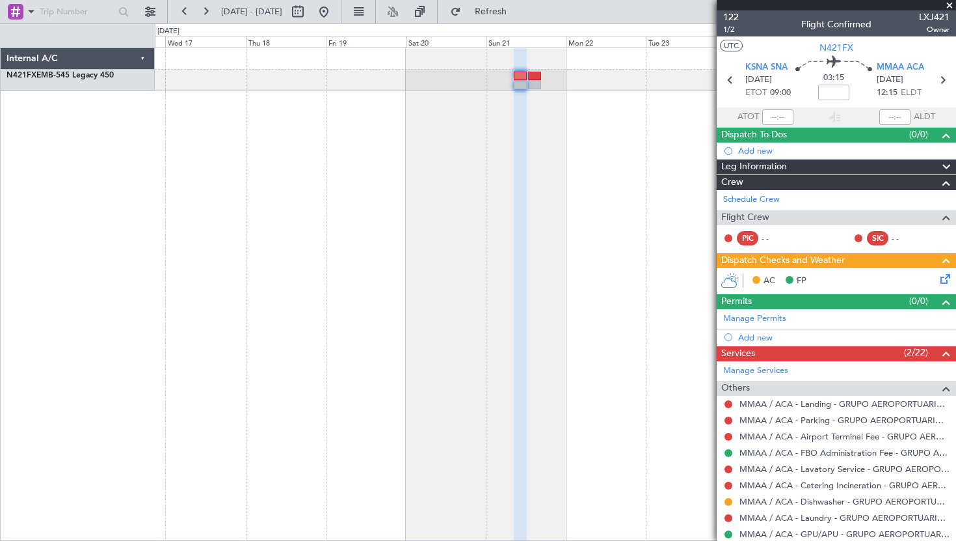
click at [583, 338] on div at bounding box center [555, 293] width 801 height 493
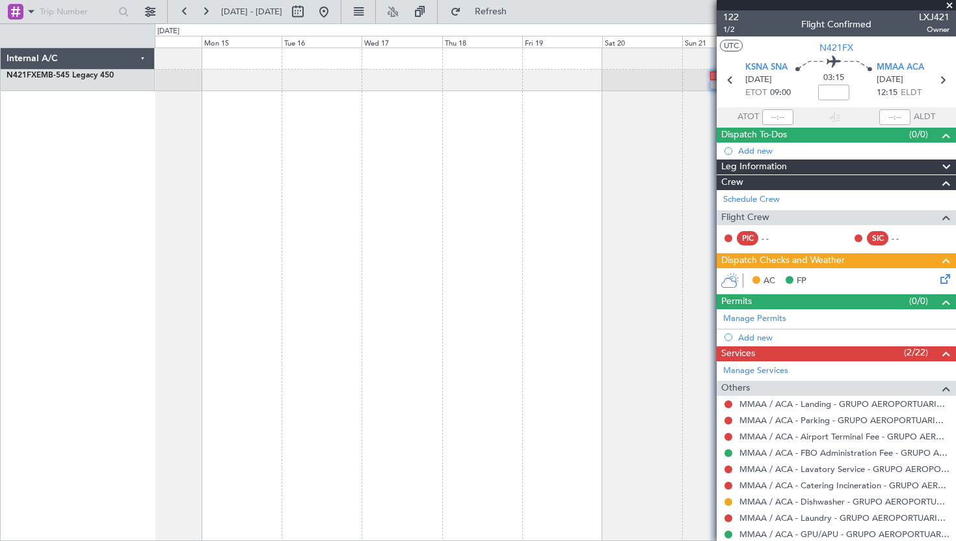
click at [620, 325] on div at bounding box center [555, 293] width 801 height 493
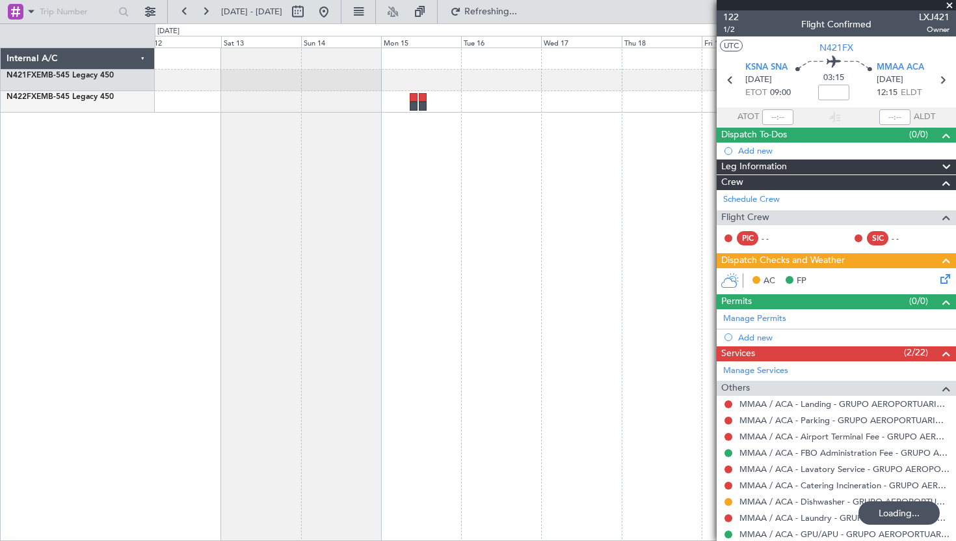
click at [442, 291] on div at bounding box center [555, 293] width 801 height 493
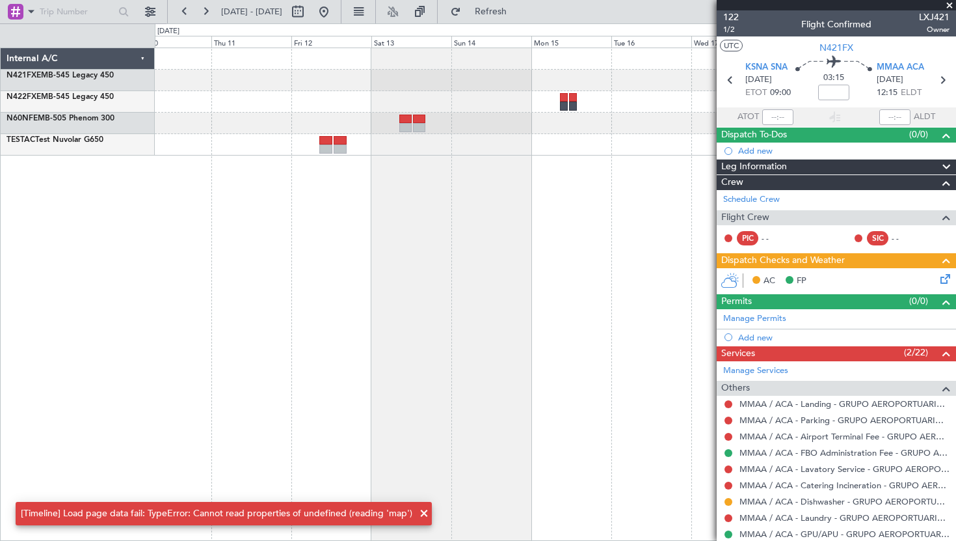
click at [482, 242] on div at bounding box center [555, 293] width 801 height 493
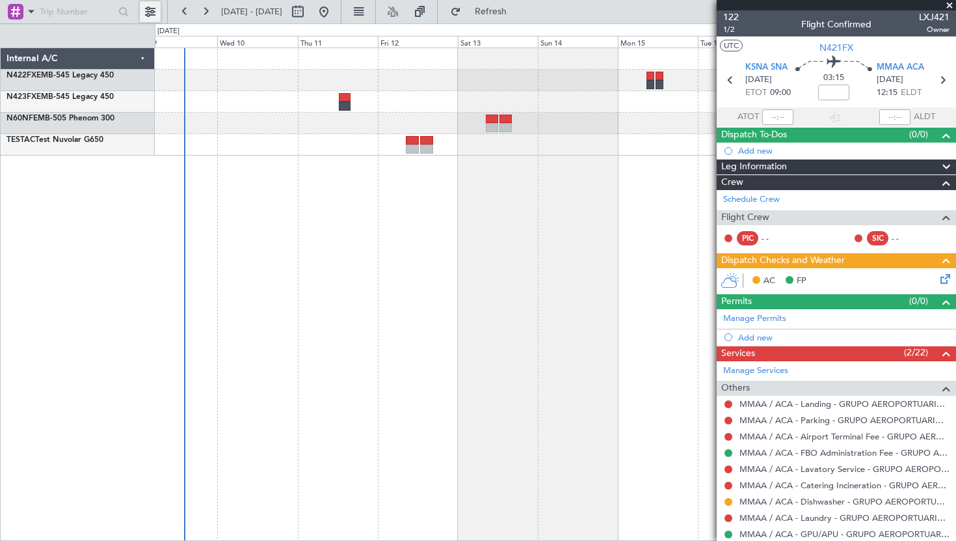
click at [150, 15] on button at bounding box center [150, 11] width 21 height 21
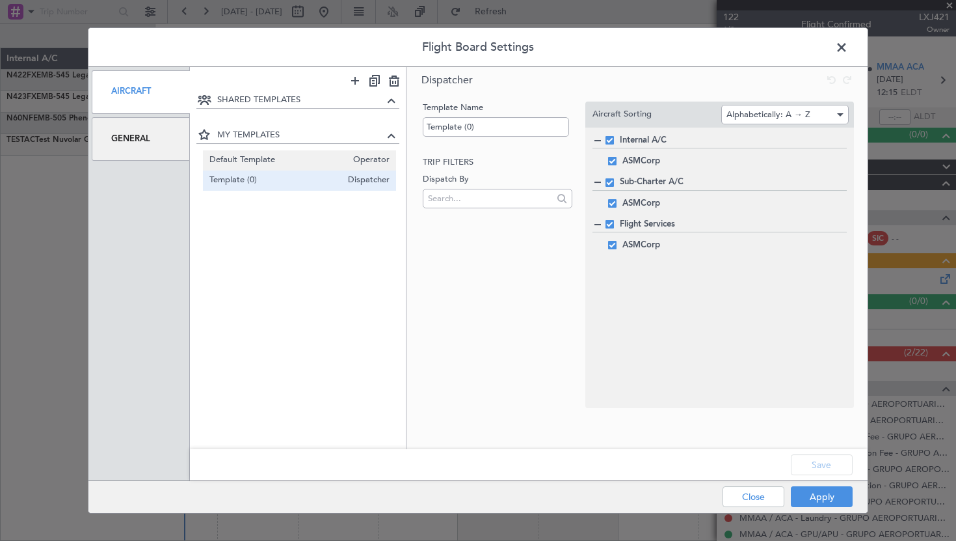
click at [259, 156] on span "Default Template" at bounding box center [278, 161] width 138 height 14
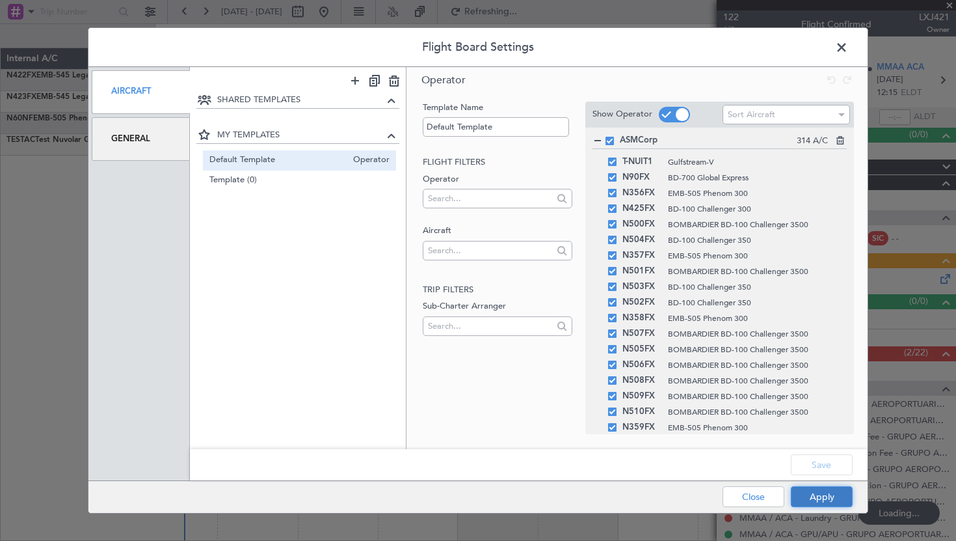
click at [806, 492] on button "Apply" at bounding box center [822, 496] width 62 height 21
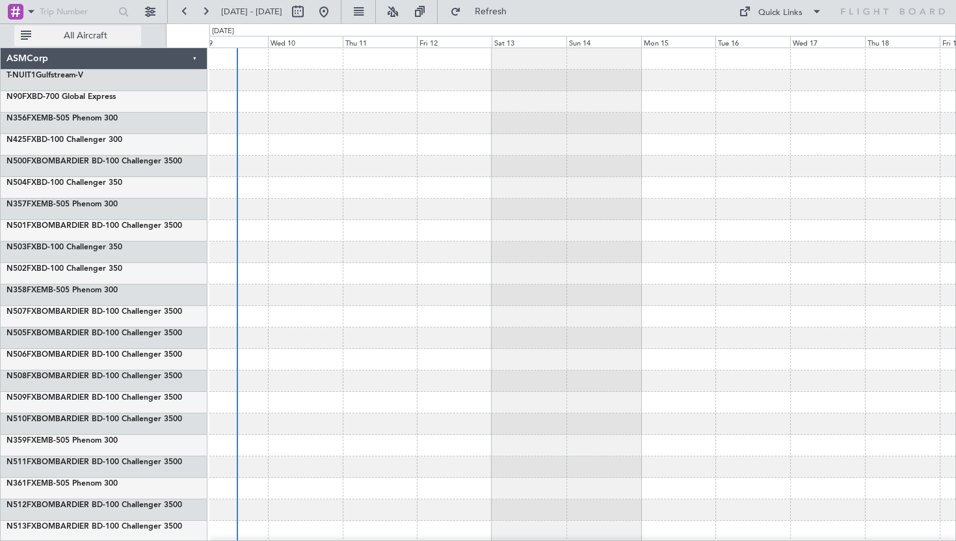
click at [25, 31] on button "All Aircraft" at bounding box center [77, 35] width 127 height 21
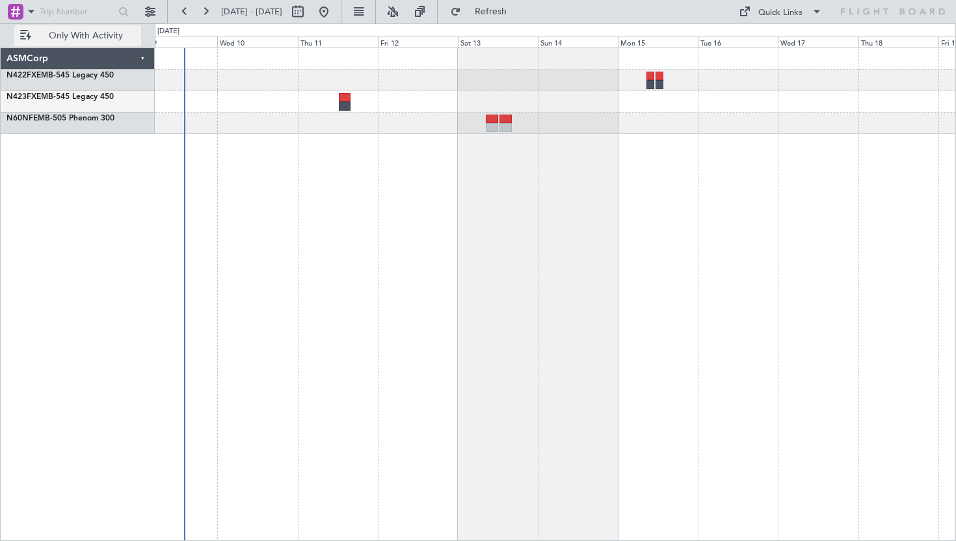
click at [51, 38] on span "Only With Activity" at bounding box center [85, 35] width 103 height 9
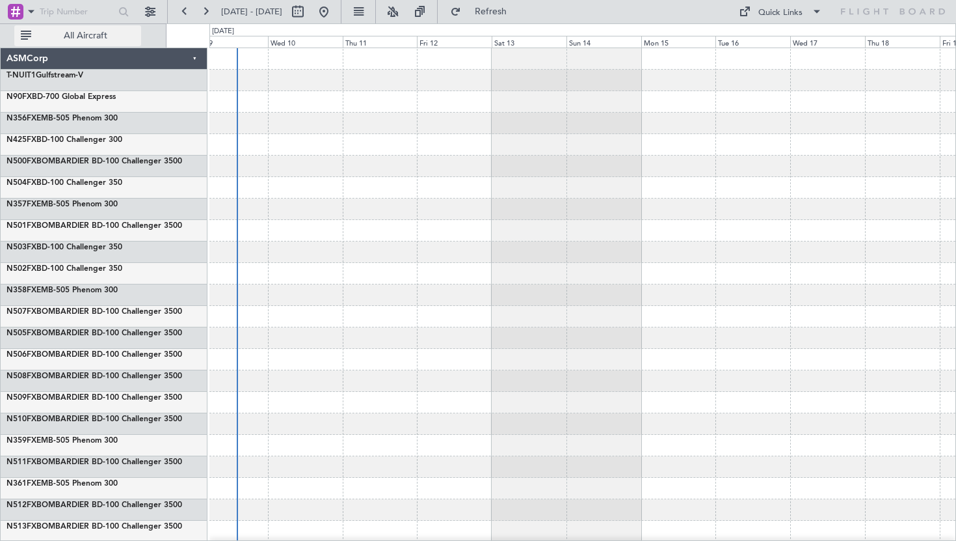
click at [51, 38] on span "All Aircraft" at bounding box center [85, 35] width 103 height 9
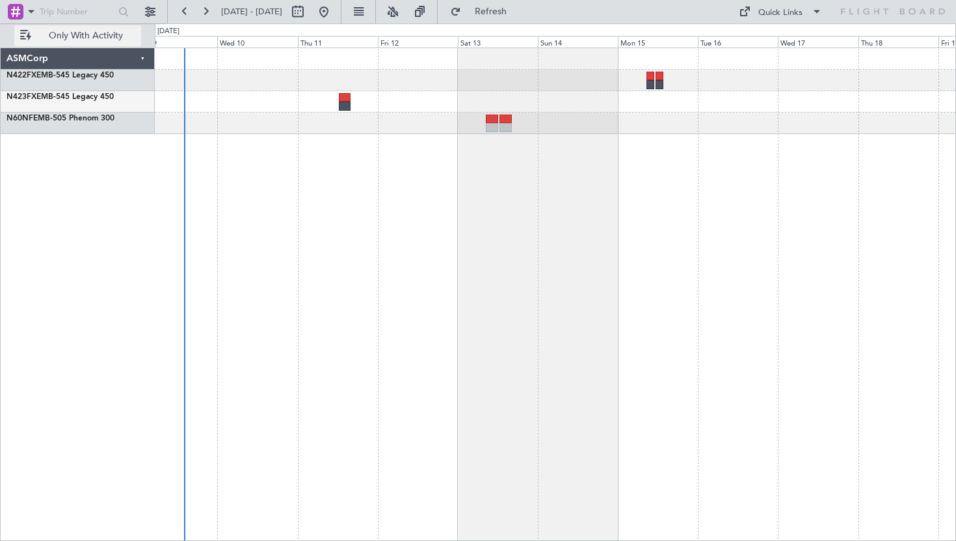
click at [61, 35] on span "Only With Activity" at bounding box center [85, 35] width 103 height 9
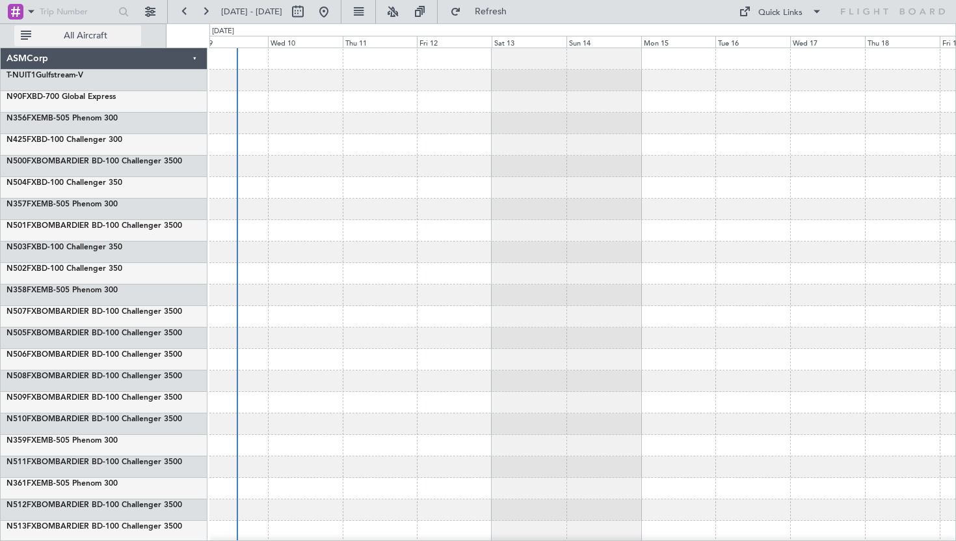
click at [61, 35] on span "All Aircraft" at bounding box center [85, 35] width 103 height 9
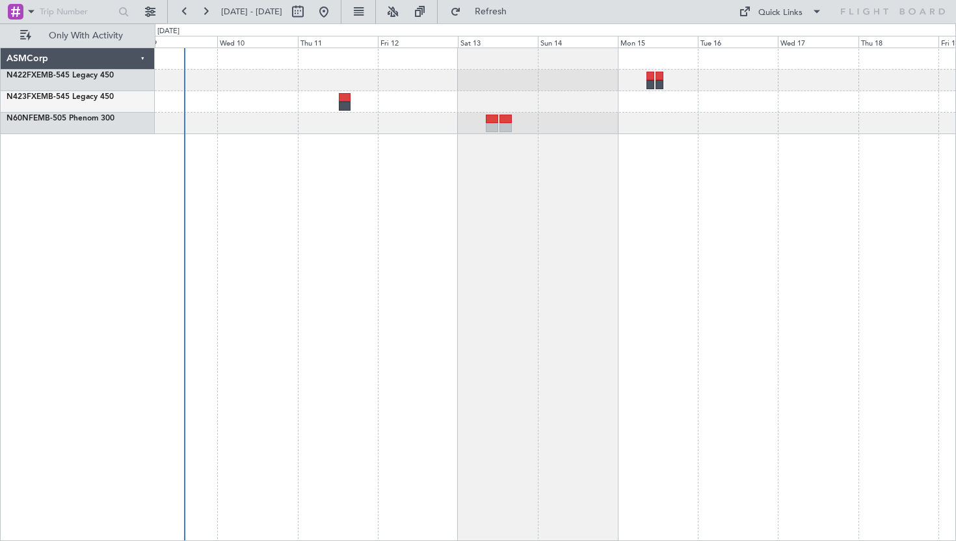
click at [530, 161] on div at bounding box center [555, 293] width 801 height 493
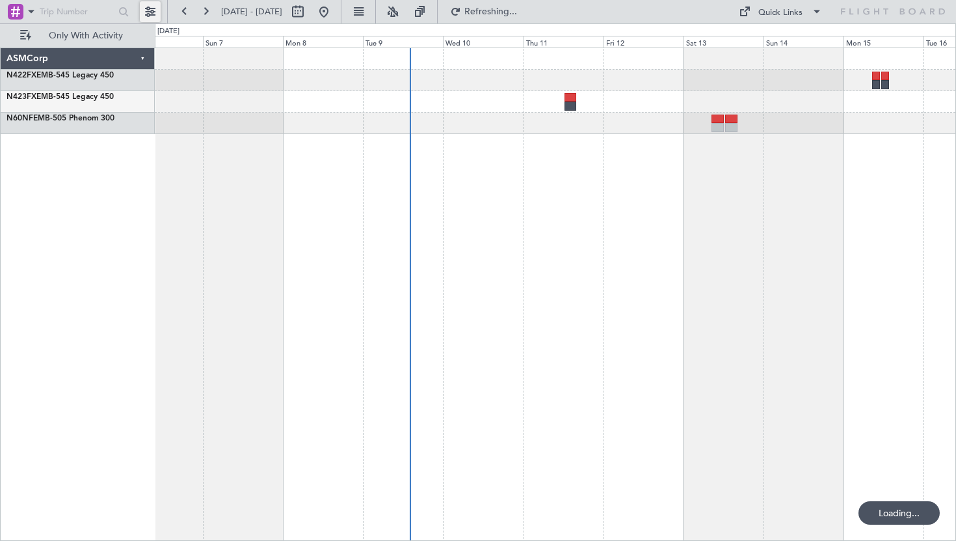
click at [151, 11] on button at bounding box center [150, 11] width 21 height 21
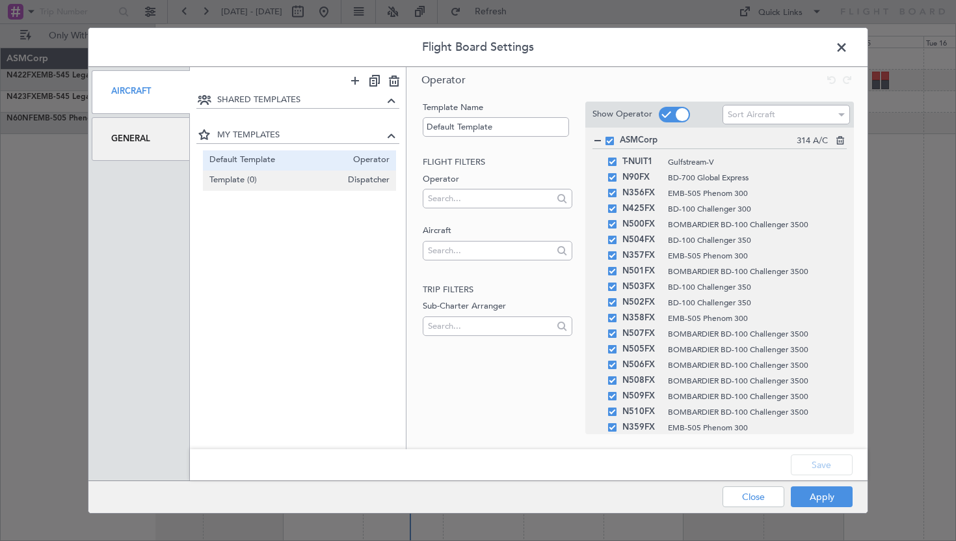
click at [251, 183] on span "Template (0)" at bounding box center [275, 181] width 133 height 14
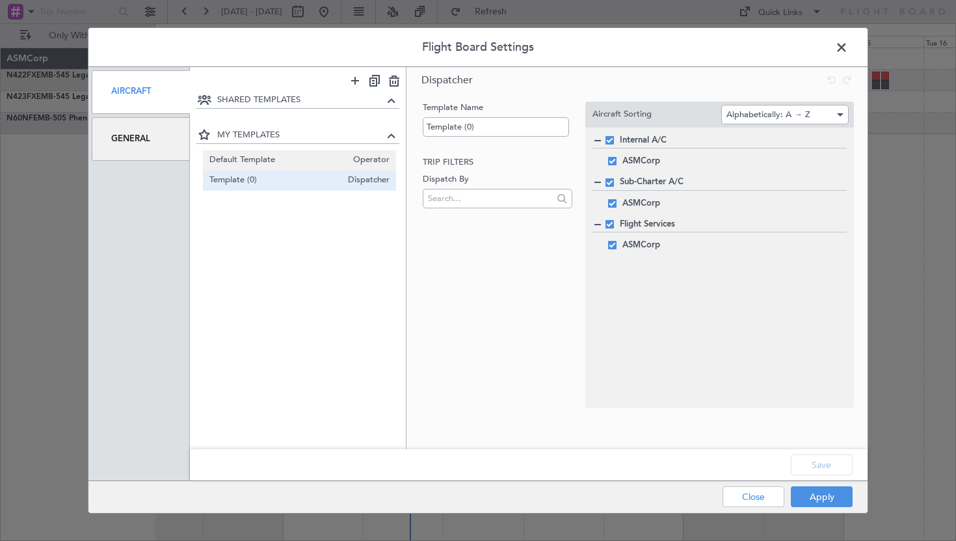
click at [241, 165] on span "Default Template" at bounding box center [278, 161] width 138 height 14
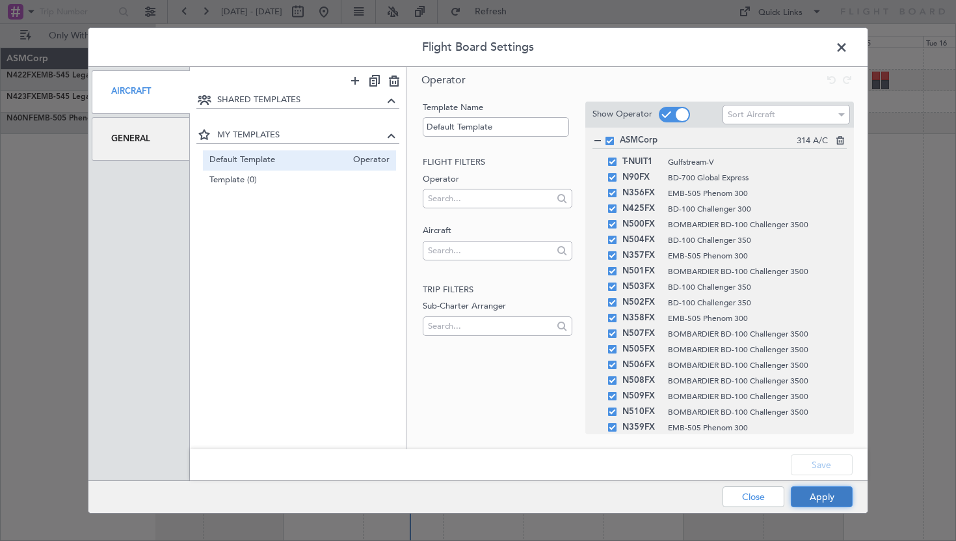
click at [826, 506] on button "Apply" at bounding box center [822, 496] width 62 height 21
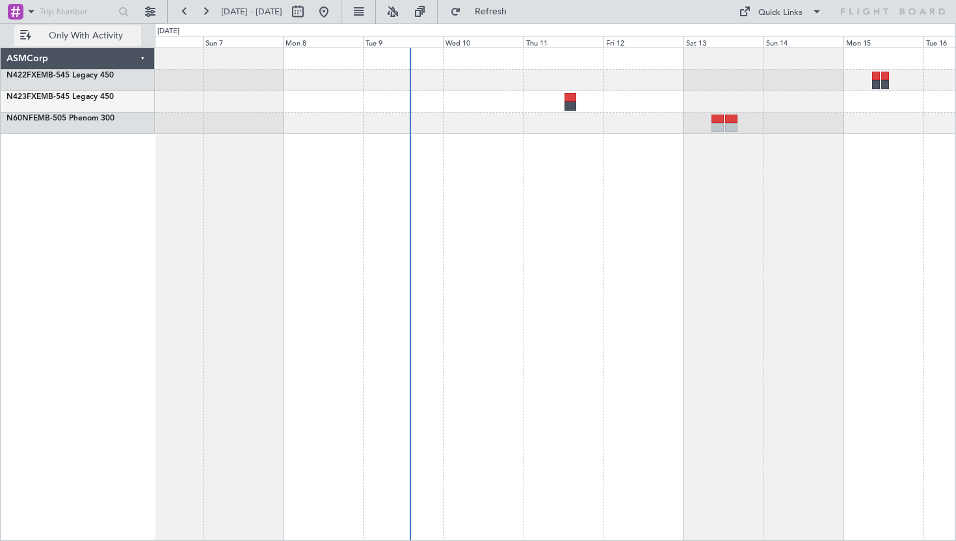
click at [60, 33] on span "Only With Activity" at bounding box center [85, 35] width 103 height 9
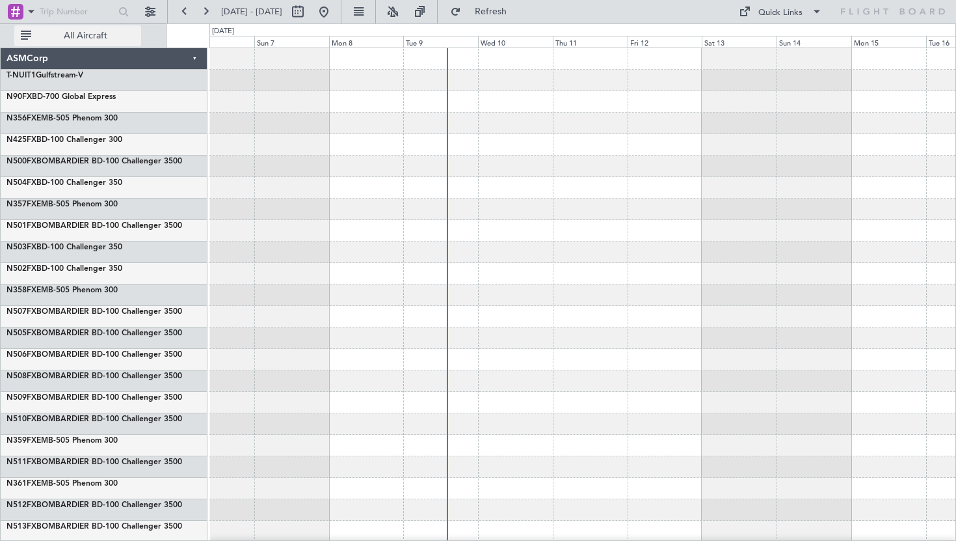
click at [60, 33] on span "All Aircraft" at bounding box center [85, 35] width 103 height 9
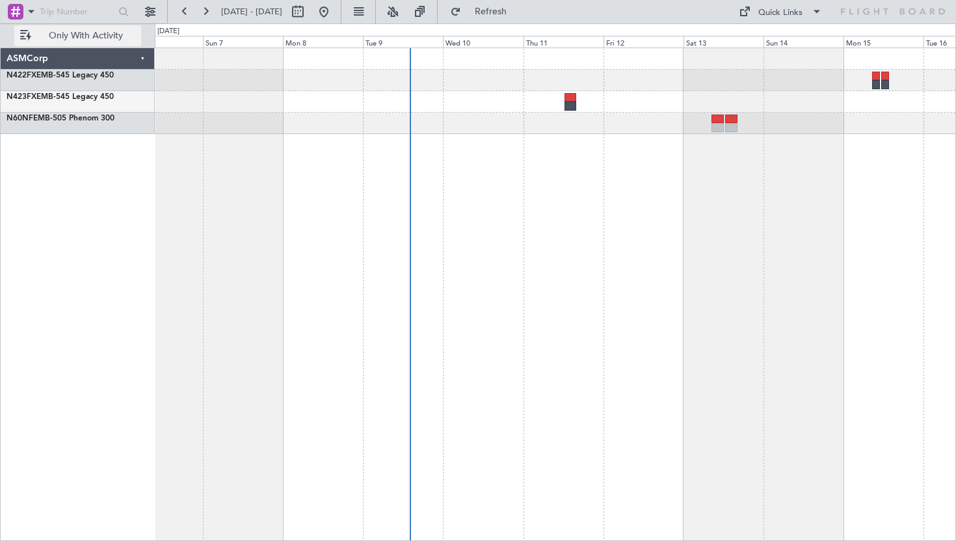
click at [77, 34] on span "Only With Activity" at bounding box center [85, 35] width 103 height 9
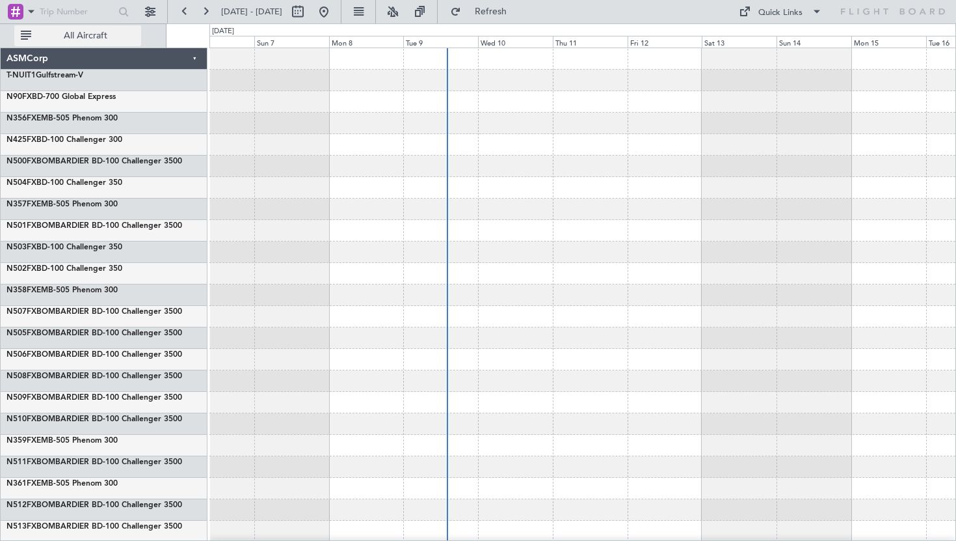
click at [50, 32] on span "All Aircraft" at bounding box center [85, 35] width 103 height 9
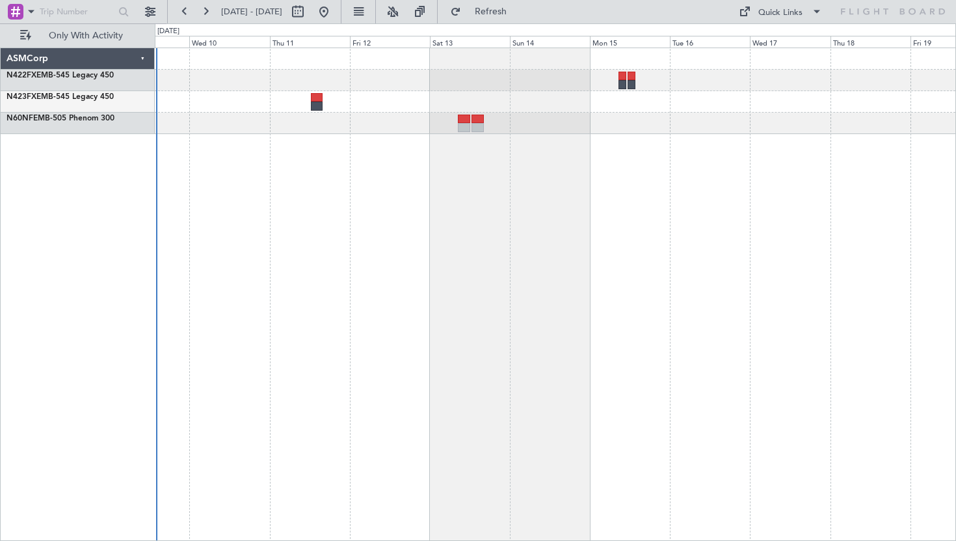
click at [288, 240] on div at bounding box center [555, 293] width 801 height 493
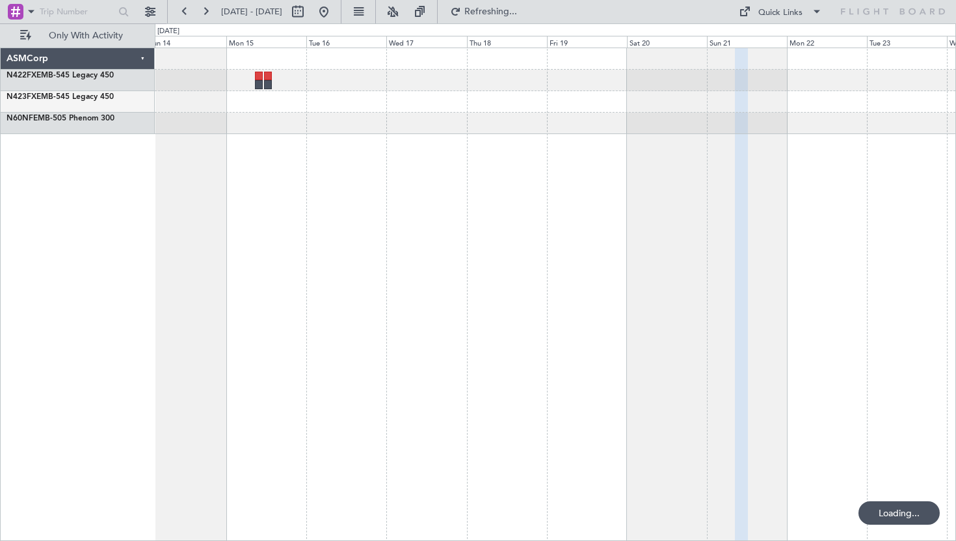
click at [310, 261] on div at bounding box center [555, 293] width 801 height 493
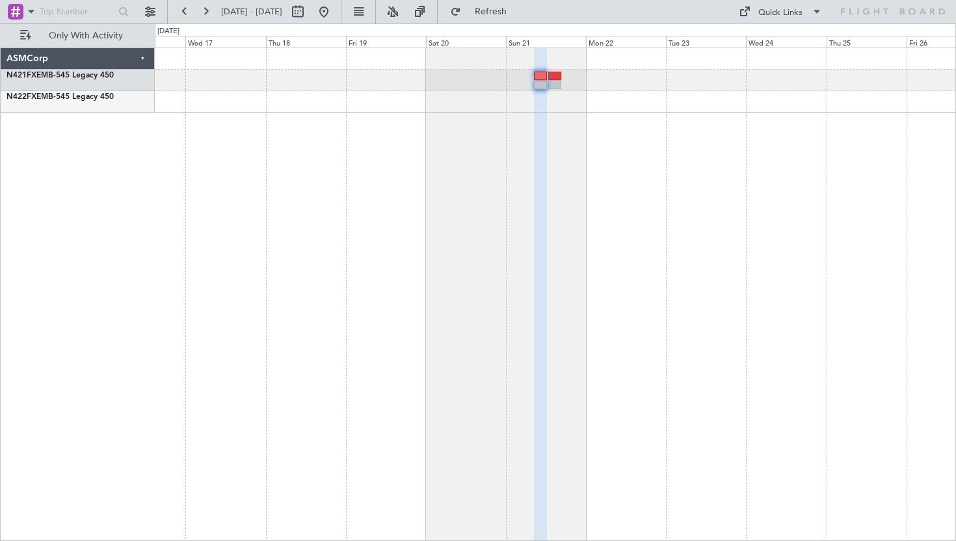
click at [397, 256] on div at bounding box center [555, 293] width 801 height 493
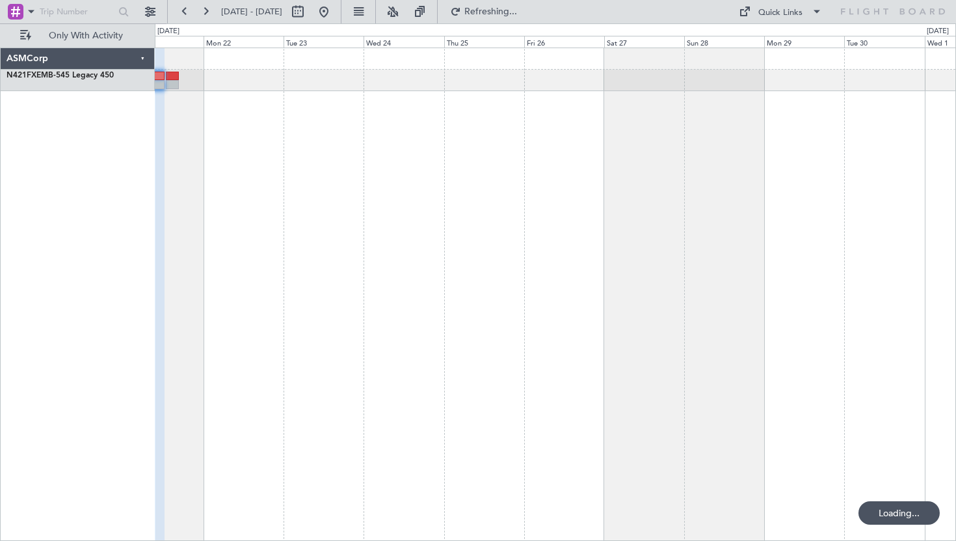
click at [266, 291] on div at bounding box center [555, 293] width 801 height 493
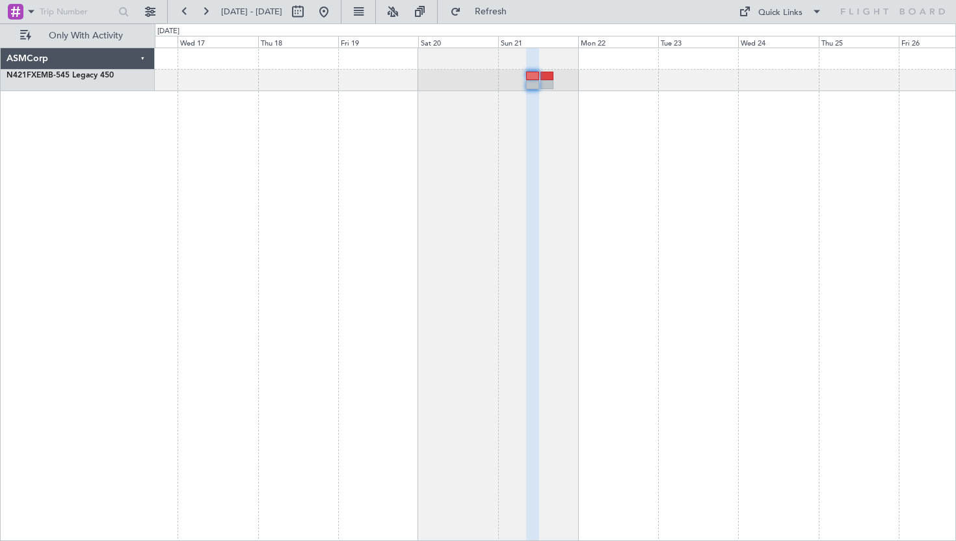
click at [632, 240] on div at bounding box center [555, 293] width 801 height 493
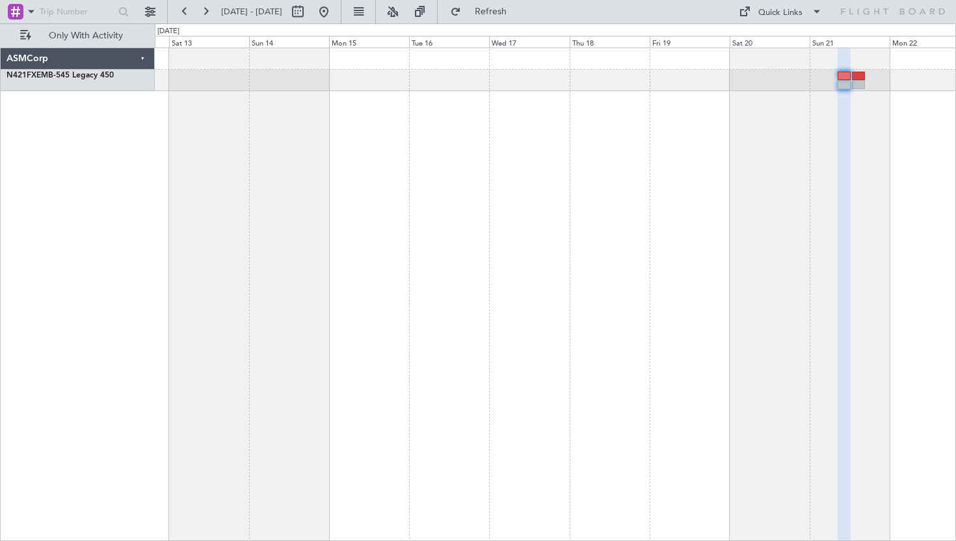
click at [786, 228] on div at bounding box center [555, 293] width 801 height 493
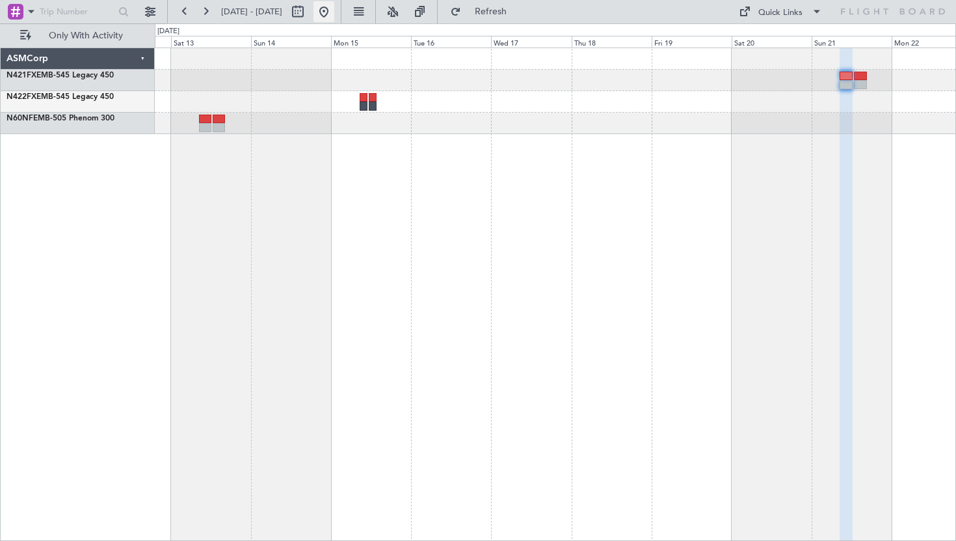
click at [334, 14] on button at bounding box center [324, 11] width 21 height 21
